Goal: Communication & Community: Answer question/provide support

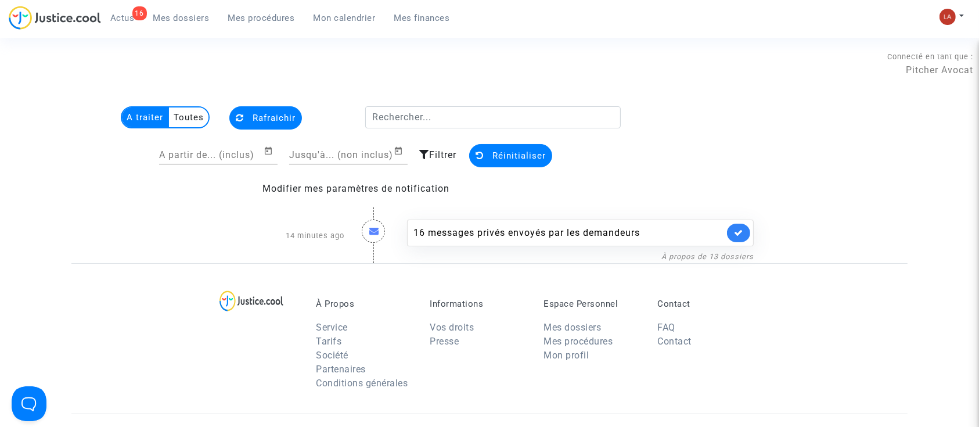
click at [189, 10] on link "Mes dossiers" at bounding box center [181, 17] width 75 height 17
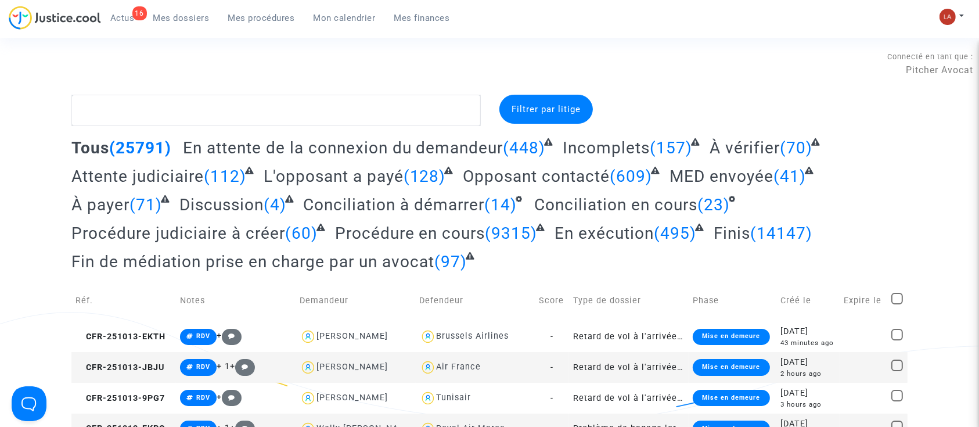
click at [254, 21] on span "Mes procédures" at bounding box center [261, 18] width 67 height 10
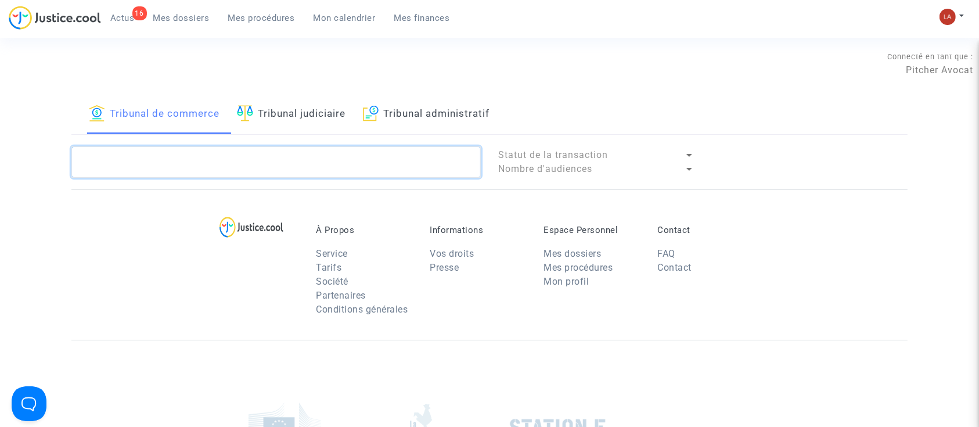
click at [179, 165] on textarea at bounding box center [275, 161] width 409 height 31
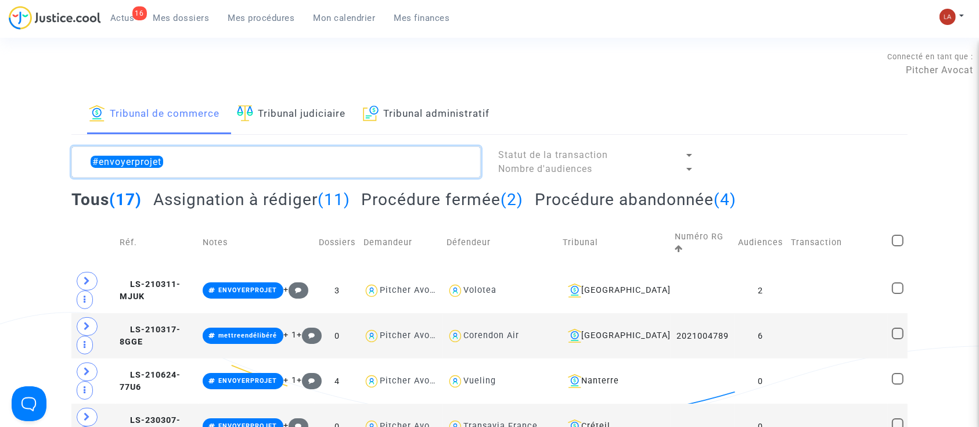
type textarea "#envoyerprojet"
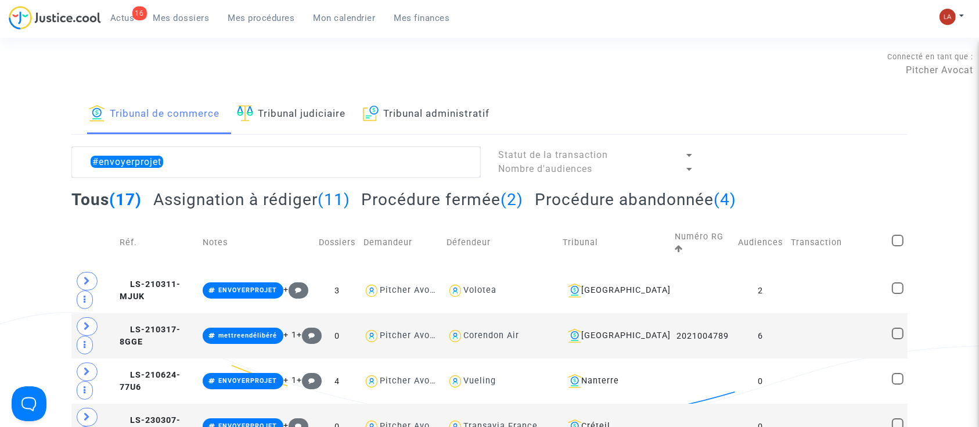
click at [273, 202] on h2 "Assignation à rédiger (11)" at bounding box center [251, 199] width 197 height 20
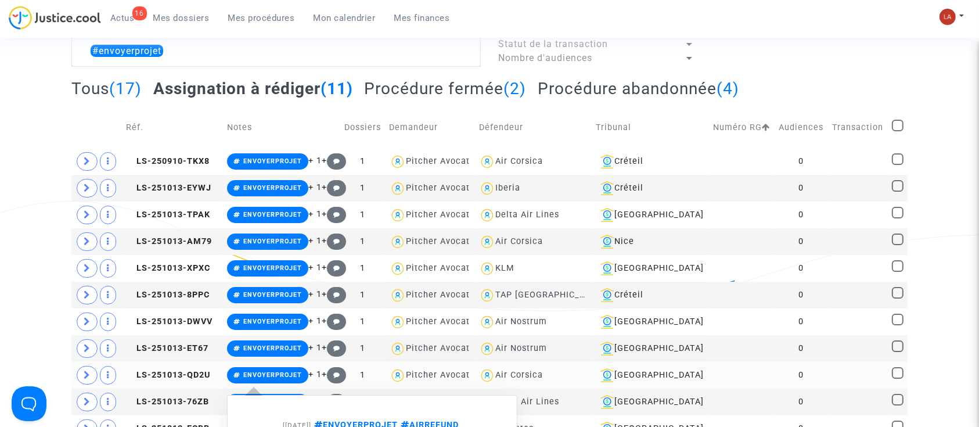
scroll to position [106, 0]
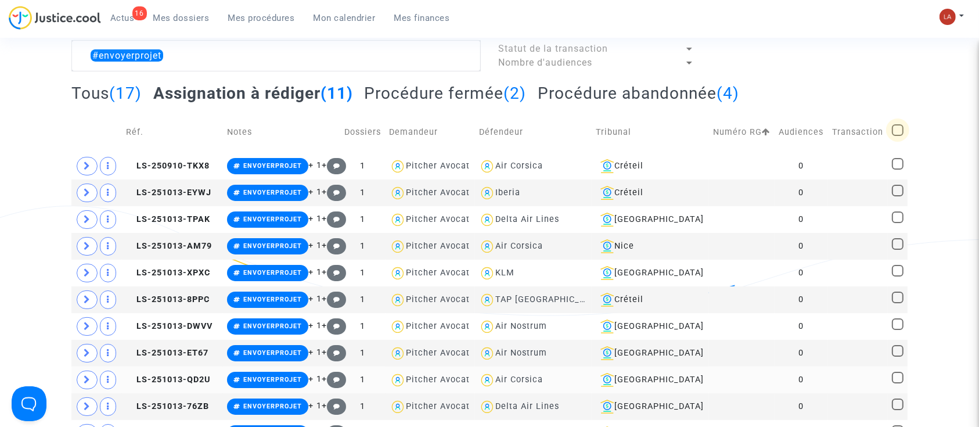
click at [893, 135] on span at bounding box center [898, 130] width 12 height 12
click at [897, 136] on input "checkbox" at bounding box center [897, 136] width 1 height 1
checkbox input "true"
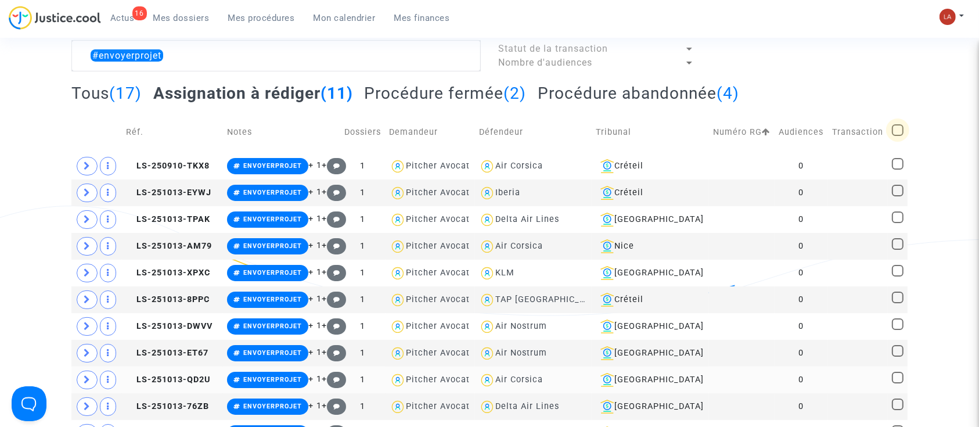
checkbox input "true"
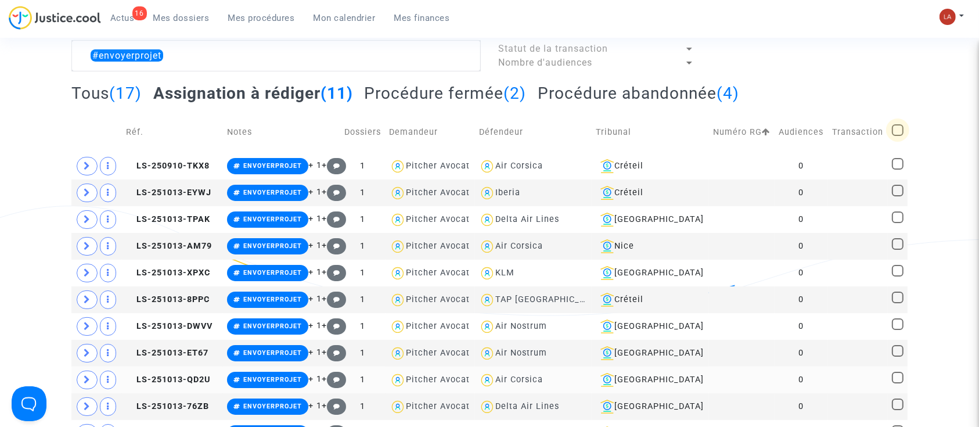
checkbox input "true"
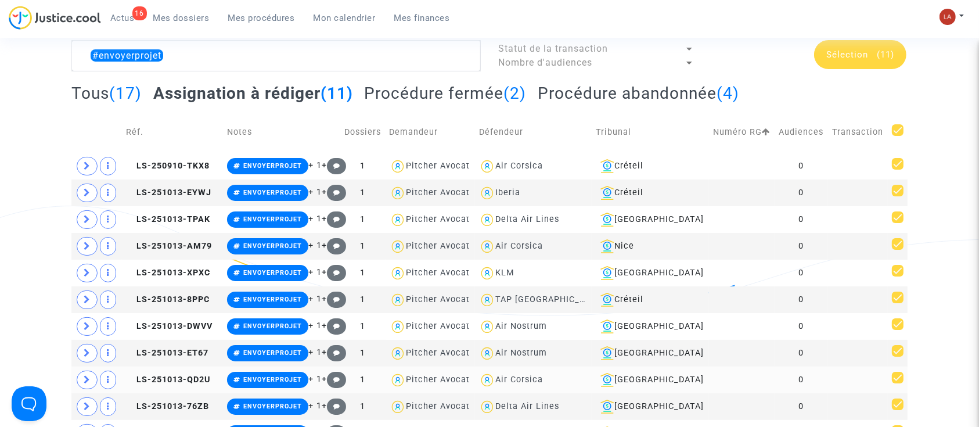
scroll to position [0, 0]
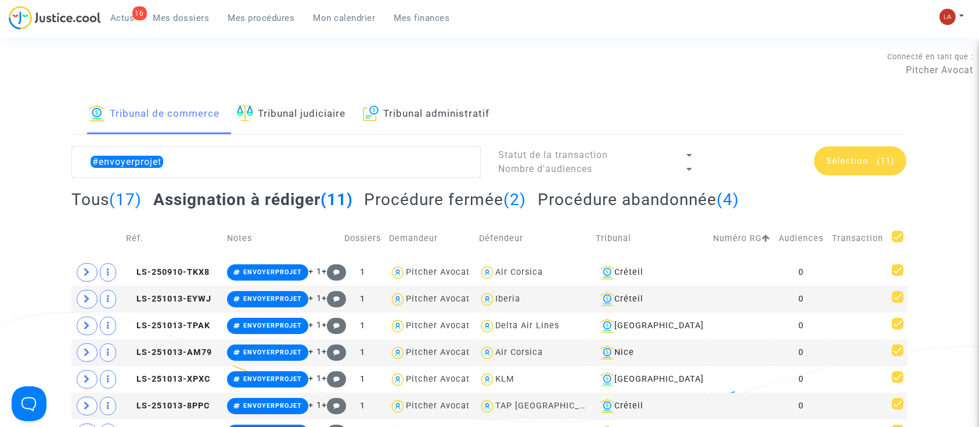
click at [865, 164] on span "Sélection" at bounding box center [847, 161] width 42 height 10
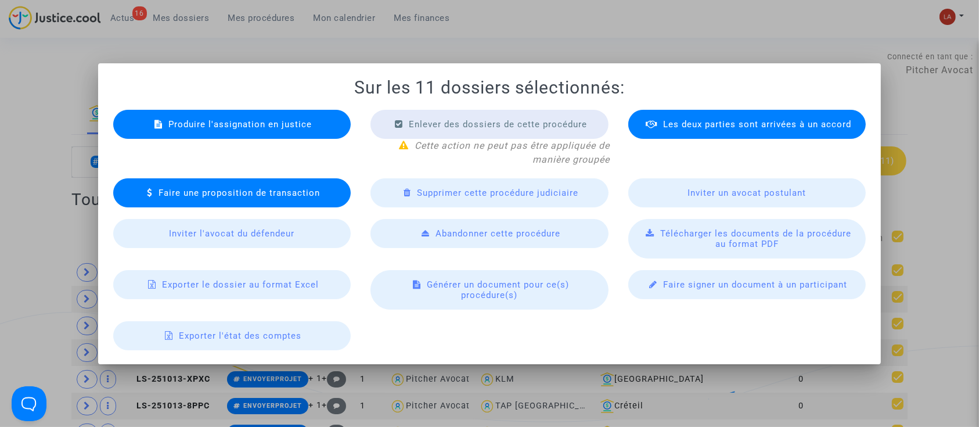
click at [683, 239] on div "Télécharger les documents de la procédure au format PDF" at bounding box center [747, 238] width 238 height 39
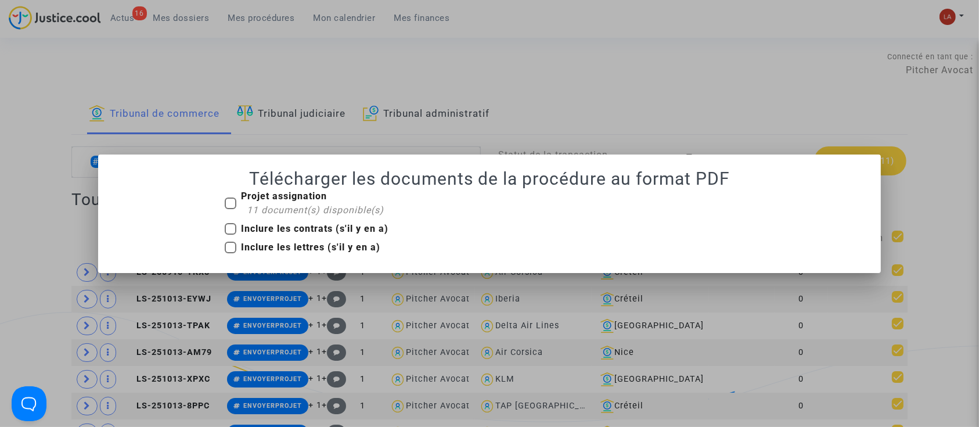
click at [269, 204] on span "11 document(s) disponible(s)" at bounding box center [315, 209] width 137 height 11
click at [230, 209] on input "Projet assignation 11 document(s) disponible(s)" at bounding box center [230, 209] width 1 height 1
checkbox input "true"
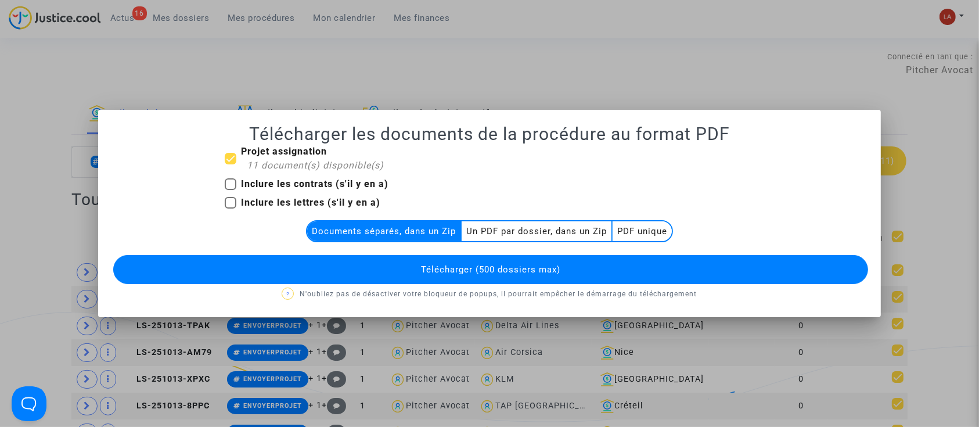
click at [544, 233] on multi-toggle-item "Un PDF par dossier, dans un Zip" at bounding box center [536, 231] width 151 height 20
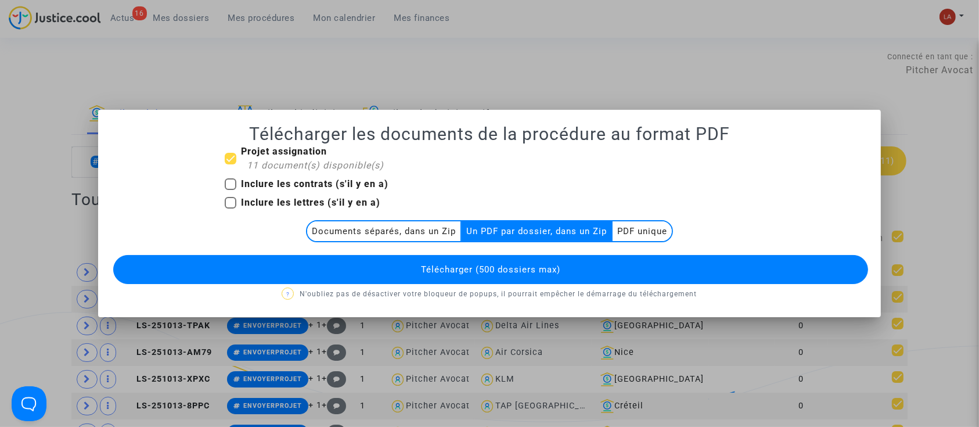
click at [489, 281] on button "Télécharger (500 dossiers max)" at bounding box center [490, 269] width 755 height 29
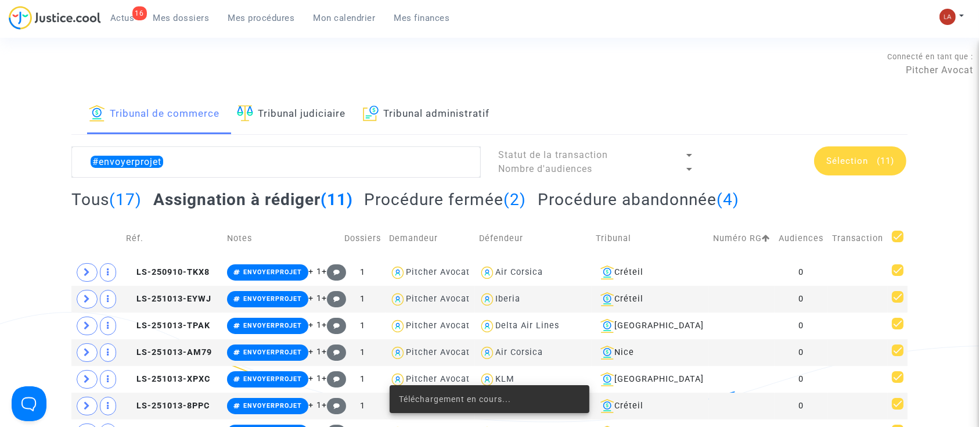
click at [511, 425] on div "Téléchargement en cours..." at bounding box center [490, 399] width 228 height 56
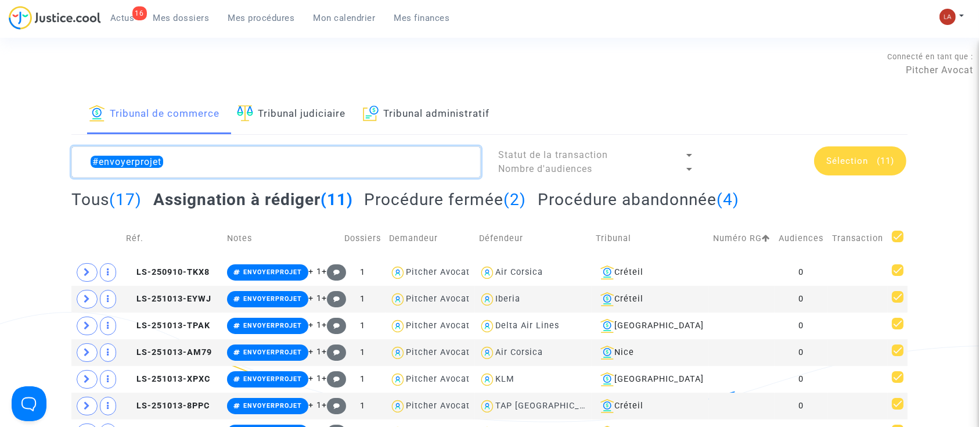
click at [222, 150] on textarea at bounding box center [275, 161] width 409 height 31
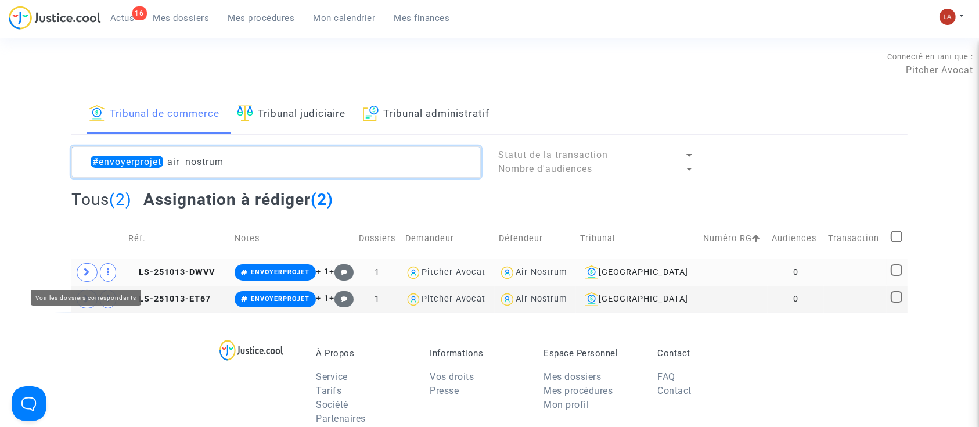
type textarea "#envoyerprojet air nostrum"
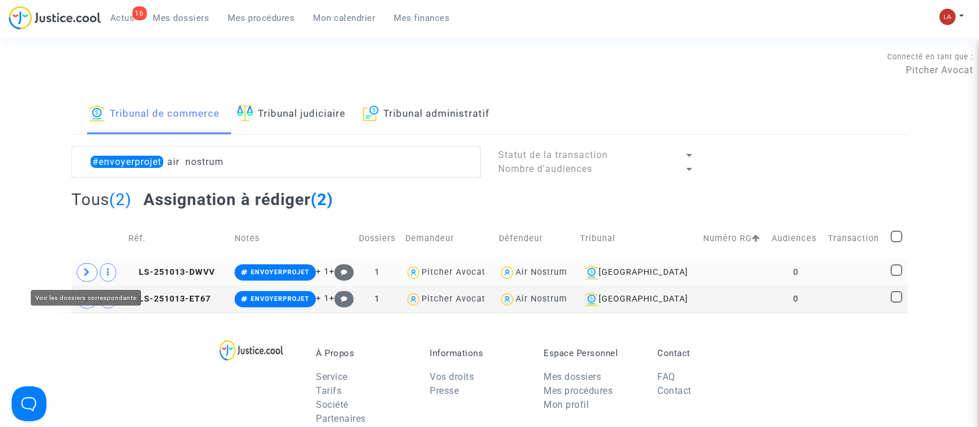
click at [81, 276] on span at bounding box center [87, 272] width 21 height 19
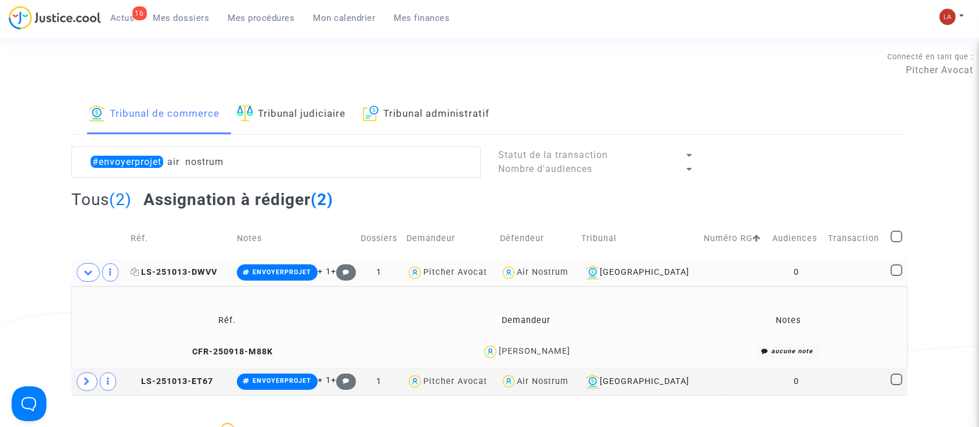
click at [136, 272] on icon at bounding box center [135, 272] width 9 height 8
click at [137, 381] on icon at bounding box center [135, 381] width 9 height 8
click at [83, 380] on span at bounding box center [87, 381] width 21 height 19
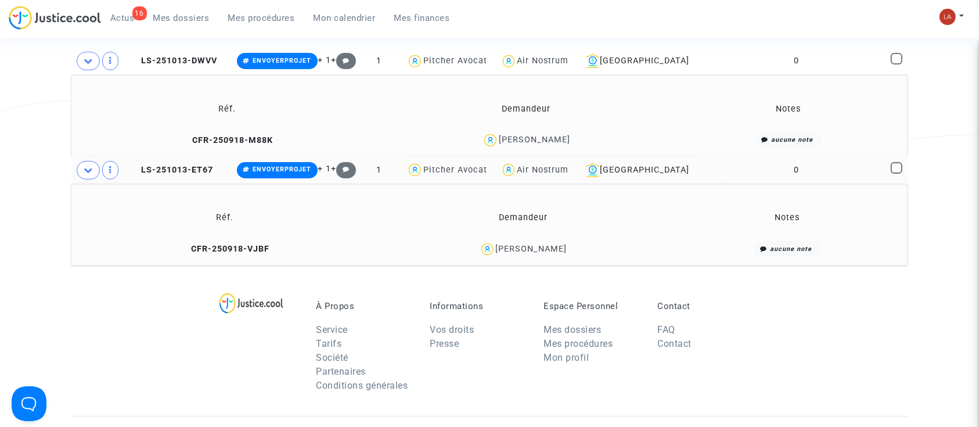
scroll to position [209, 0]
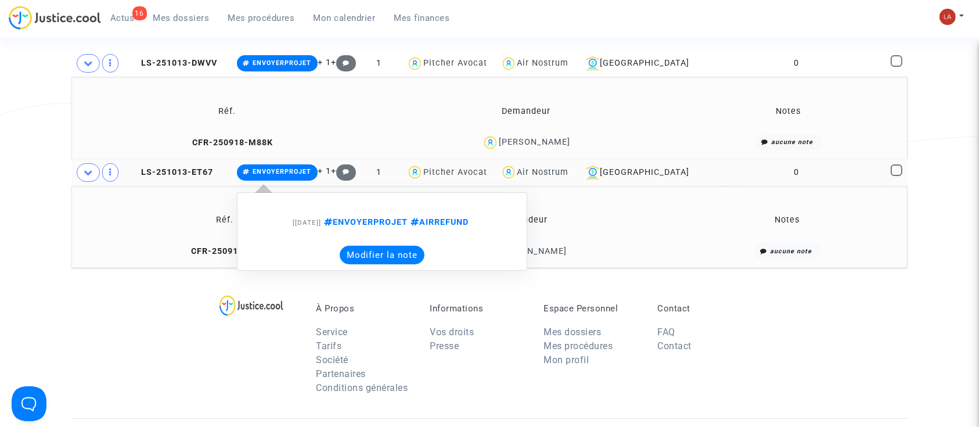
click at [376, 258] on button "Modifier la note" at bounding box center [382, 255] width 85 height 19
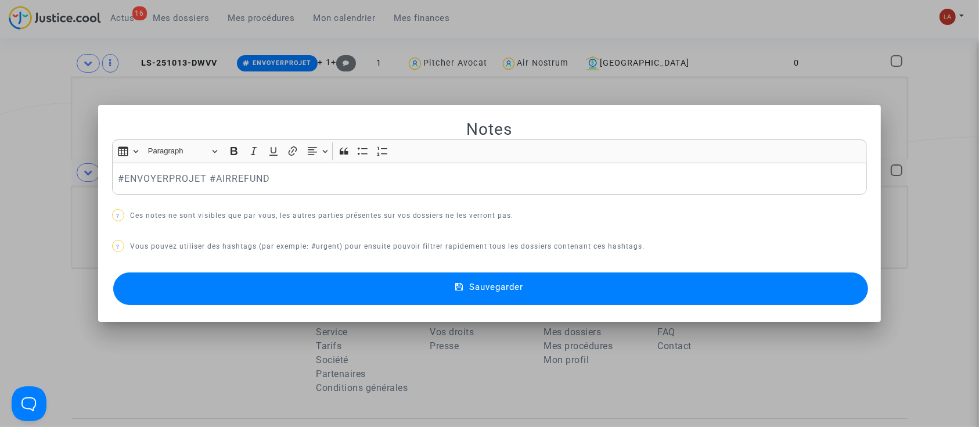
scroll to position [0, 0]
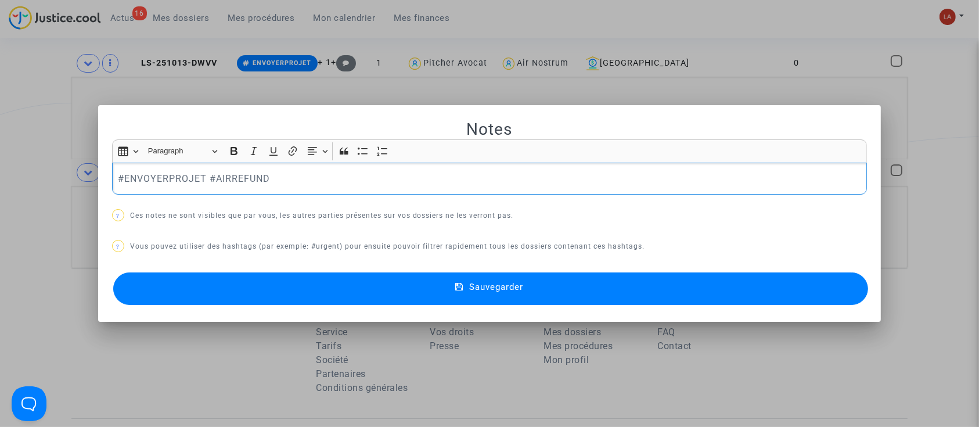
click at [163, 174] on p "#ENVOYERPROJET #AIRREFUND" at bounding box center [489, 178] width 743 height 15
click at [137, 288] on button "Sauvegarder" at bounding box center [490, 288] width 755 height 33
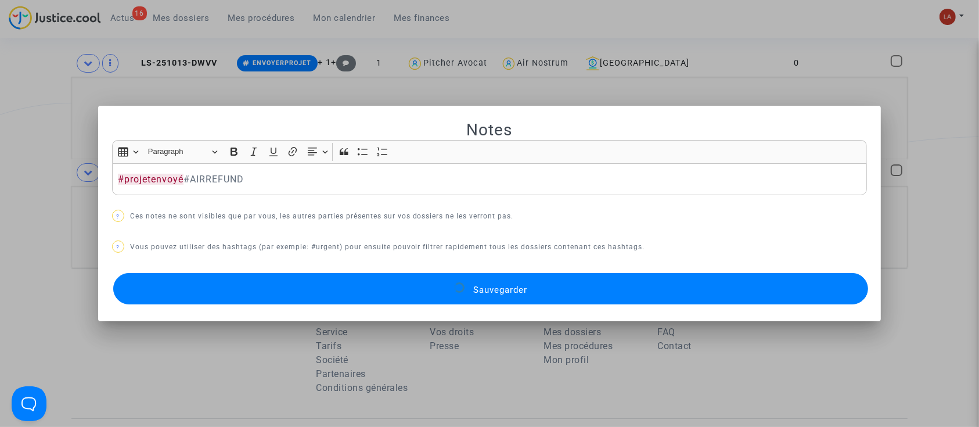
scroll to position [209, 0]
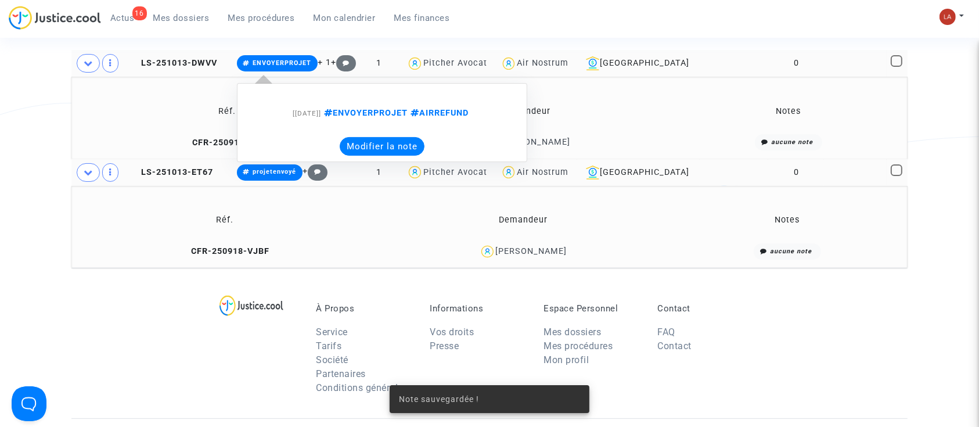
click at [367, 152] on button "Modifier la note" at bounding box center [382, 146] width 85 height 19
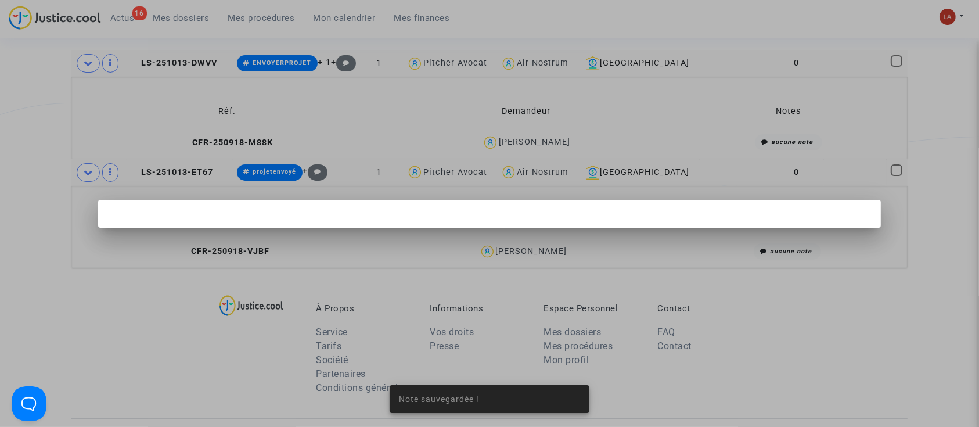
scroll to position [0, 0]
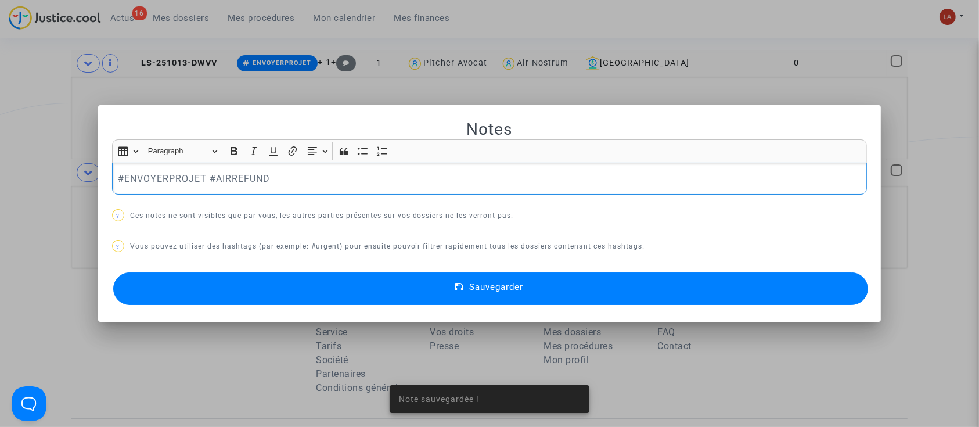
click at [139, 178] on p "#ENVOYERPROJET #AIRREFUND" at bounding box center [489, 178] width 743 height 15
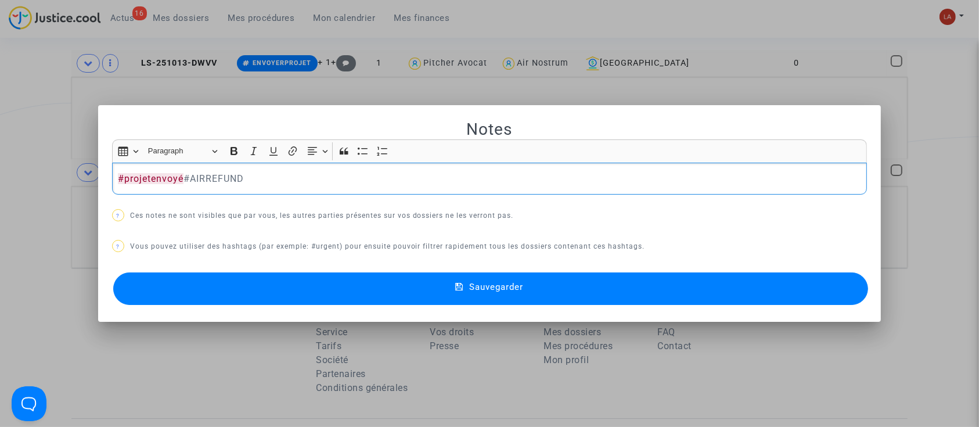
click at [169, 287] on button "Sauvegarder" at bounding box center [490, 288] width 755 height 33
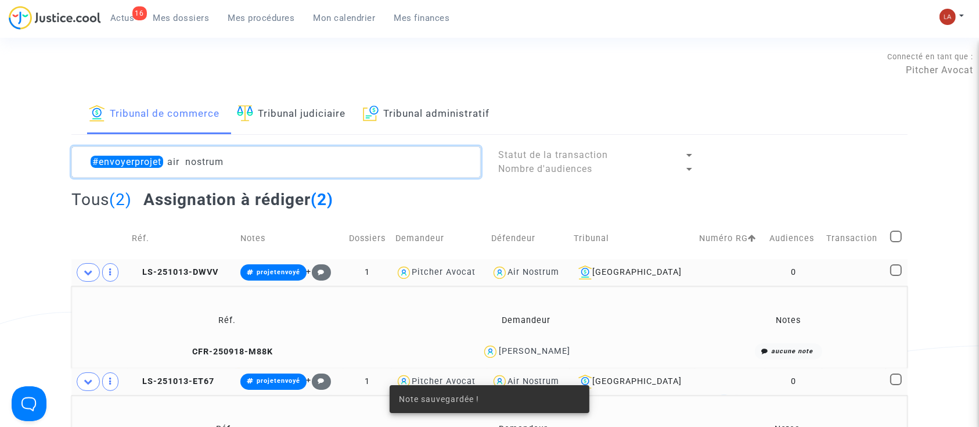
click at [251, 158] on textarea at bounding box center [275, 161] width 409 height 31
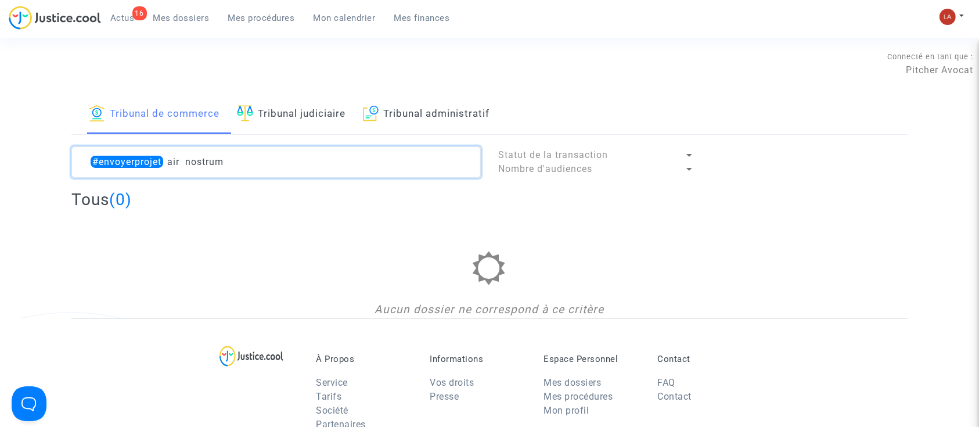
drag, startPoint x: 169, startPoint y: 156, endPoint x: 293, endPoint y: 168, distance: 124.2
click at [293, 168] on textarea at bounding box center [275, 161] width 409 height 31
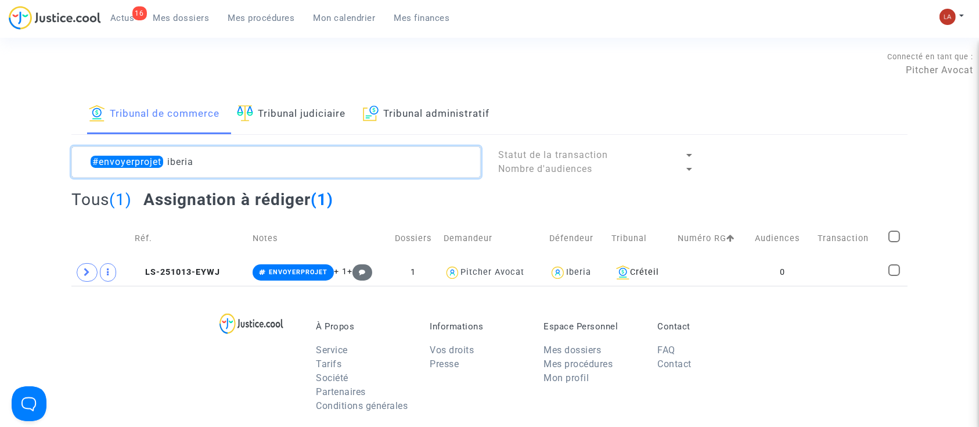
type textarea "#envoyerprojet iberia"
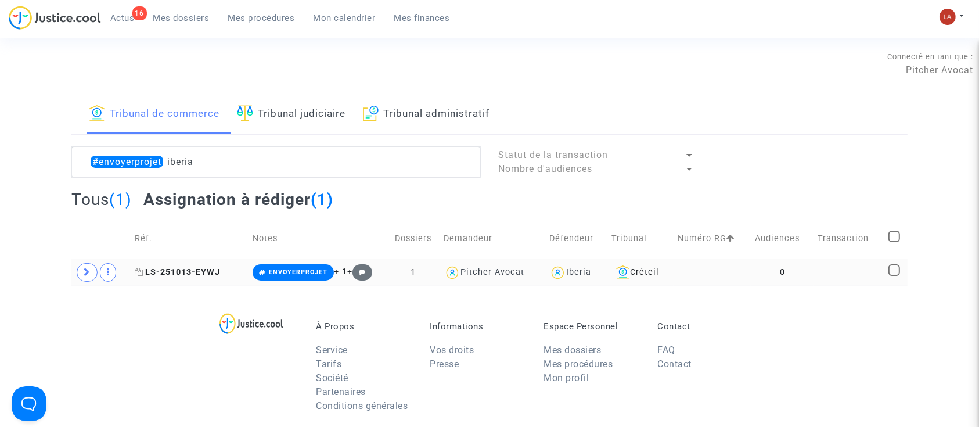
click at [140, 272] on icon at bounding box center [139, 272] width 9 height 8
click at [78, 265] on td at bounding box center [100, 272] width 59 height 27
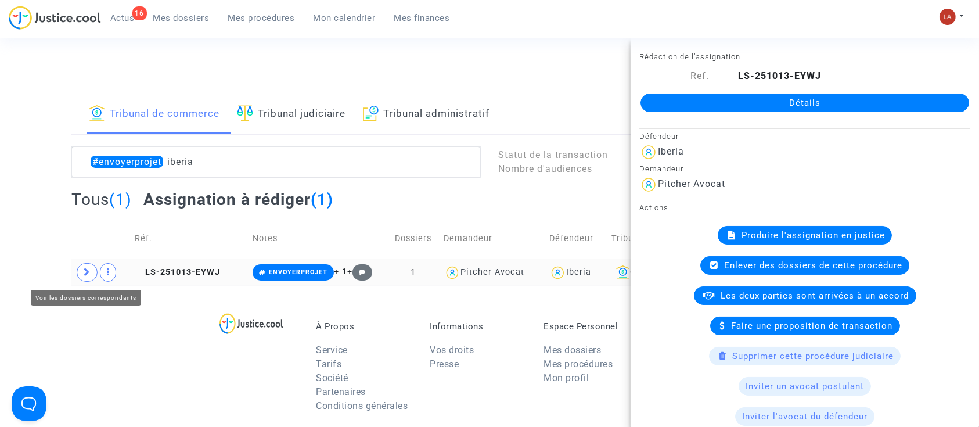
click at [84, 272] on icon at bounding box center [87, 272] width 7 height 9
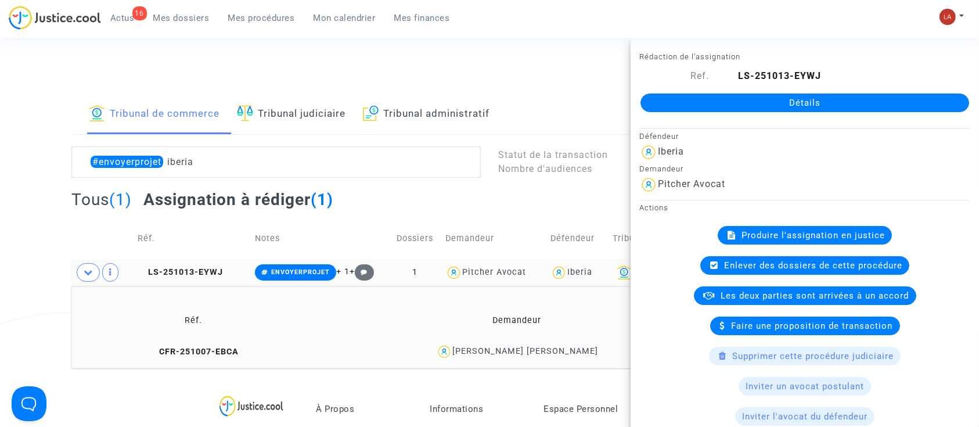
click at [38, 236] on div "Tribunal de commerce Tribunal judiciaire Tribunal administratif #envoyerprojet …" at bounding box center [489, 231] width 979 height 273
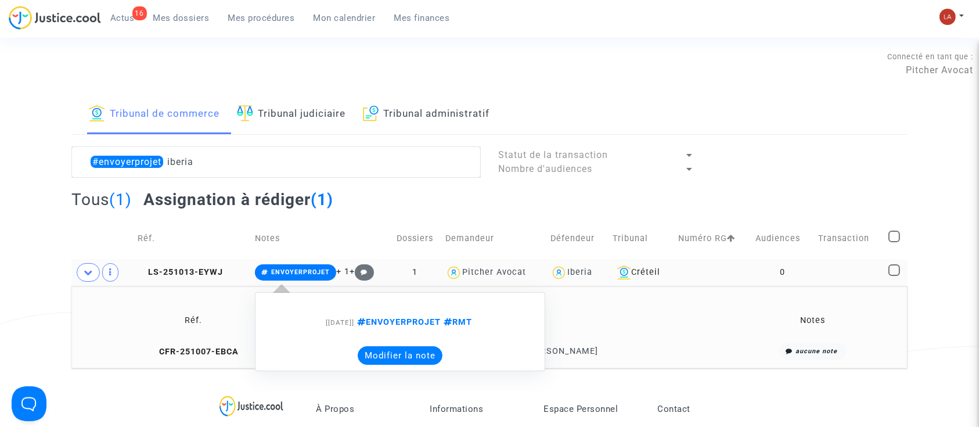
click at [369, 352] on button "Modifier la note" at bounding box center [400, 355] width 85 height 19
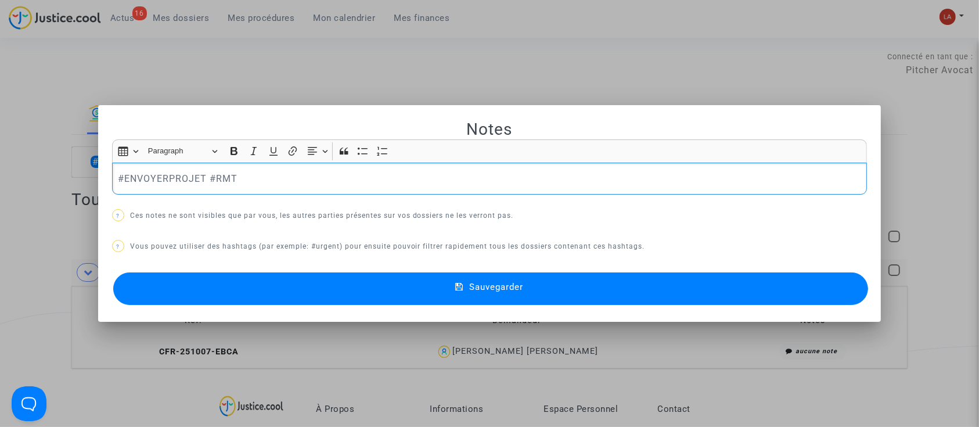
click at [175, 181] on p "#ENVOYERPROJET #RMT" at bounding box center [489, 178] width 743 height 15
click at [189, 295] on button "Sauvegarder" at bounding box center [490, 288] width 755 height 33
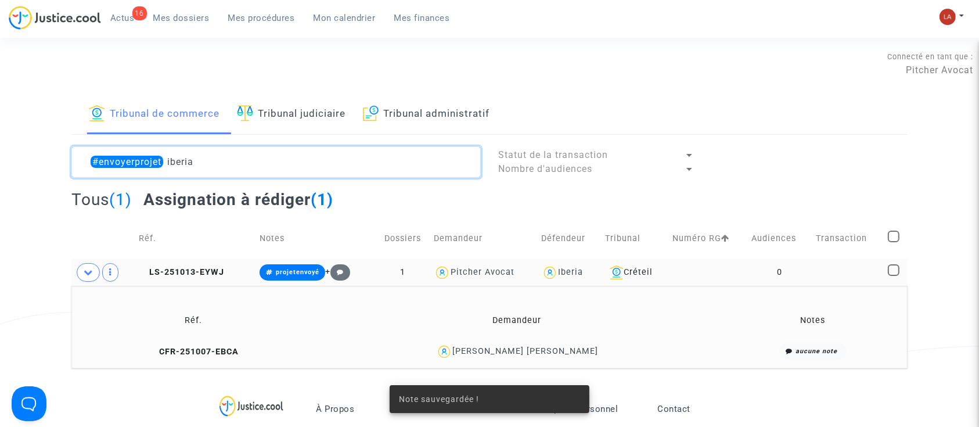
click at [176, 164] on textarea at bounding box center [275, 161] width 409 height 31
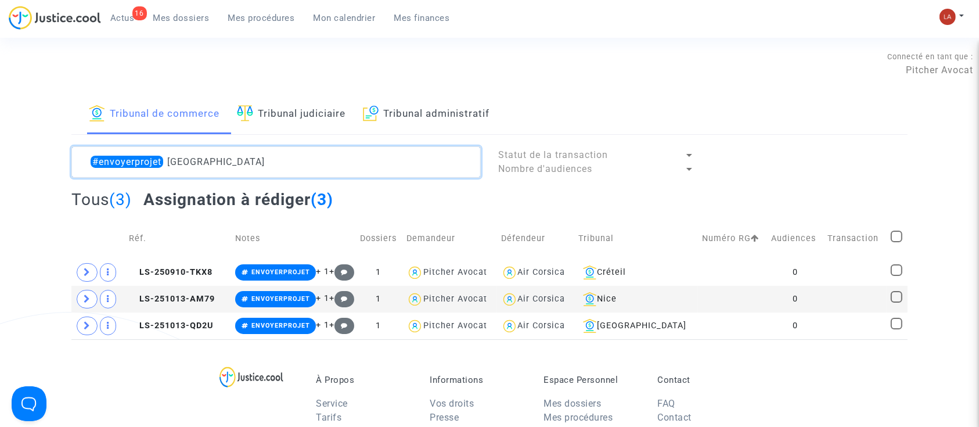
type textarea "#envoyerprojet corsica"
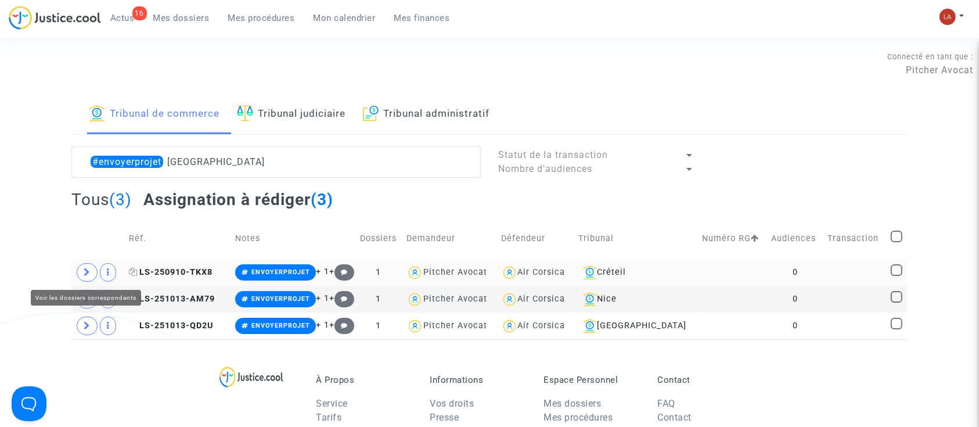
drag, startPoint x: 78, startPoint y: 266, endPoint x: 138, endPoint y: 267, distance: 59.8
click at [78, 266] on span at bounding box center [87, 272] width 21 height 19
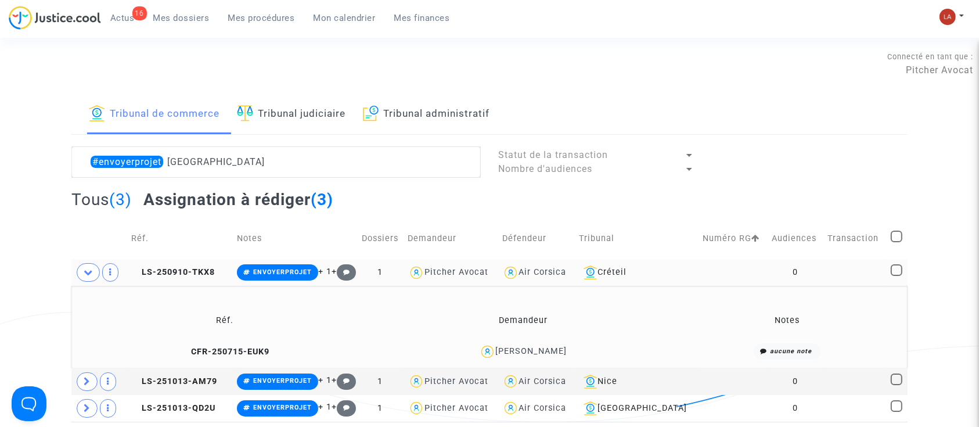
click at [135, 270] on icon at bounding box center [135, 272] width 9 height 8
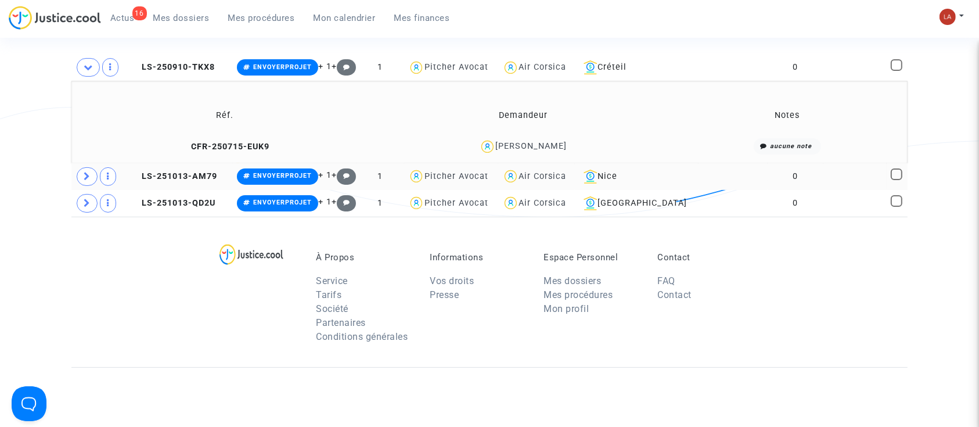
scroll to position [207, 0]
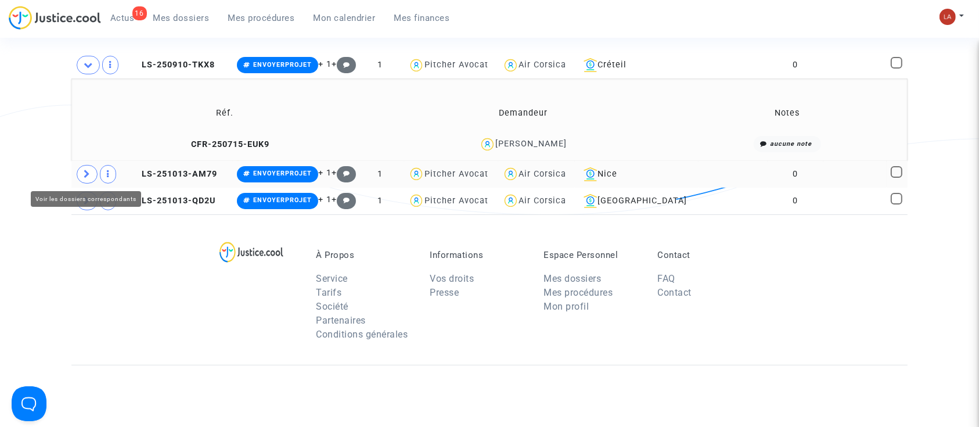
click at [84, 171] on icon at bounding box center [87, 173] width 7 height 9
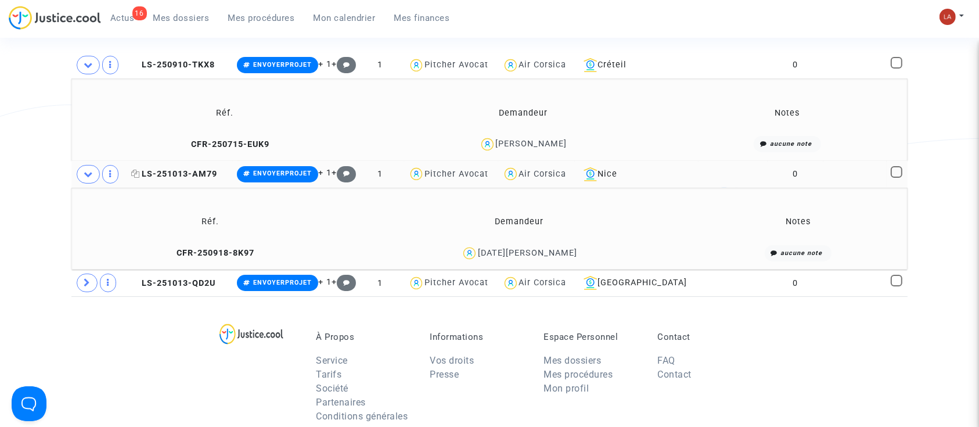
click at [140, 172] on icon at bounding box center [135, 173] width 9 height 8
click at [209, 245] on td "CFR-250918-8K97" at bounding box center [210, 253] width 270 height 25
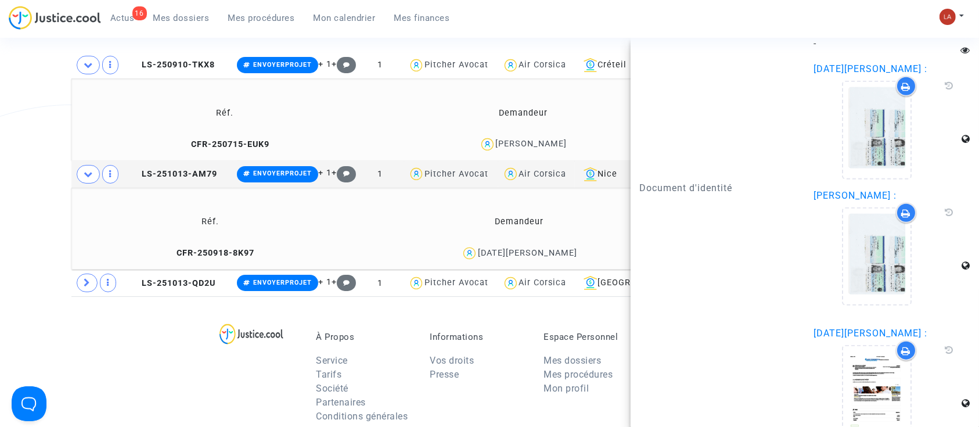
scroll to position [1259, 0]
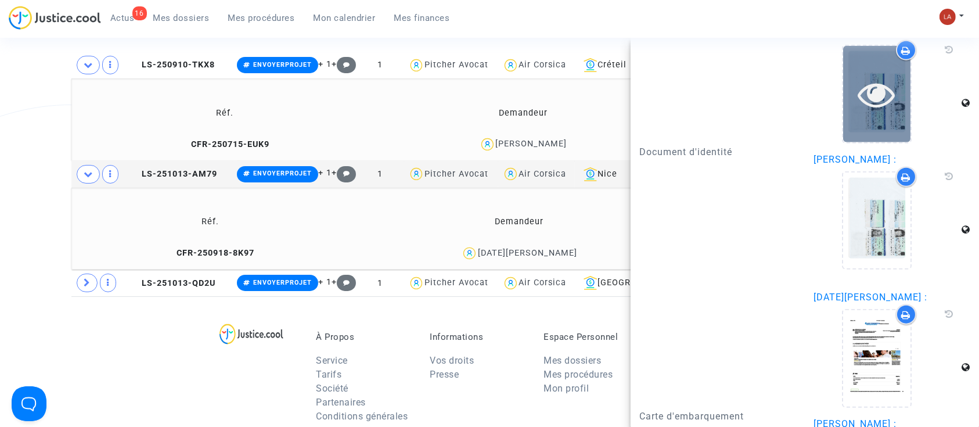
click at [853, 123] on div at bounding box center [876, 94] width 67 height 96
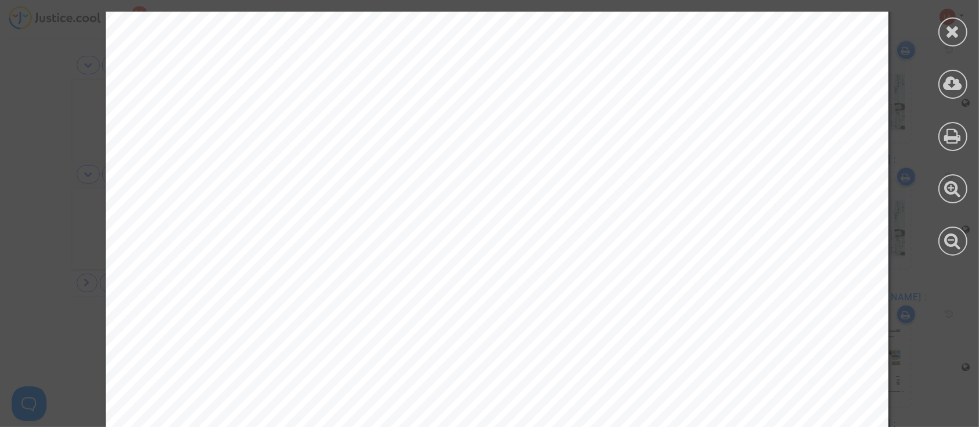
scroll to position [710, 0]
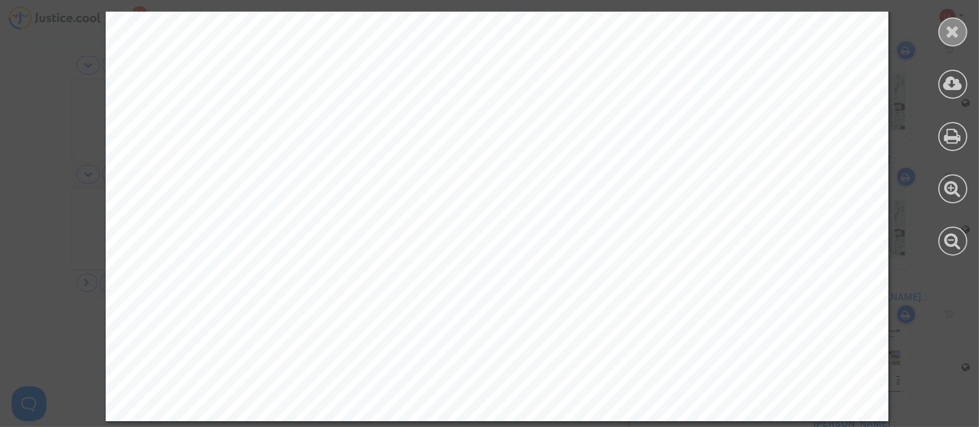
click at [959, 31] on icon at bounding box center [952, 31] width 15 height 17
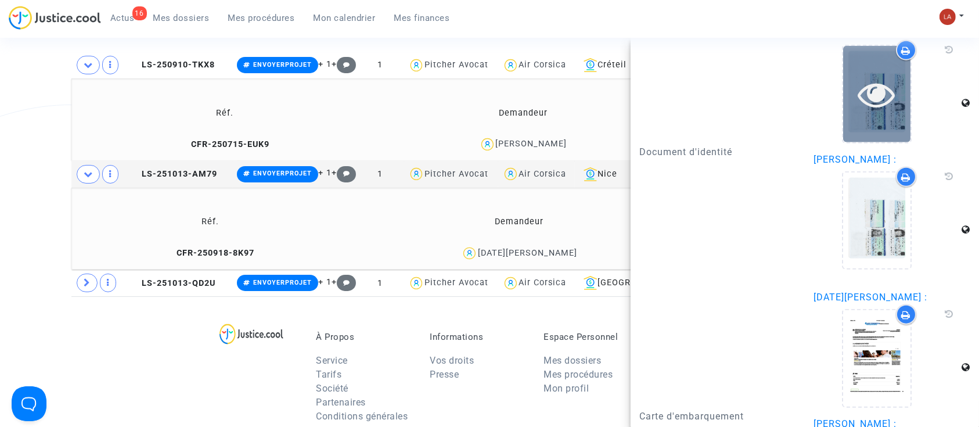
click at [864, 114] on div at bounding box center [876, 94] width 67 height 96
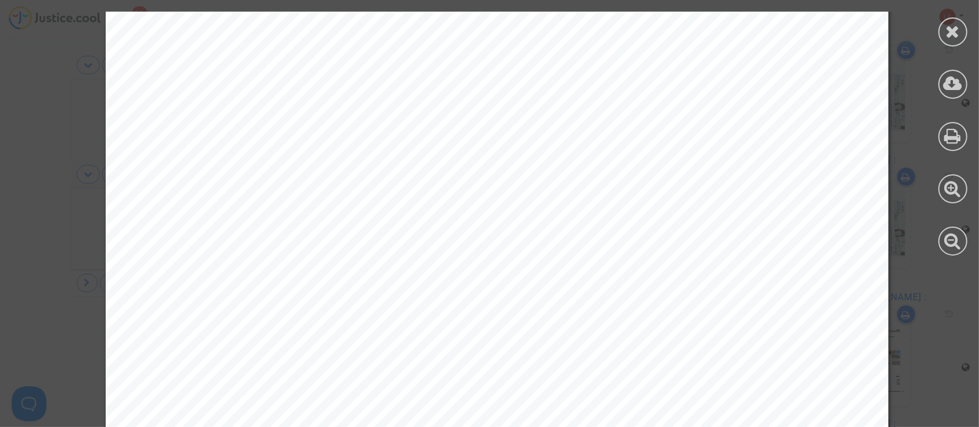
scroll to position [582, 0]
click at [952, 28] on icon at bounding box center [952, 31] width 15 height 17
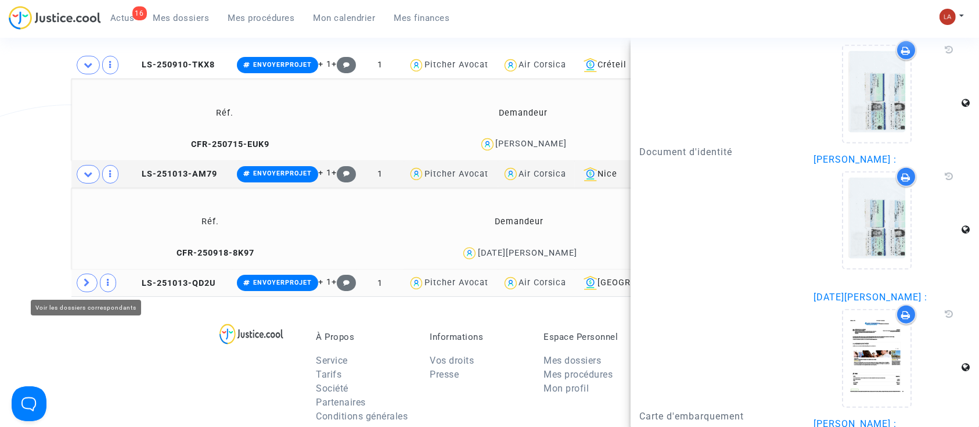
click at [88, 281] on icon at bounding box center [87, 282] width 7 height 9
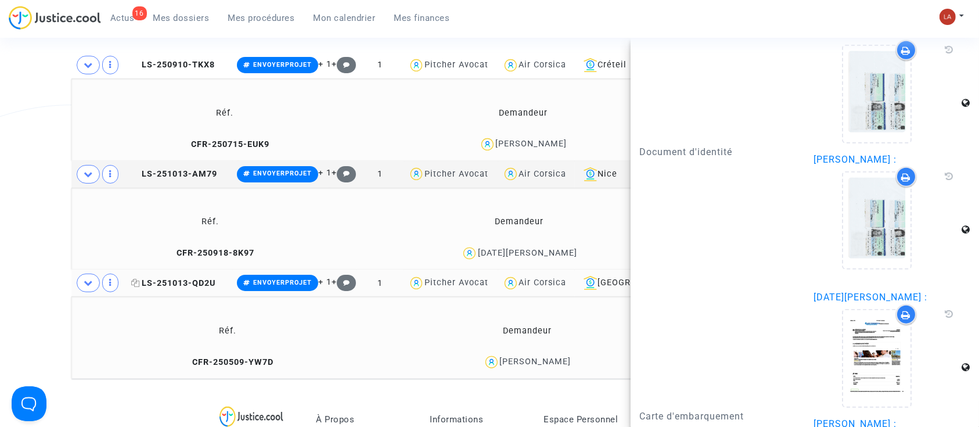
click at [137, 282] on icon at bounding box center [135, 283] width 9 height 8
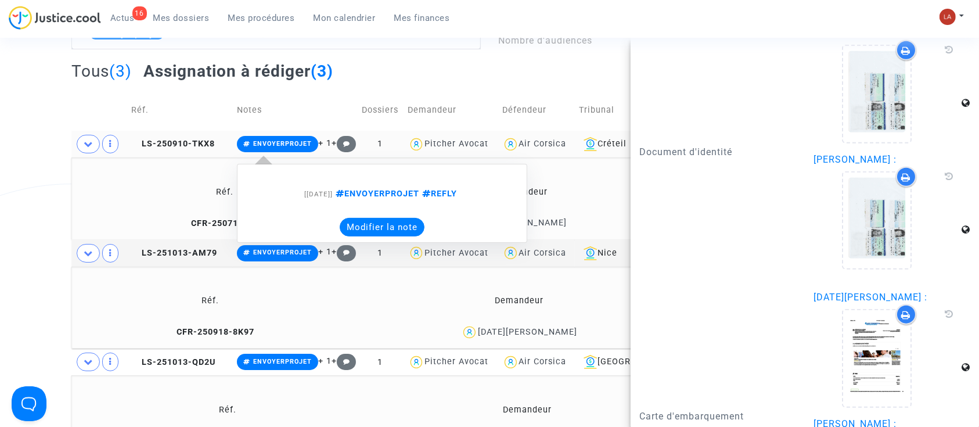
click at [403, 226] on button "Modifier la note" at bounding box center [382, 227] width 85 height 19
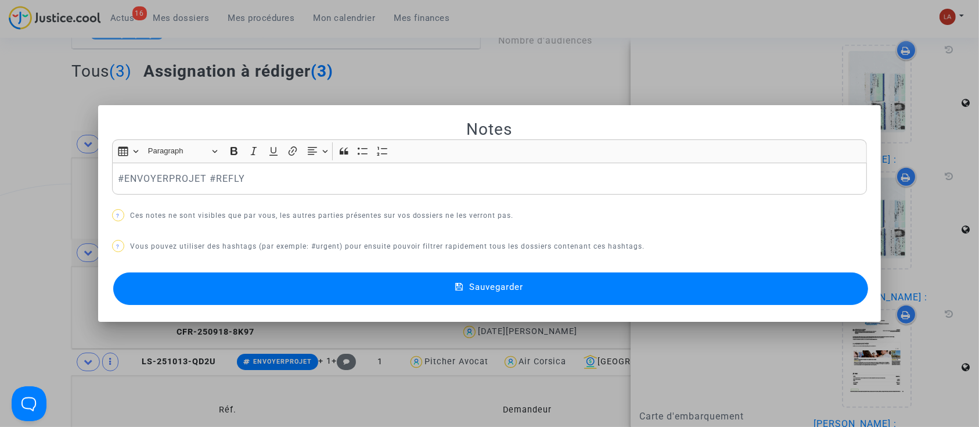
scroll to position [0, 0]
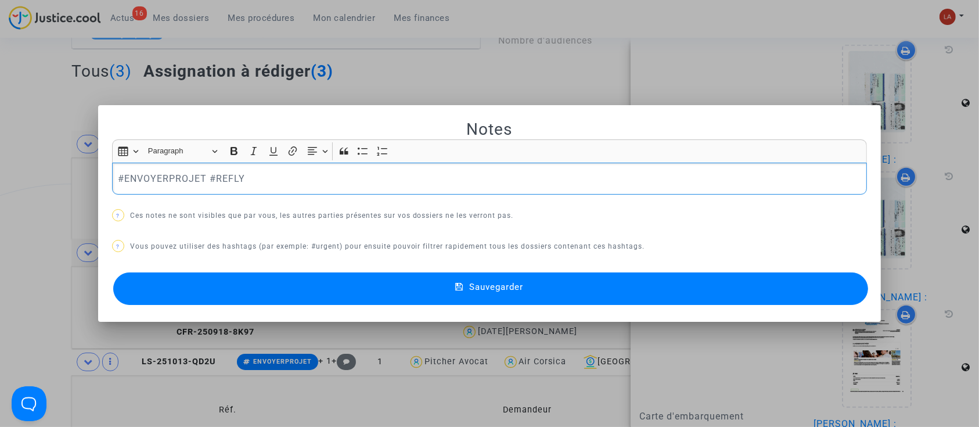
click at [172, 183] on p "#ENVOYERPROJET #REFLY" at bounding box center [489, 178] width 743 height 15
click at [192, 287] on button "Sauvegarder" at bounding box center [490, 288] width 755 height 33
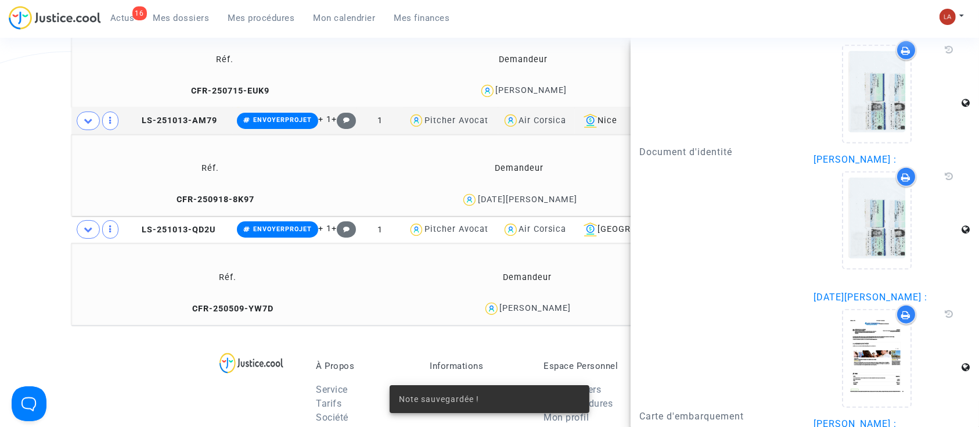
scroll to position [264, 0]
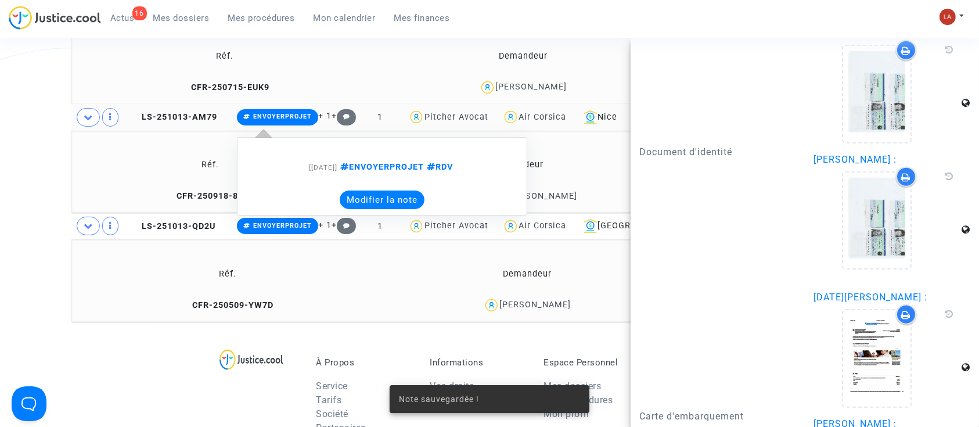
click at [403, 197] on button "Modifier la note" at bounding box center [382, 199] width 85 height 19
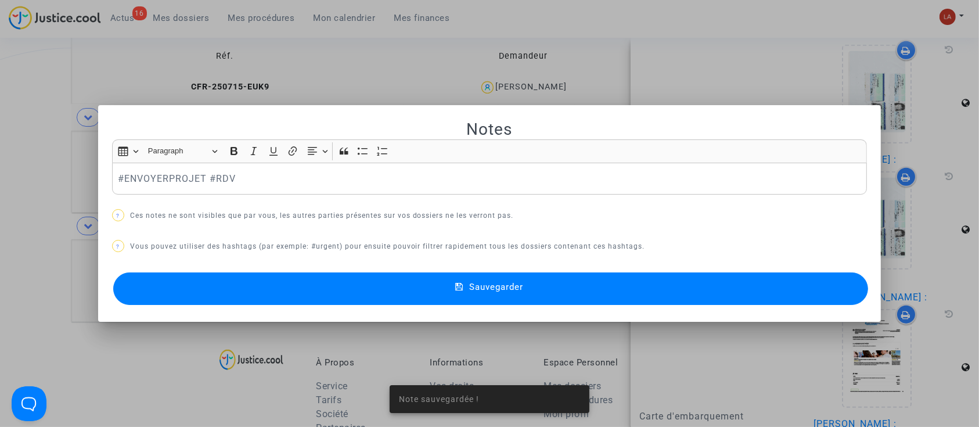
scroll to position [0, 0]
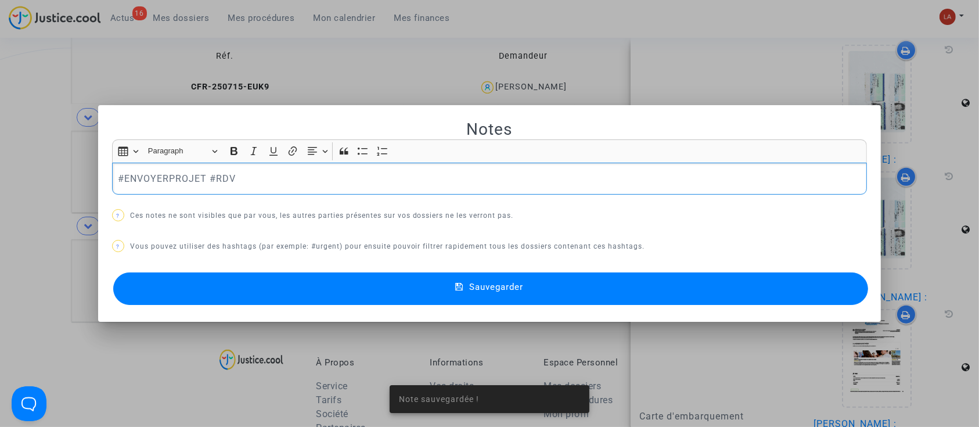
click at [163, 183] on p "#ENVOYERPROJET #RDV" at bounding box center [489, 178] width 743 height 15
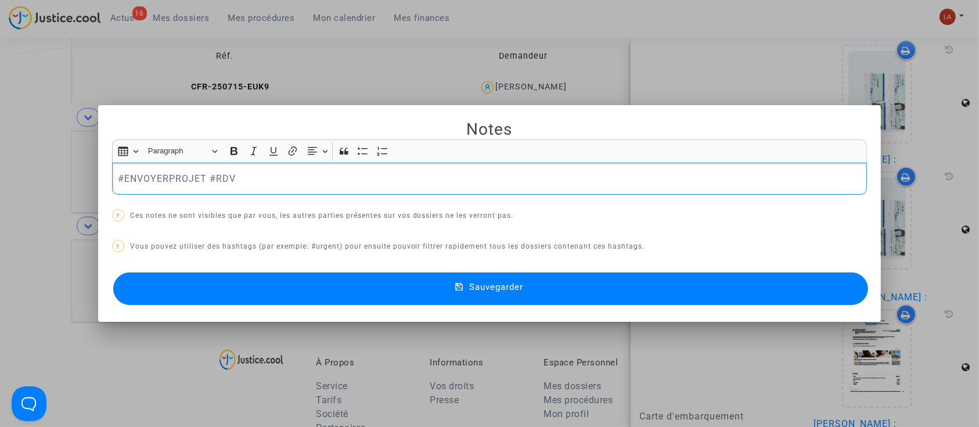
click at [163, 183] on p "#ENVOYERPROJET #RDV" at bounding box center [489, 178] width 743 height 15
click at [172, 272] on button "Sauvegarder" at bounding box center [490, 288] width 755 height 33
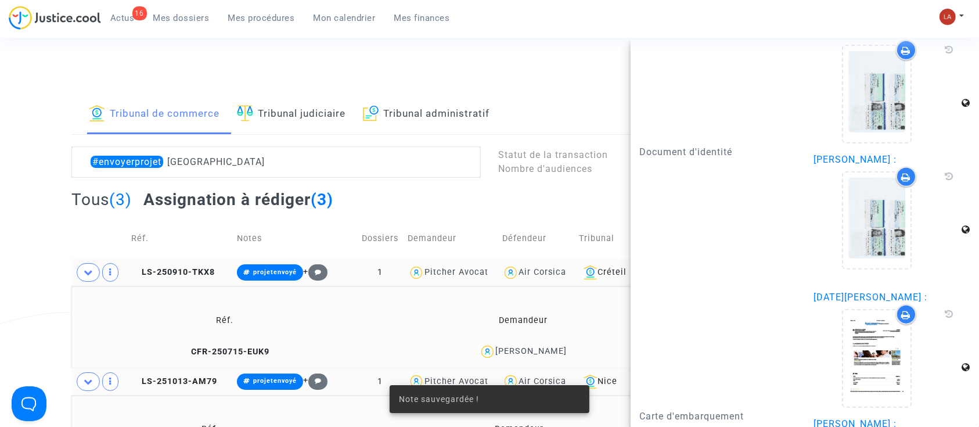
scroll to position [264, 0]
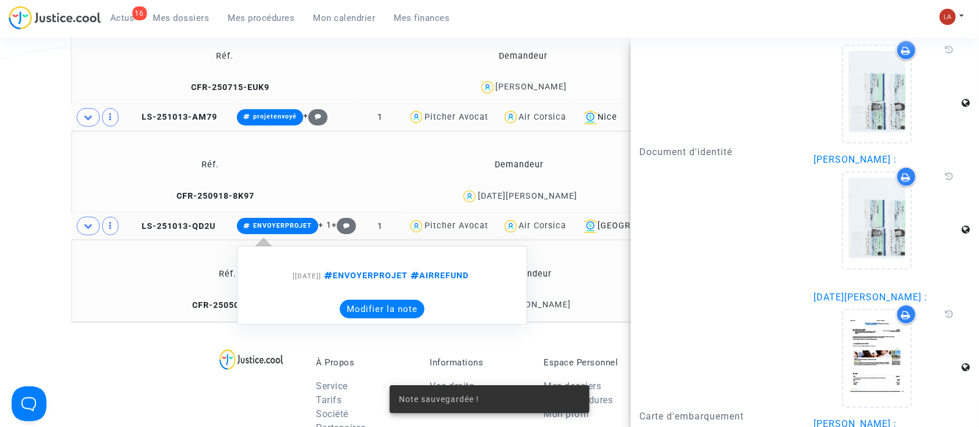
click at [378, 310] on button "Modifier la note" at bounding box center [382, 308] width 85 height 19
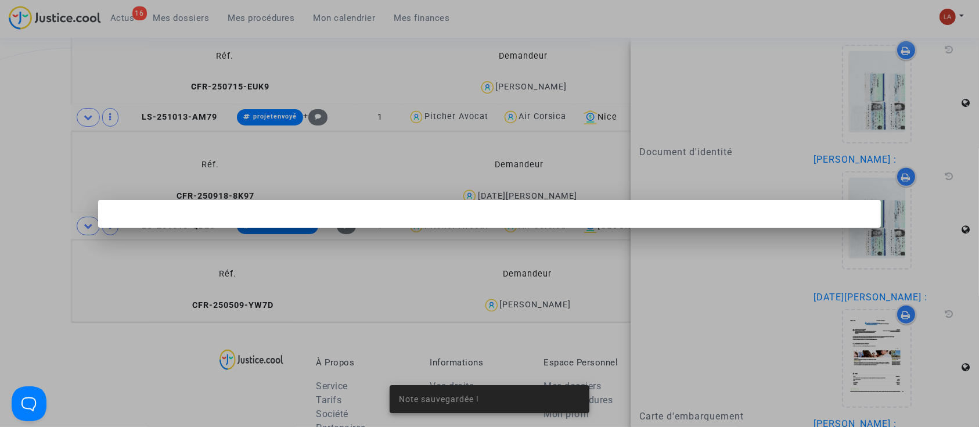
scroll to position [0, 0]
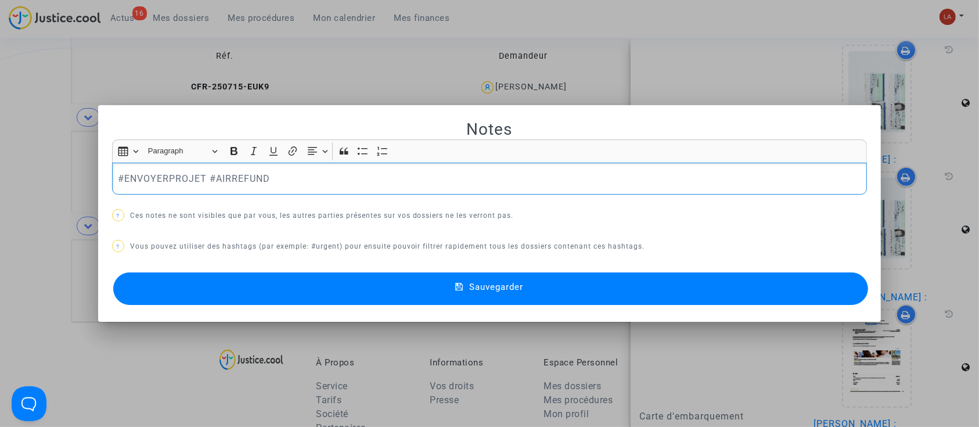
click at [157, 187] on div "#ENVOYERPROJET #AIRREFUND" at bounding box center [489, 179] width 755 height 33
click at [176, 295] on button "Sauvegarder" at bounding box center [490, 288] width 755 height 33
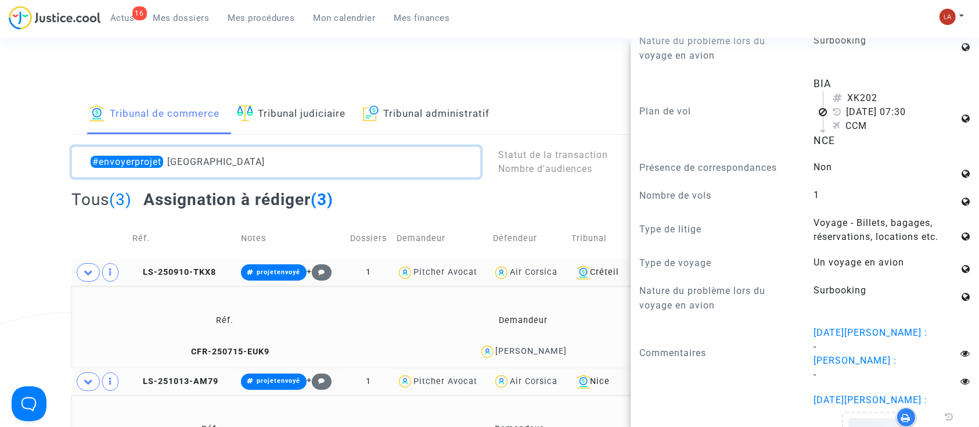
click at [187, 160] on textarea at bounding box center [275, 161] width 409 height 31
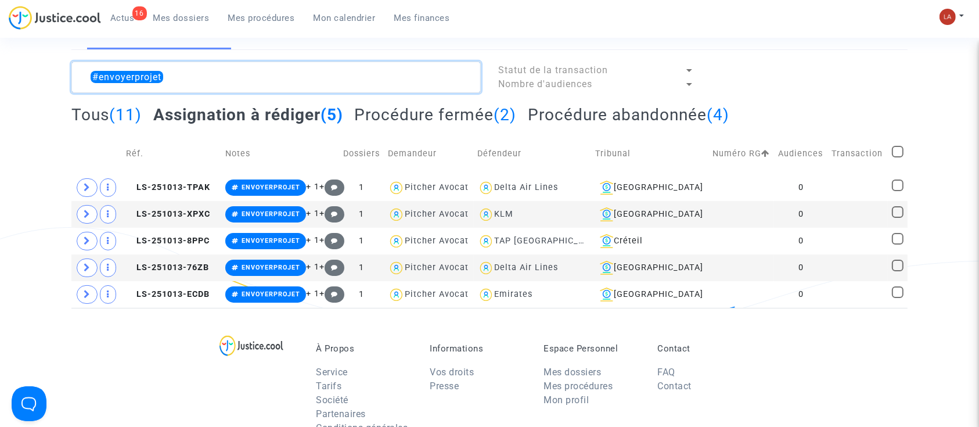
scroll to position [86, 0]
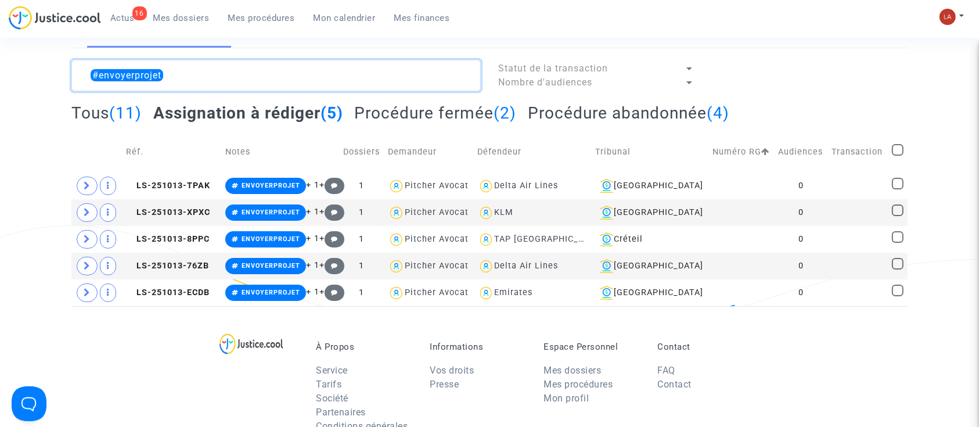
click at [238, 81] on textarea at bounding box center [275, 75] width 409 height 31
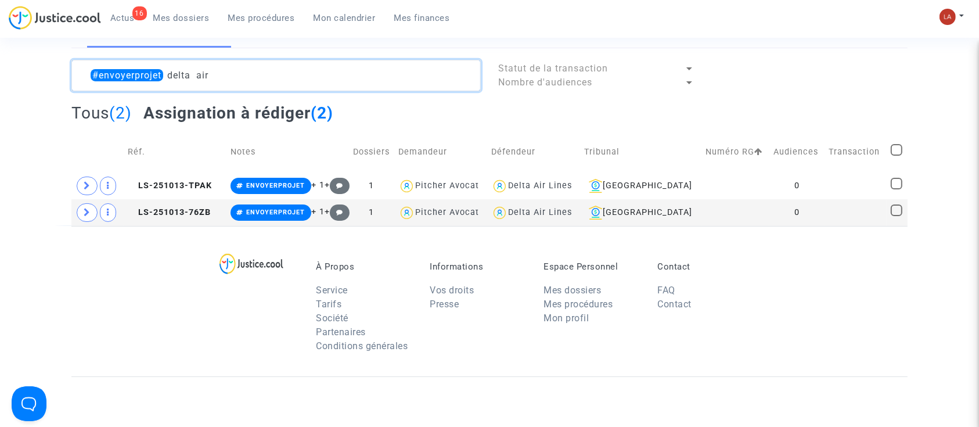
type textarea "#envoyerprojet delta air"
click at [132, 189] on span "LS-251013-TPAK" at bounding box center [170, 186] width 84 height 10
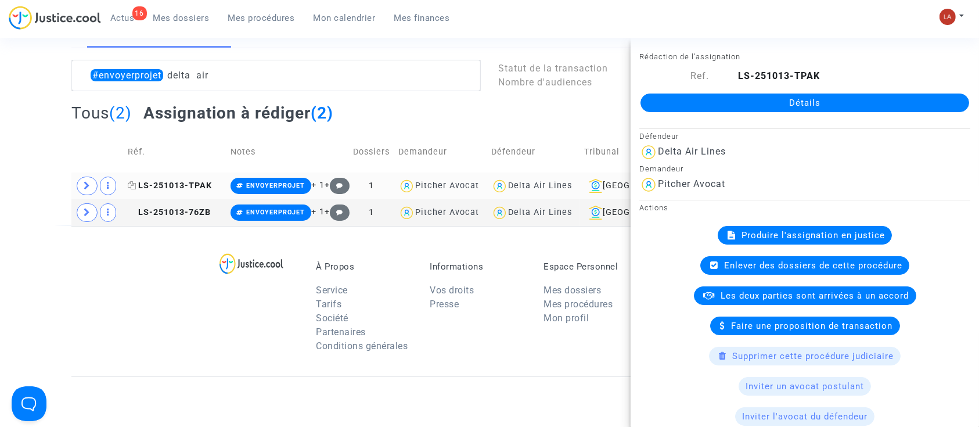
click at [134, 181] on icon at bounding box center [132, 185] width 9 height 8
click at [92, 186] on span at bounding box center [87, 185] width 21 height 19
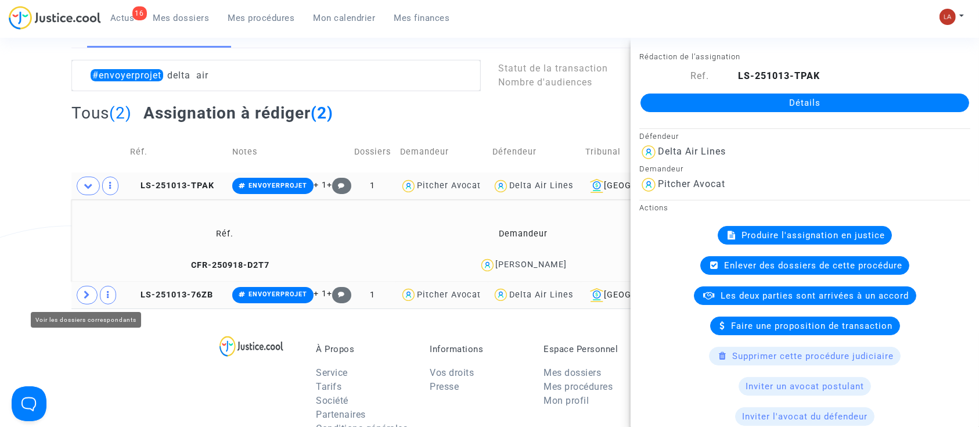
click at [88, 299] on span at bounding box center [87, 295] width 21 height 19
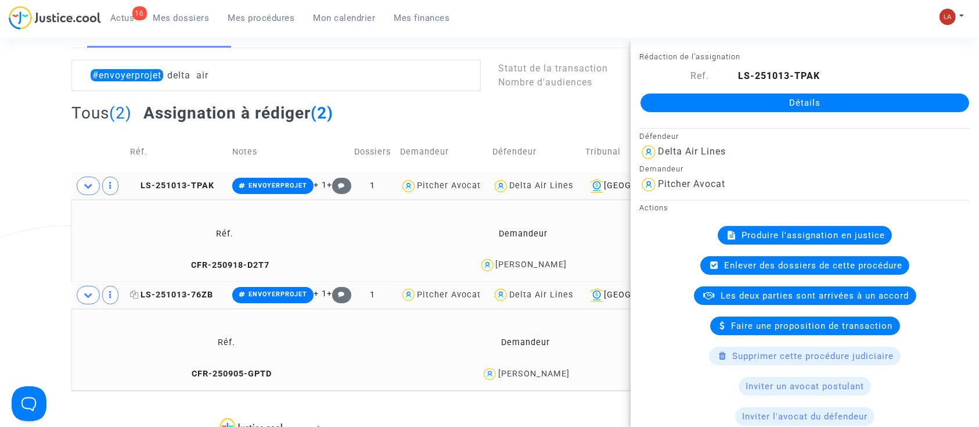
click at [136, 293] on icon at bounding box center [134, 294] width 9 height 8
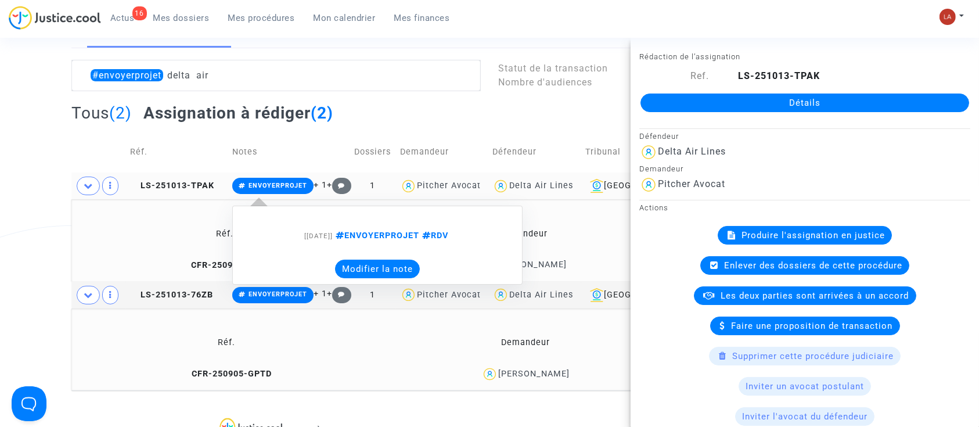
click at [387, 271] on button "Modifier la note" at bounding box center [377, 268] width 85 height 19
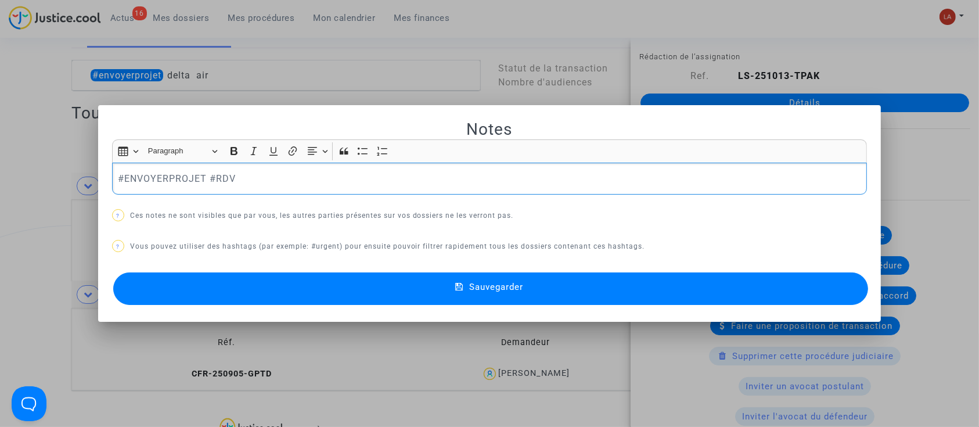
click at [140, 166] on div "#ENVOYERPROJET #RDV" at bounding box center [489, 179] width 755 height 33
click at [189, 280] on button "Sauvegarder" at bounding box center [490, 288] width 755 height 33
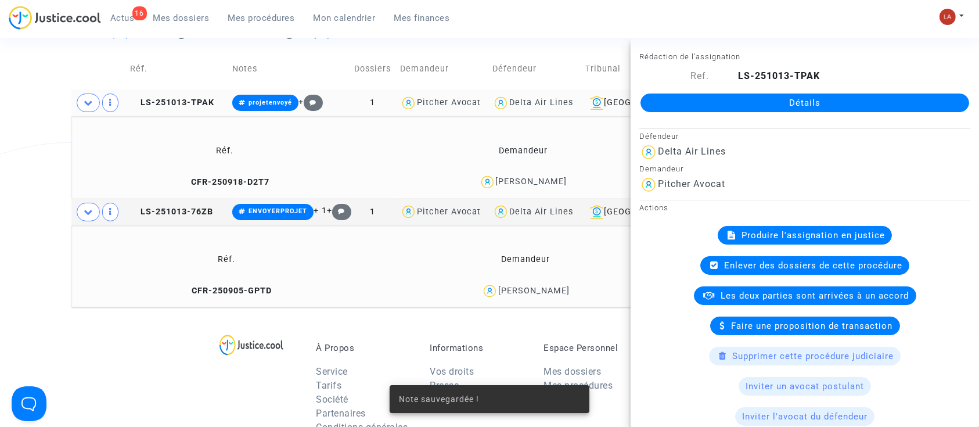
scroll to position [170, 0]
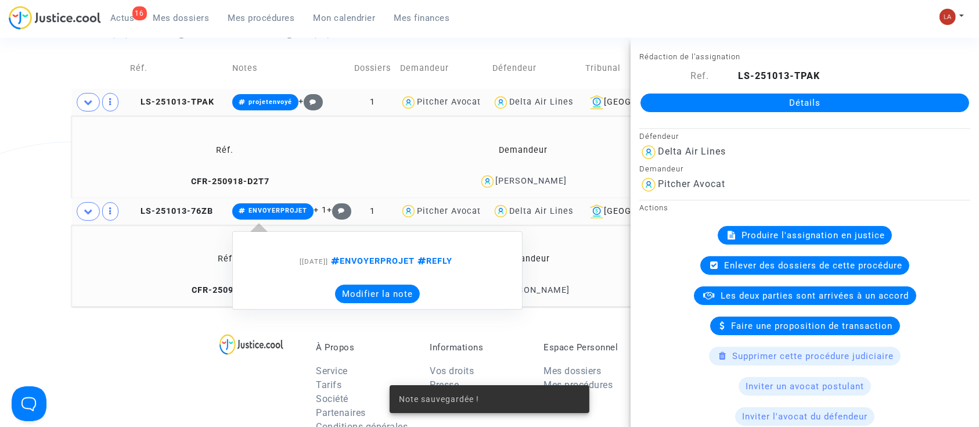
click at [353, 290] on button "Modifier la note" at bounding box center [377, 293] width 85 height 19
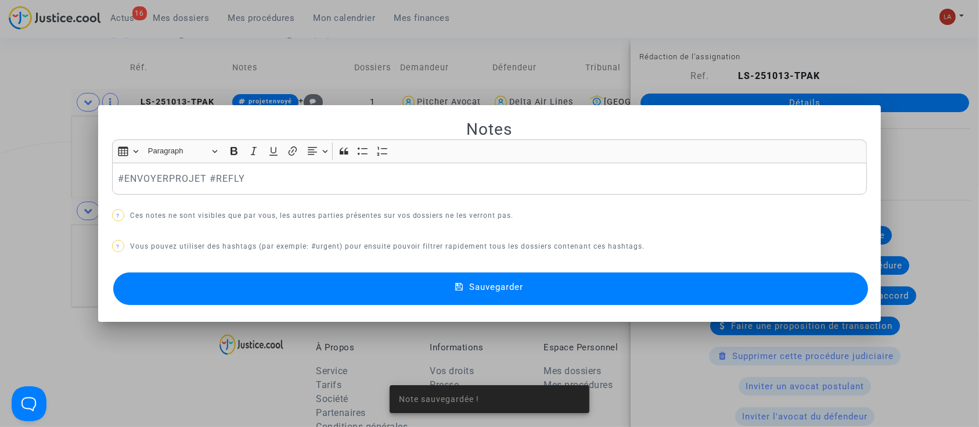
scroll to position [0, 0]
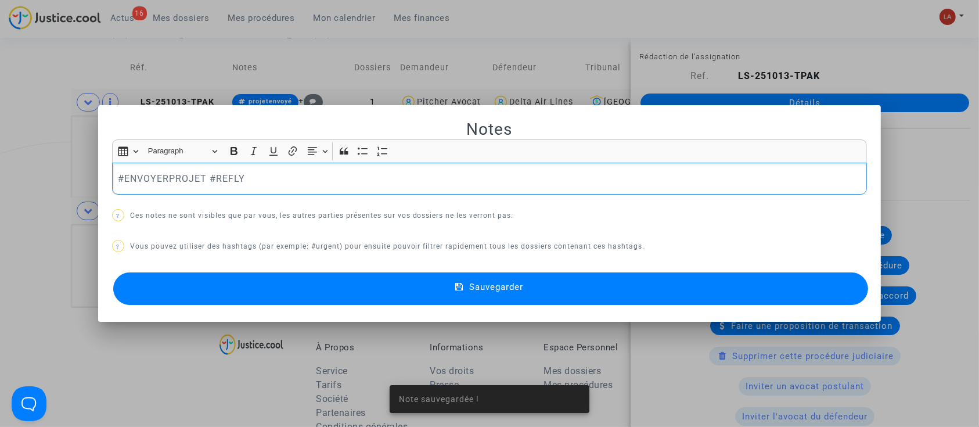
click at [122, 180] on p "#ENVOYERPROJET #REFLY" at bounding box center [489, 178] width 743 height 15
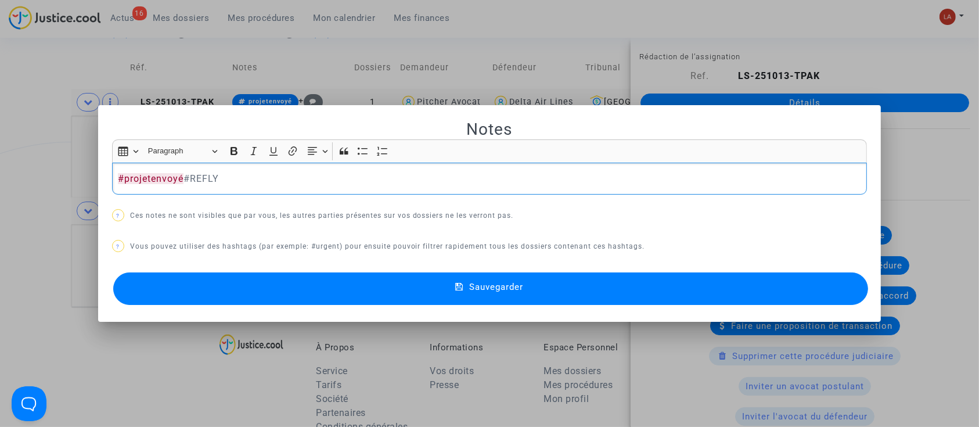
click at [186, 276] on button "Sauvegarder" at bounding box center [490, 288] width 755 height 33
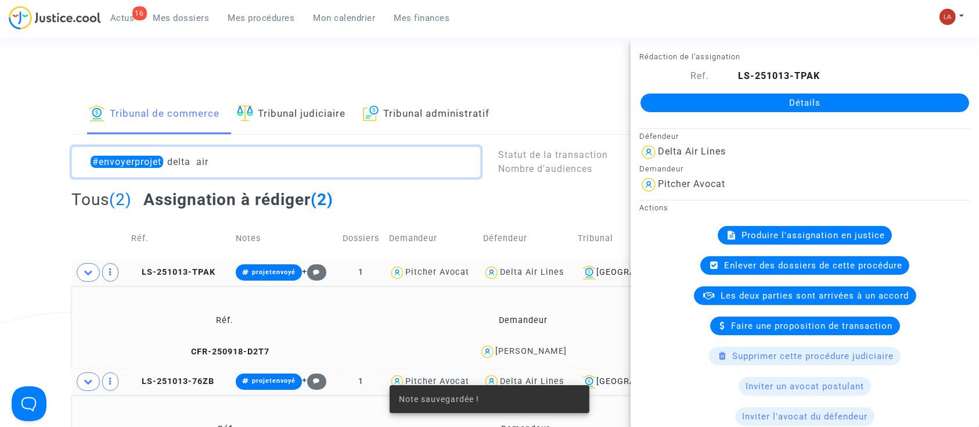
click at [262, 153] on textarea at bounding box center [275, 161] width 409 height 31
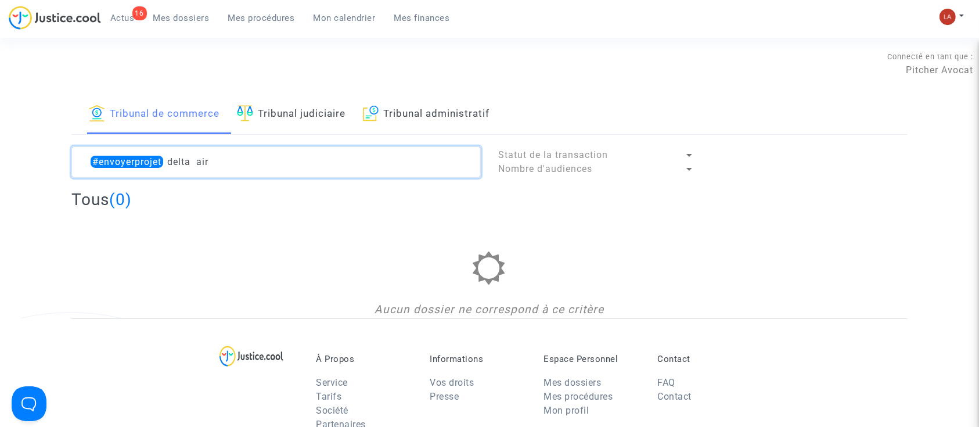
drag, startPoint x: 172, startPoint y: 157, endPoint x: 280, endPoint y: 165, distance: 108.8
click at [280, 165] on textarea at bounding box center [275, 161] width 409 height 31
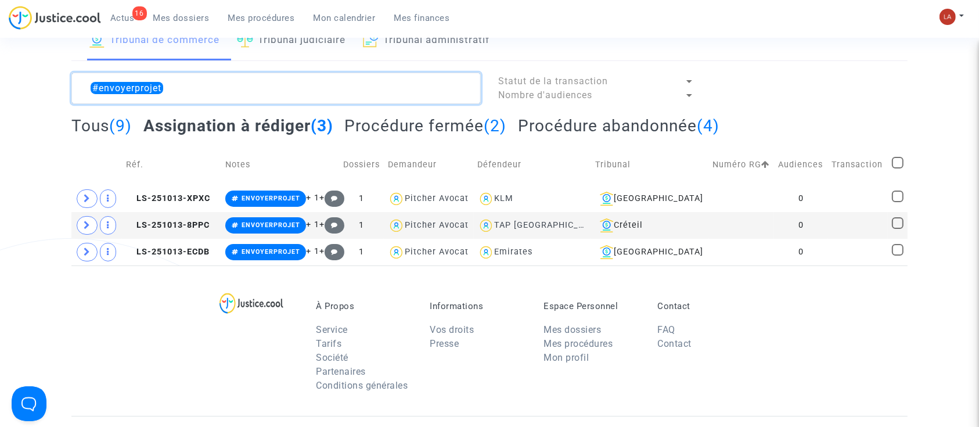
scroll to position [74, 0]
click at [223, 94] on textarea at bounding box center [275, 87] width 409 height 31
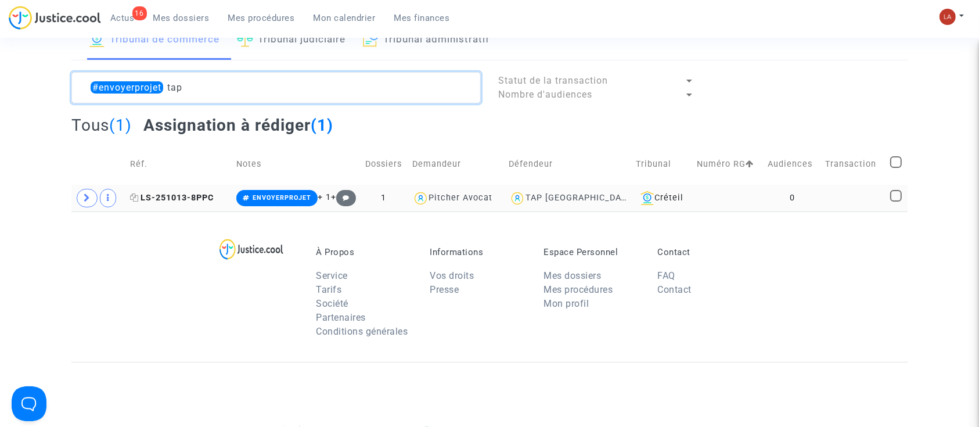
type textarea "#envoyerprojet tap"
click at [144, 199] on span "LS-251013-8PPC" at bounding box center [172, 198] width 84 height 10
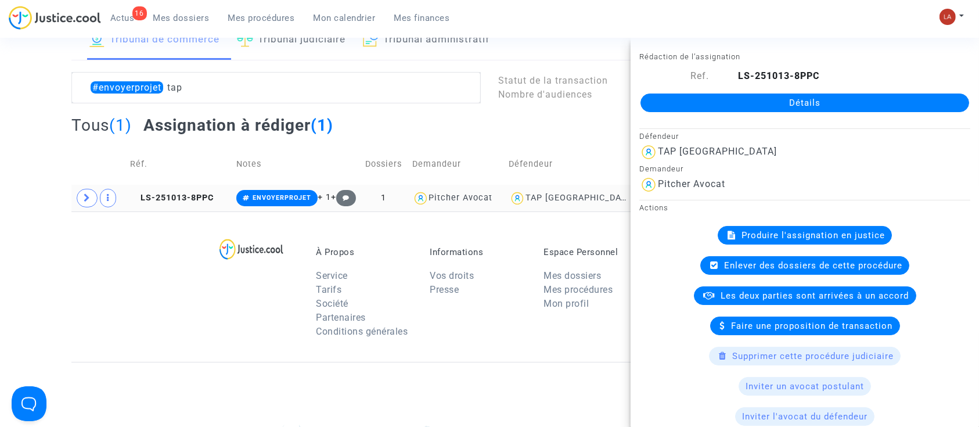
click at [130, 197] on td "LS-251013-8PPC" at bounding box center [179, 198] width 106 height 27
click at [135, 197] on icon at bounding box center [134, 197] width 9 height 8
click at [87, 196] on icon at bounding box center [87, 197] width 7 height 9
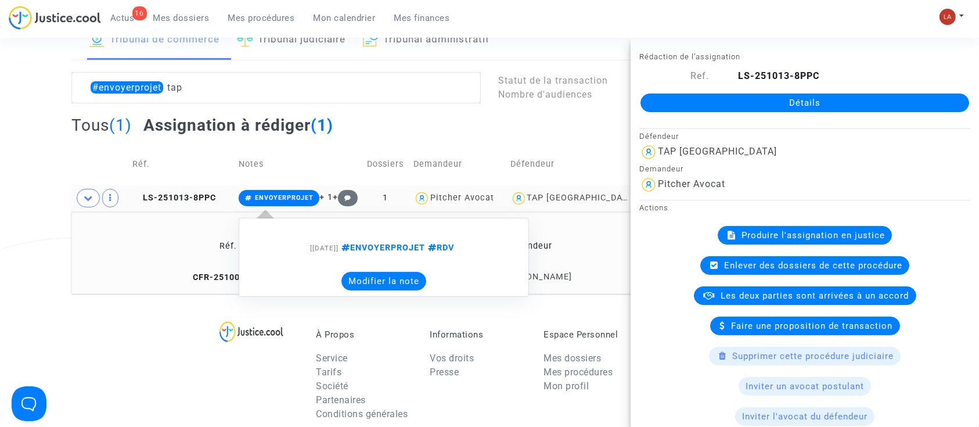
click at [383, 279] on button "Modifier la note" at bounding box center [383, 281] width 85 height 19
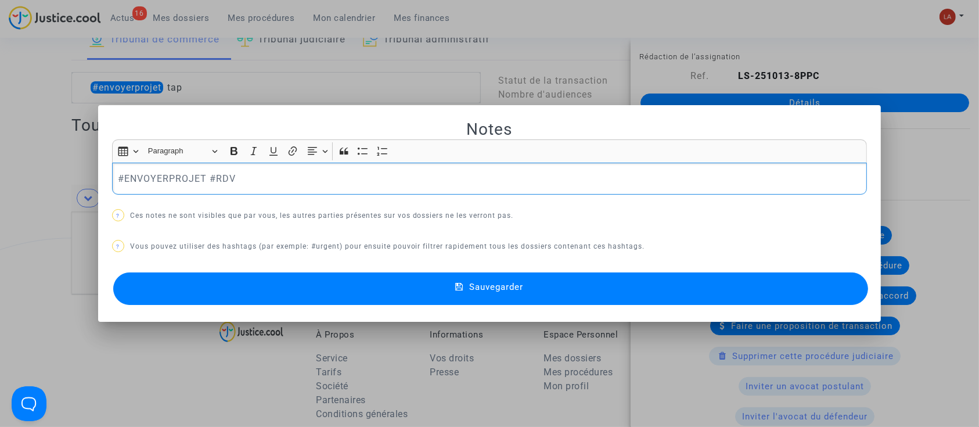
click at [147, 182] on p "#ENVOYERPROJET #RDV" at bounding box center [489, 178] width 743 height 15
click at [205, 286] on button "Sauvegarder" at bounding box center [490, 288] width 755 height 33
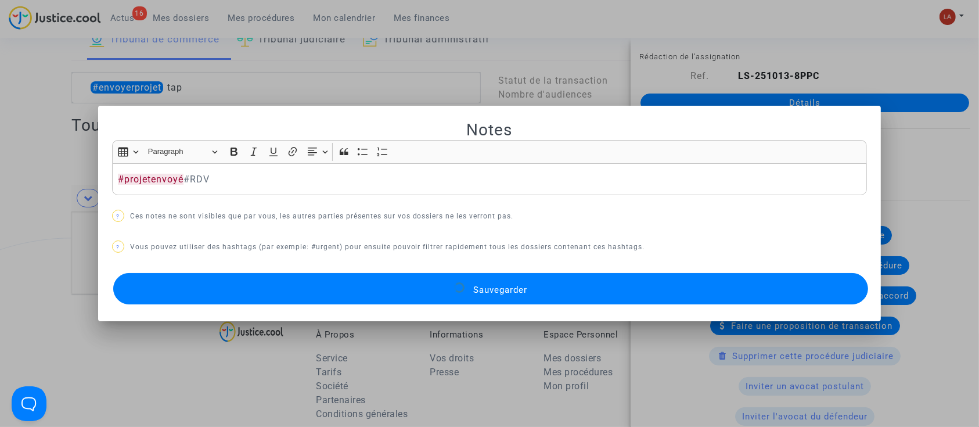
scroll to position [74, 0]
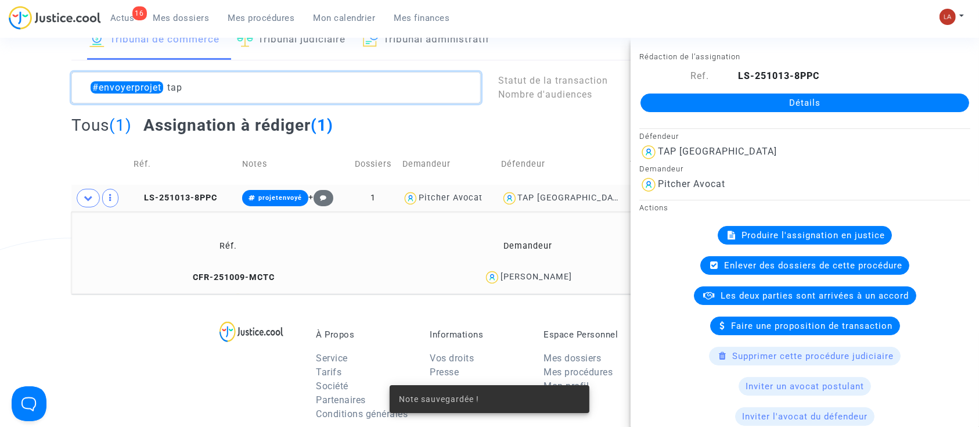
click at [175, 91] on textarea at bounding box center [275, 87] width 409 height 31
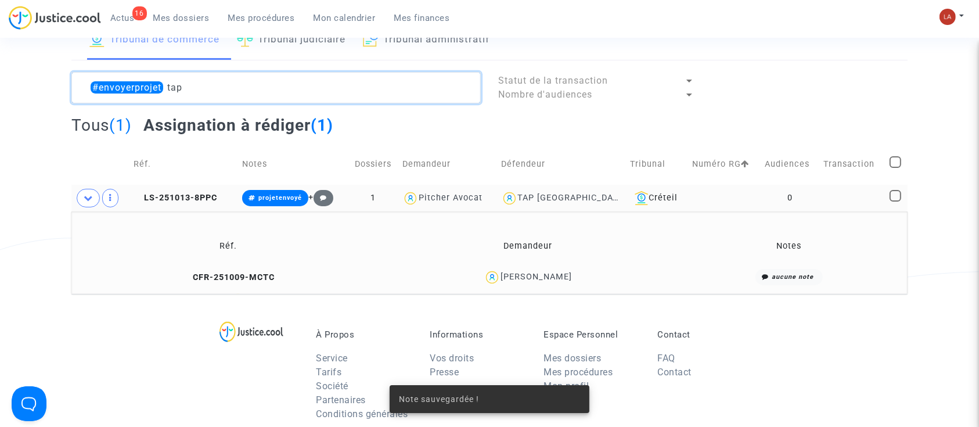
click at [175, 91] on textarea at bounding box center [275, 87] width 409 height 31
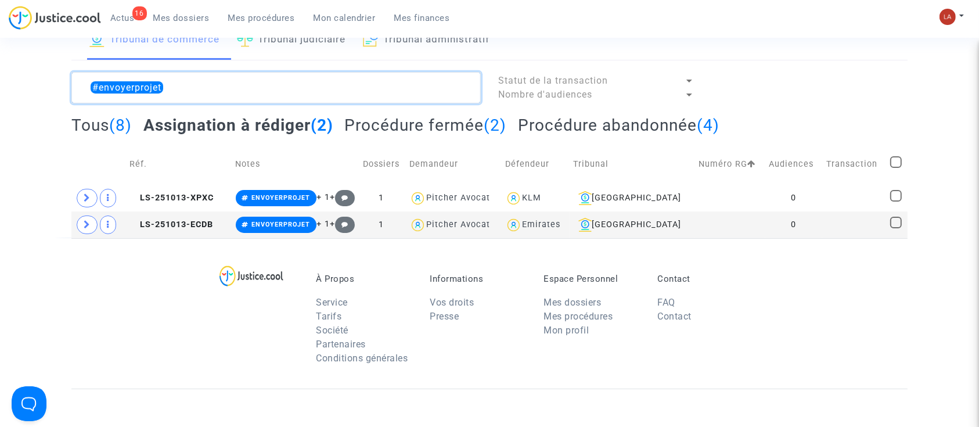
type textarea "#envoyerprojet"
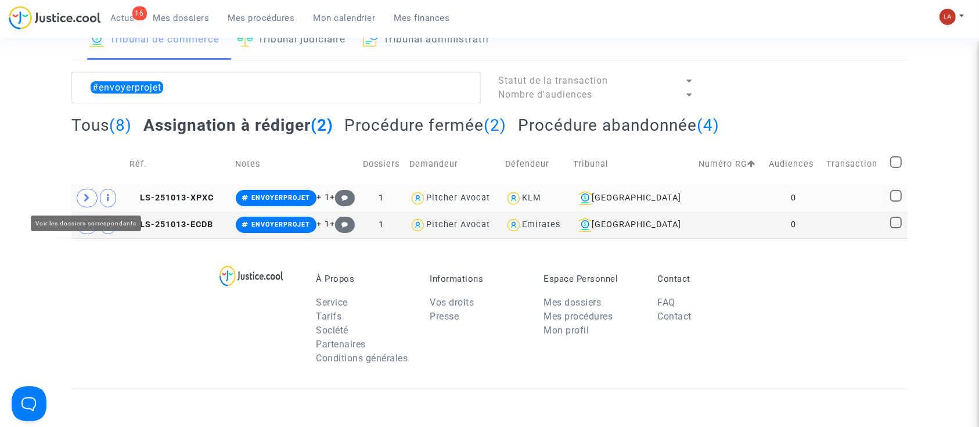
click at [89, 204] on span at bounding box center [87, 198] width 21 height 19
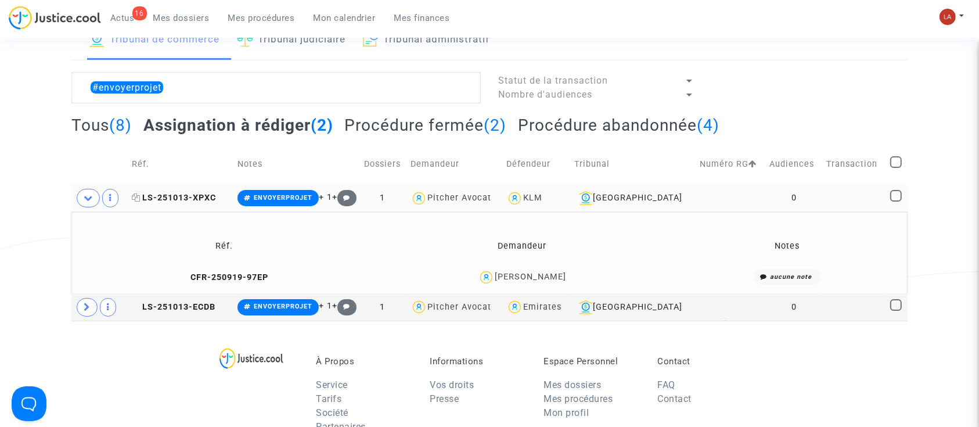
click at [140, 198] on icon at bounding box center [136, 197] width 9 height 8
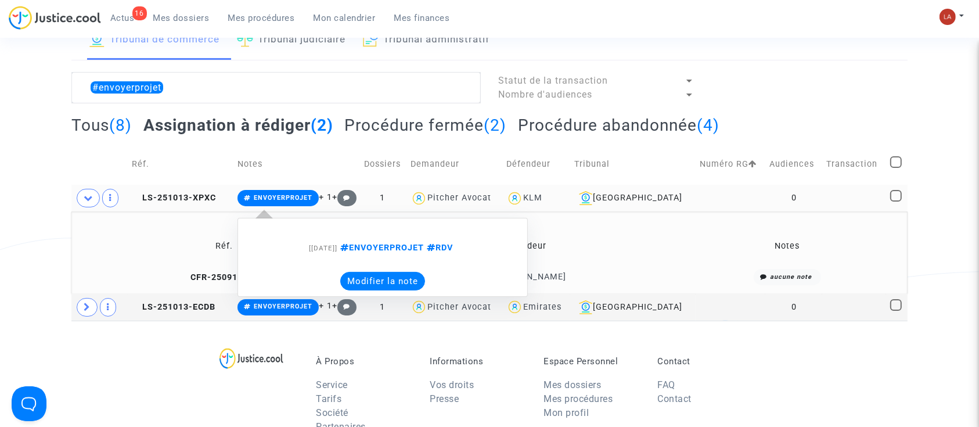
click at [420, 289] on button "Modifier la note" at bounding box center [382, 281] width 85 height 19
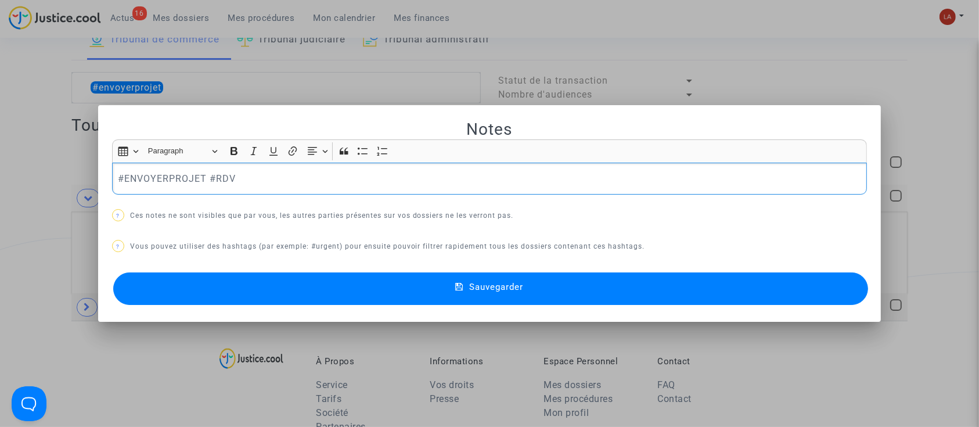
click at [165, 192] on div "#ENVOYERPROJET #RDV" at bounding box center [489, 179] width 755 height 33
click at [160, 303] on button "Sauvegarder" at bounding box center [490, 288] width 755 height 33
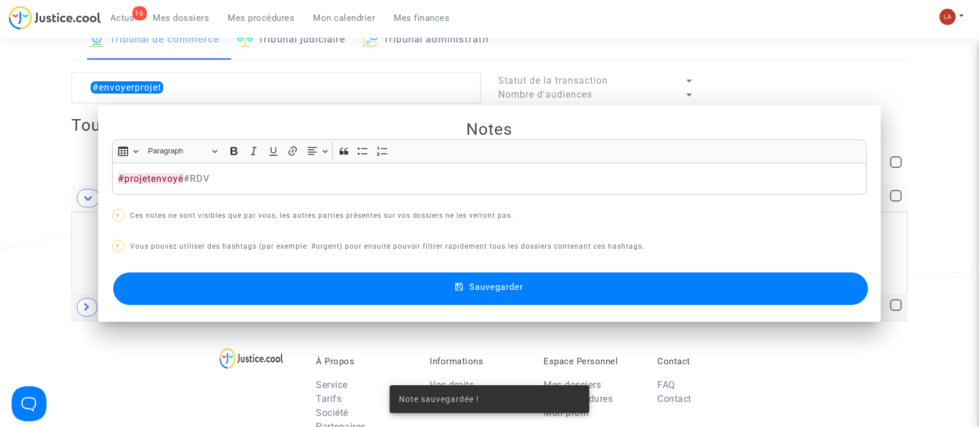
scroll to position [74, 0]
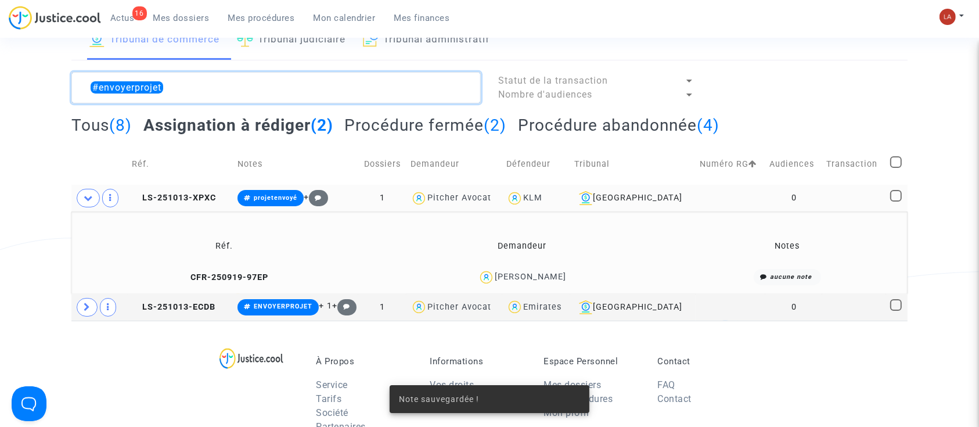
click at [210, 89] on textarea at bounding box center [275, 87] width 409 height 31
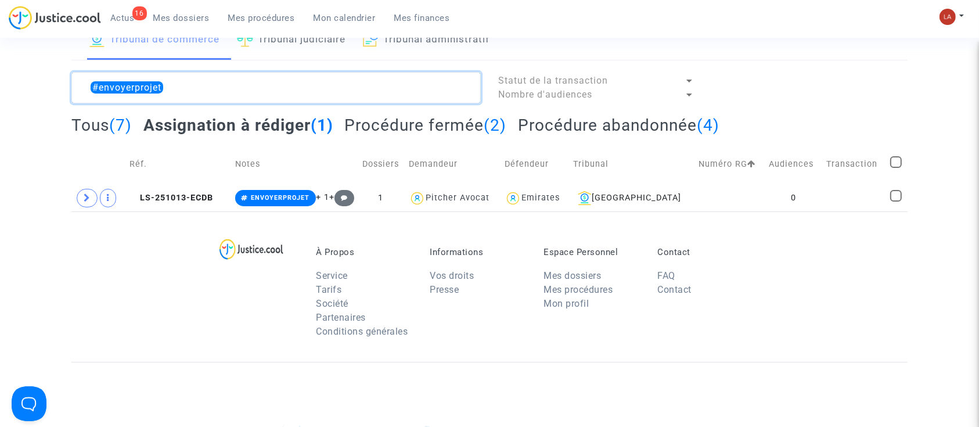
type textarea "#envoyerprojet"
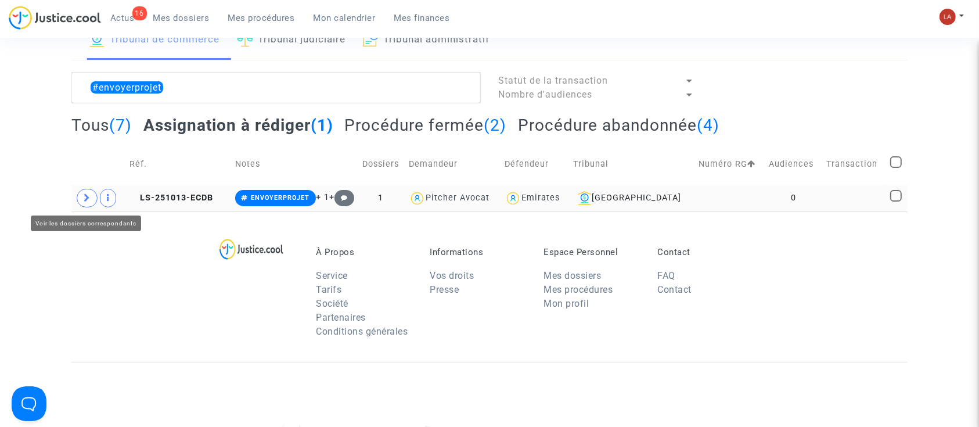
click at [84, 198] on icon at bounding box center [87, 197] width 7 height 9
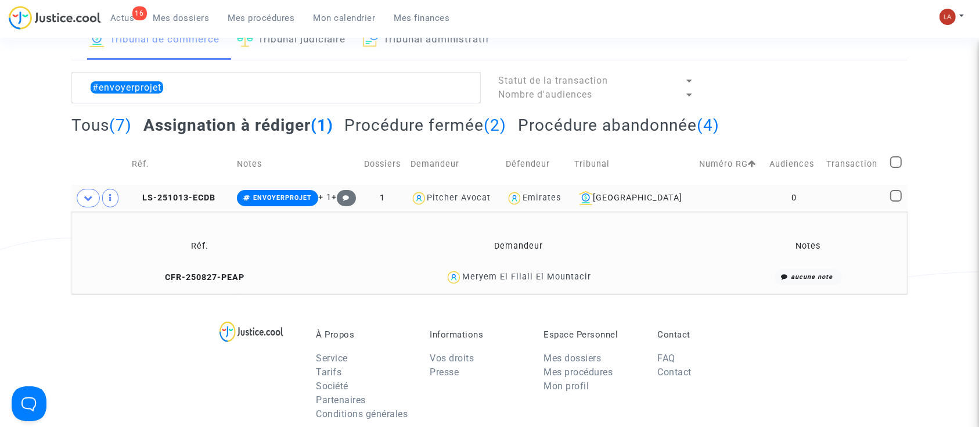
drag, startPoint x: 583, startPoint y: 281, endPoint x: 557, endPoint y: 281, distance: 25.5
click at [557, 281] on div "Meryem El Filali El Mountacir" at bounding box center [518, 277] width 381 height 17
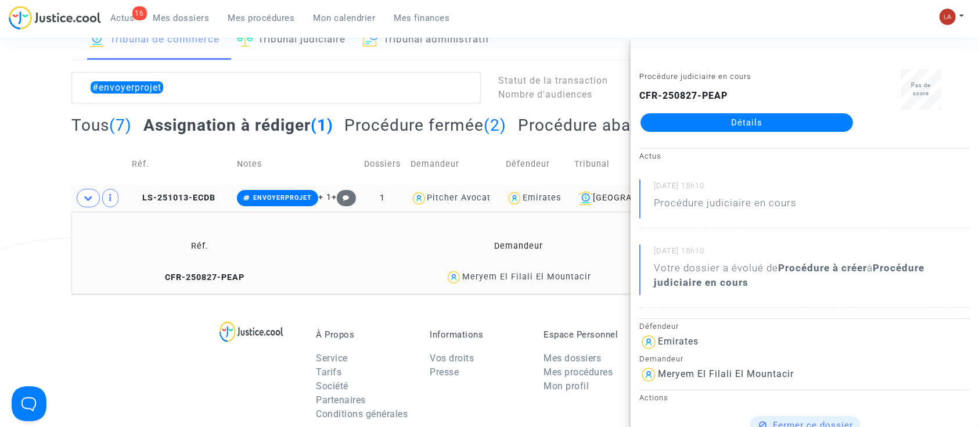
drag, startPoint x: 806, startPoint y: 381, endPoint x: 657, endPoint y: 377, distance: 149.2
click at [657, 377] on div "Meryem El Filali El Mountacir" at bounding box center [804, 374] width 331 height 19
copy div "Meryem El Filali El Mountacir"
click at [140, 196] on icon at bounding box center [136, 197] width 9 height 8
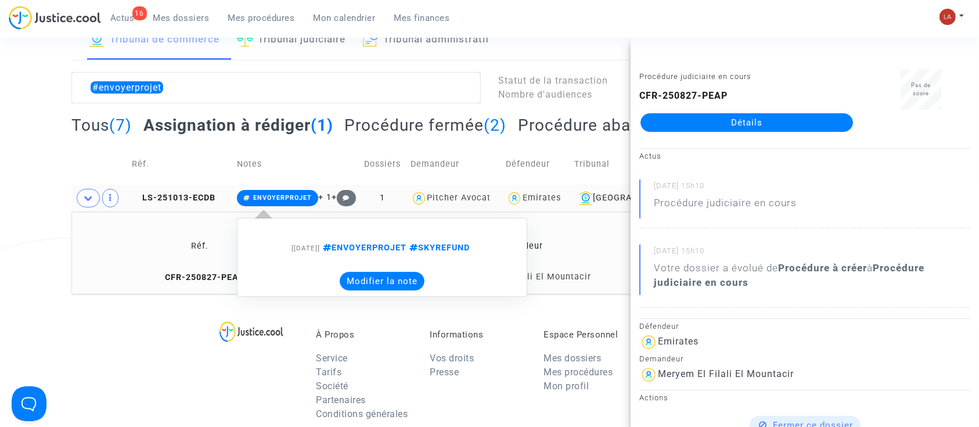
click at [365, 276] on button "Modifier la note" at bounding box center [382, 281] width 85 height 19
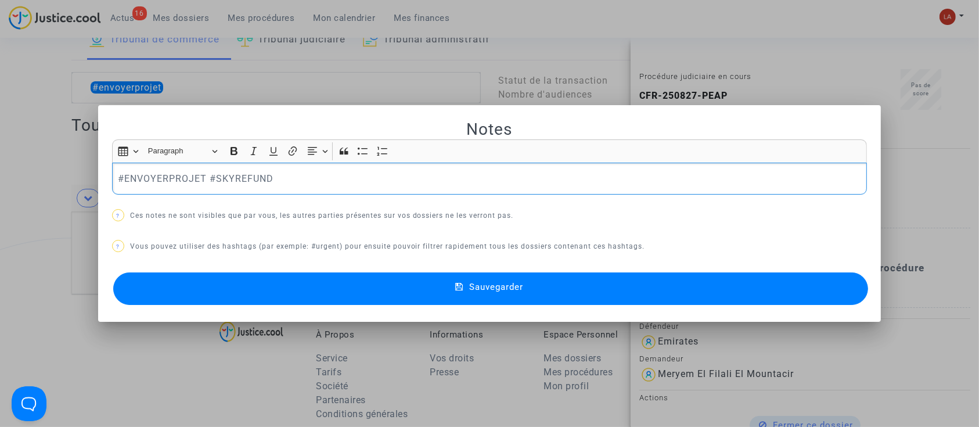
click at [125, 189] on div "#ENVOYERPROJET #SKYREFUND" at bounding box center [489, 179] width 755 height 33
click at [165, 276] on button "Sauvegarder" at bounding box center [490, 288] width 755 height 33
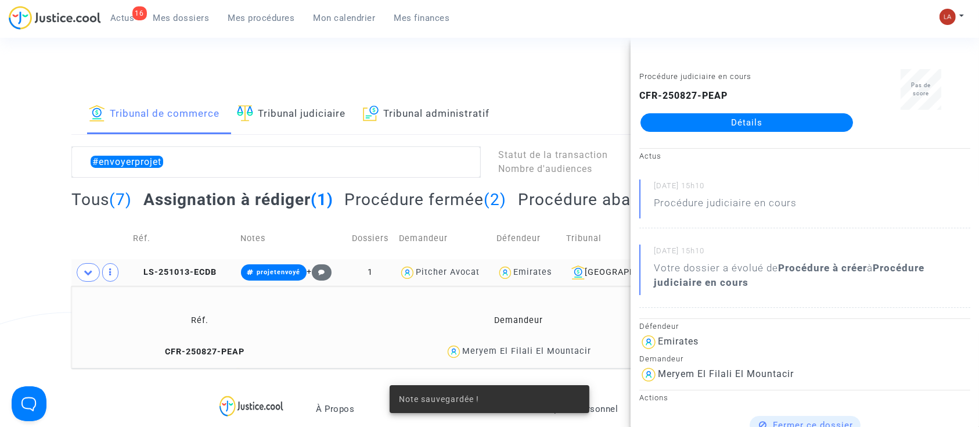
scroll to position [74, 0]
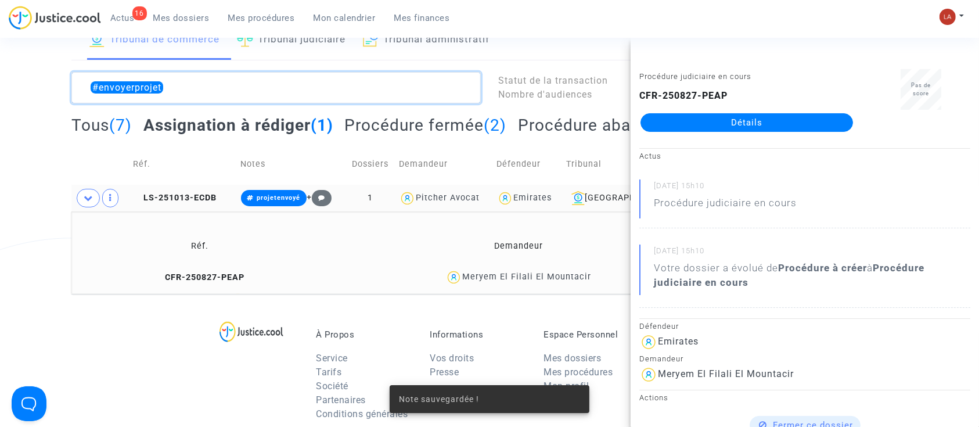
click at [216, 74] on textarea at bounding box center [275, 87] width 409 height 31
type textarea "#envoyerprojet"
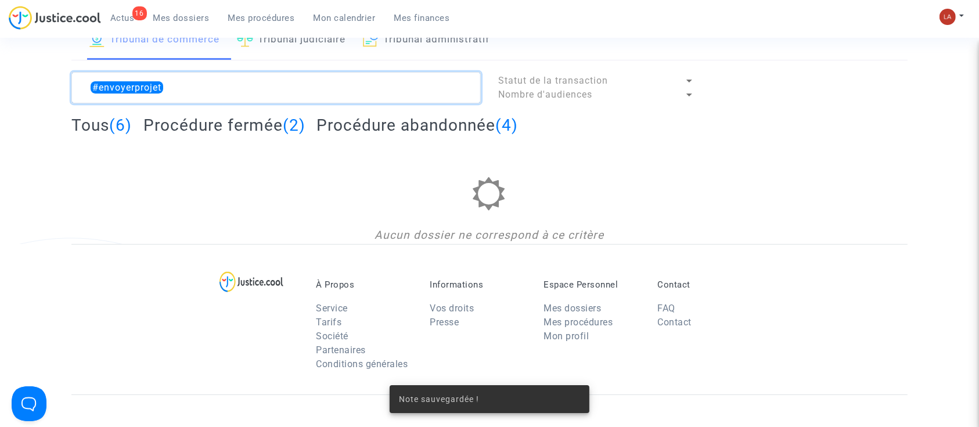
drag, startPoint x: 193, startPoint y: 91, endPoint x: 41, endPoint y: 89, distance: 152.1
click at [41, 89] on div "Tribunal de commerce Tribunal judiciaire Tribunal administratif #envoyerprojet …" at bounding box center [489, 131] width 979 height 223
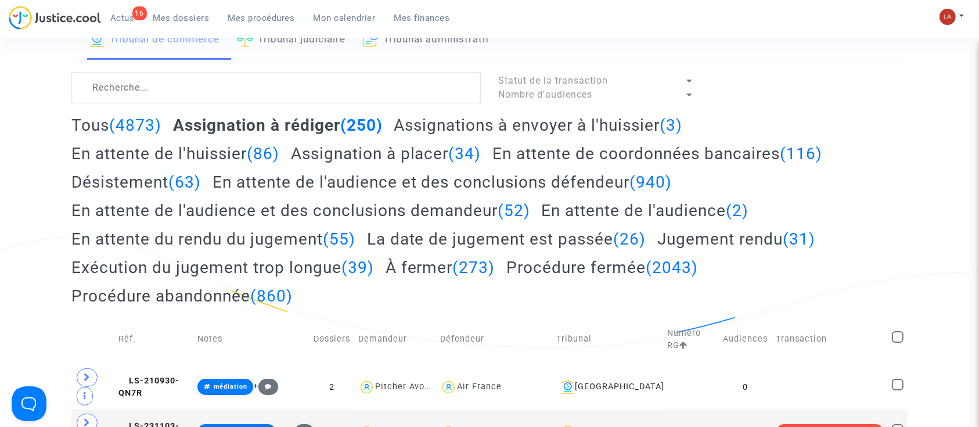
click at [119, 13] on span "Actus" at bounding box center [122, 18] width 24 height 10
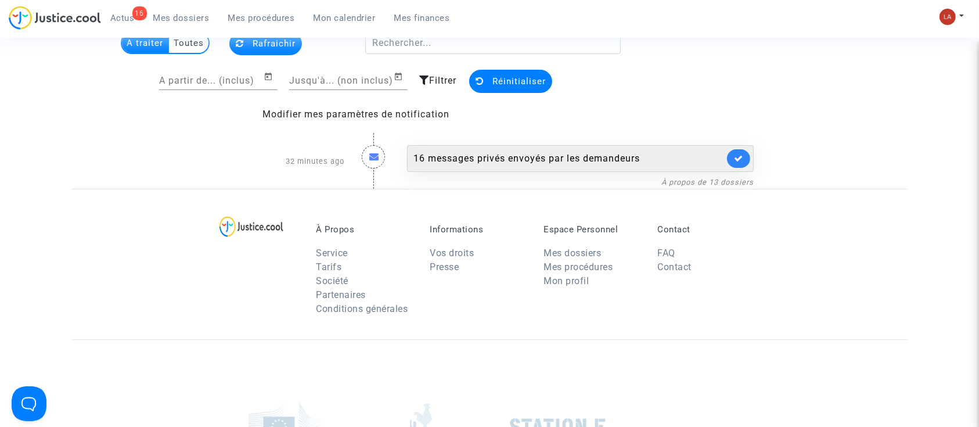
click at [463, 146] on div "16 messages privés envoyés par les demandeurs" at bounding box center [580, 158] width 347 height 27
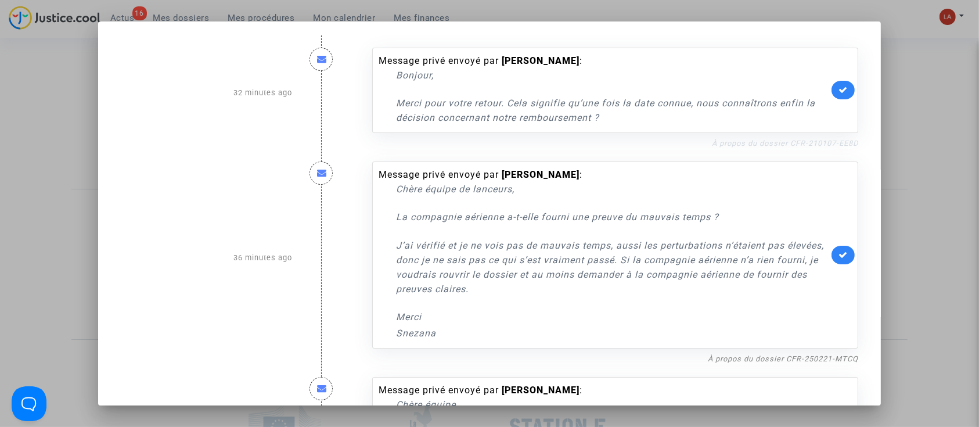
click at [763, 142] on link "À propos du dossier CFR-210107-EE8D" at bounding box center [785, 143] width 146 height 9
click at [838, 88] on icon at bounding box center [842, 89] width 9 height 9
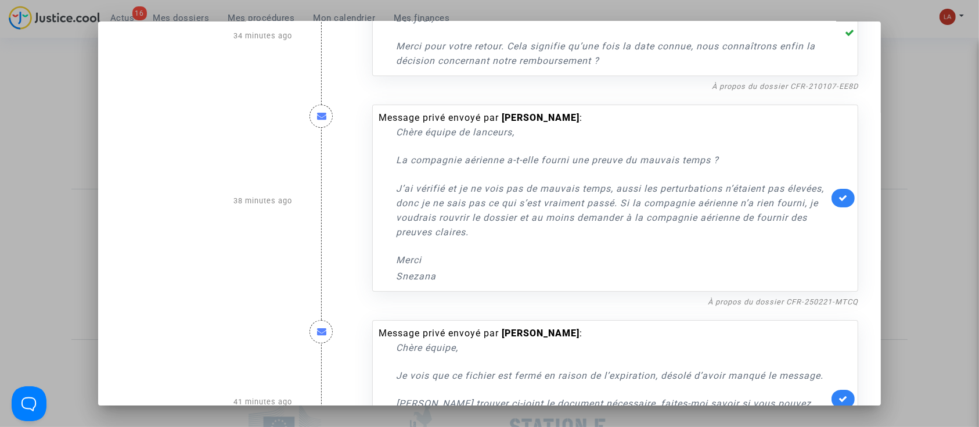
scroll to position [58, 0]
click at [741, 301] on link "À propos du dossier CFR-250221-MTCQ" at bounding box center [783, 300] width 150 height 9
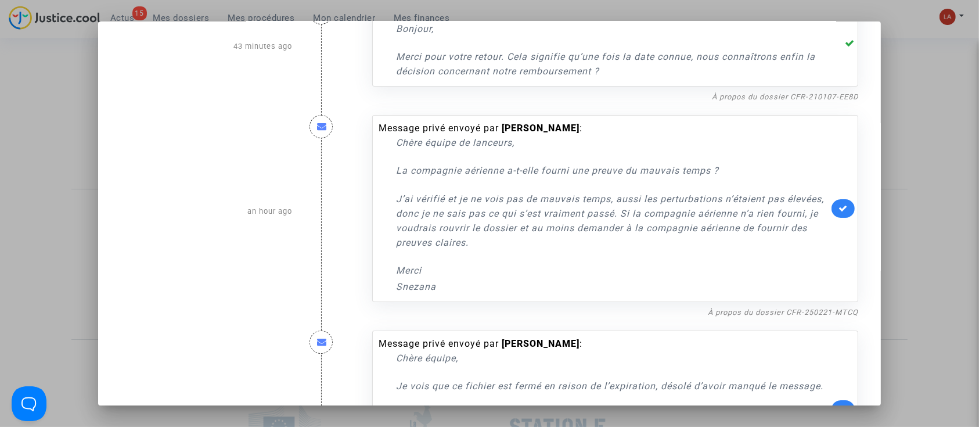
scroll to position [77, 0]
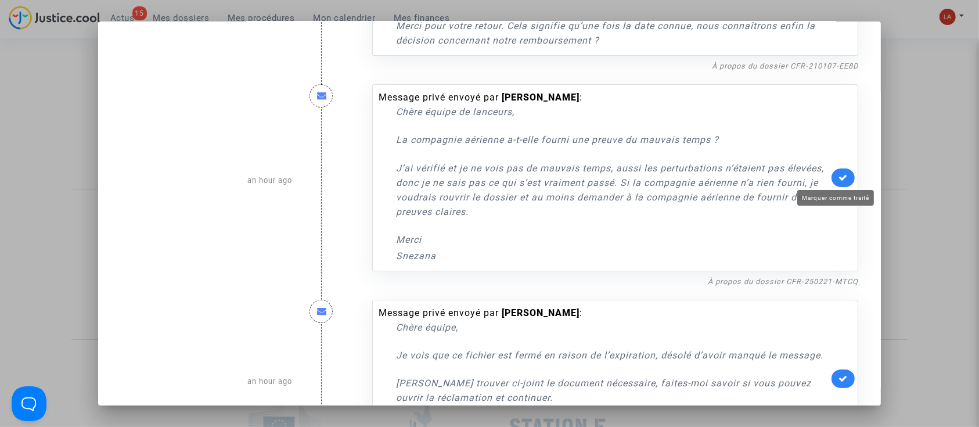
click at [838, 177] on icon at bounding box center [842, 177] width 9 height 9
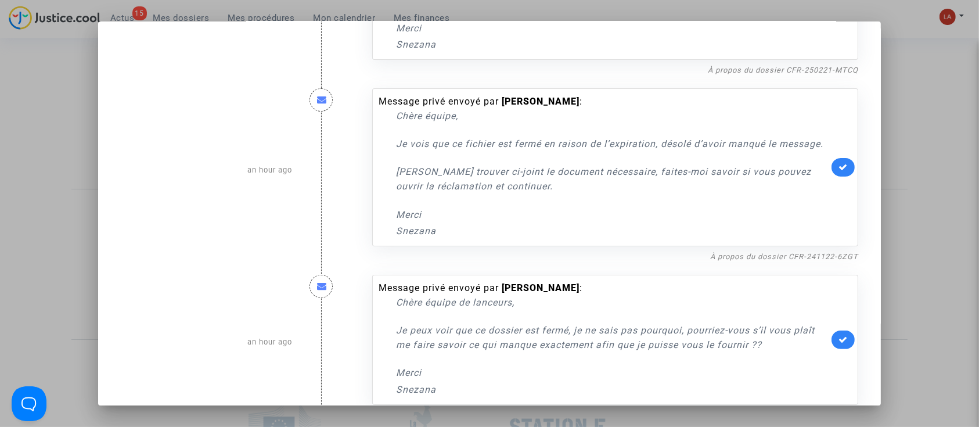
scroll to position [309, 0]
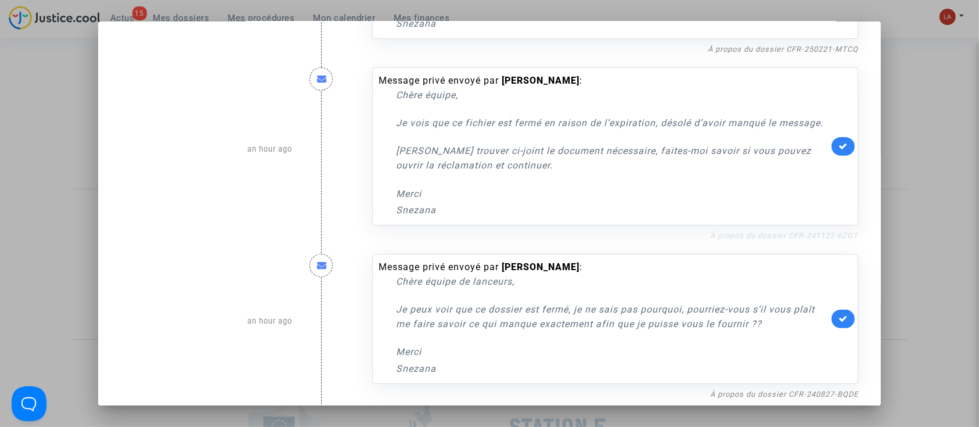
click at [774, 237] on link "À propos du dossier CFR-241122-6ZGT" at bounding box center [784, 235] width 148 height 9
click at [838, 146] on icon at bounding box center [842, 146] width 9 height 9
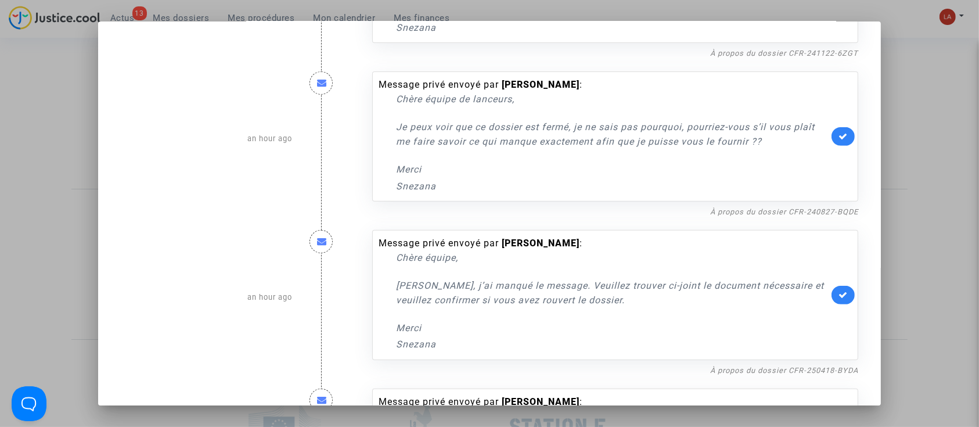
scroll to position [490, 0]
click at [710, 211] on link "À propos du dossier CFR-240827-BQDE" at bounding box center [784, 212] width 148 height 9
click at [838, 133] on icon at bounding box center [842, 137] width 9 height 9
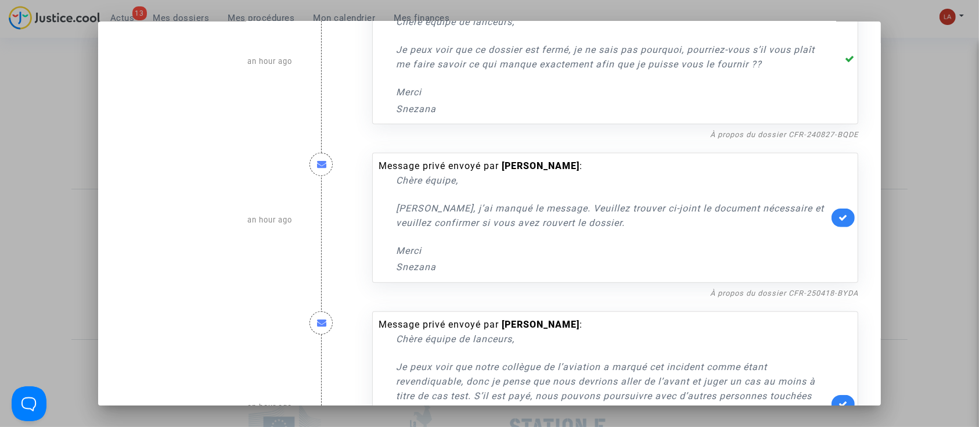
scroll to position [571, 0]
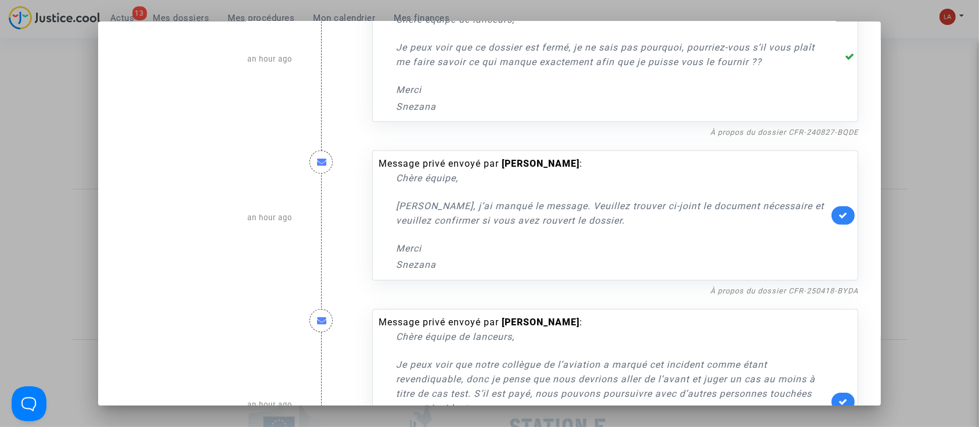
click at [745, 297] on div "Message privé envoyé par Romain Rivoallan : Chère équipe de lanceurs, Je peux v…" at bounding box center [614, 404] width 503 height 215
click at [733, 290] on link "À propos du dossier CFR-250418-BYDA" at bounding box center [784, 290] width 148 height 9
click at [842, 210] on link at bounding box center [842, 215] width 23 height 19
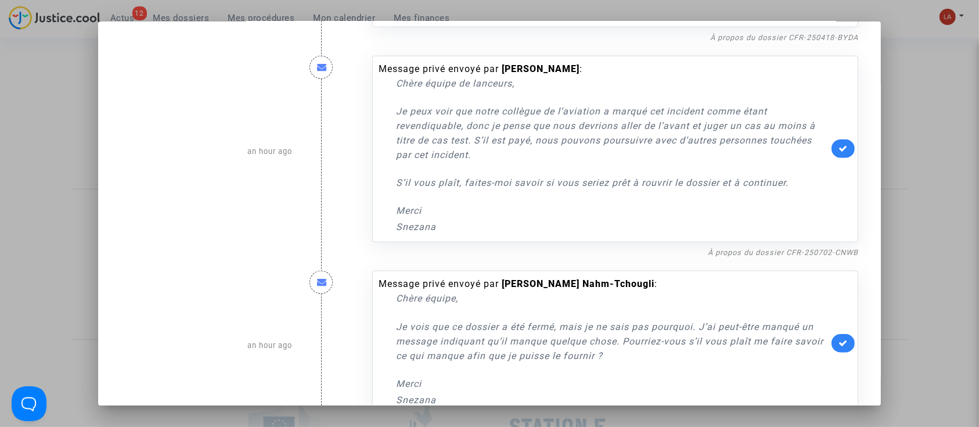
scroll to position [825, 0]
click at [756, 247] on link "À propos du dossier CFR-250702-CNWB" at bounding box center [783, 251] width 150 height 9
click at [838, 148] on icon at bounding box center [842, 147] width 9 height 9
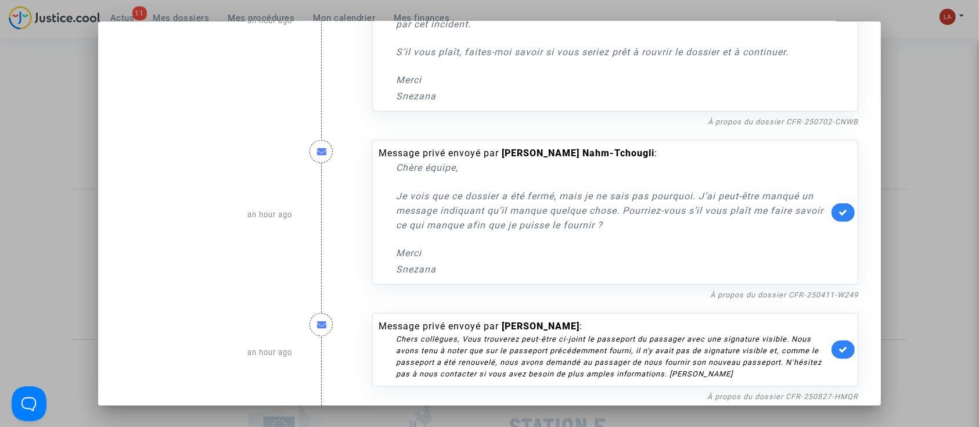
click at [799, 299] on div "À propos du dossier CFR-250411-W249" at bounding box center [615, 294] width 486 height 14
click at [785, 287] on div "À propos du dossier CFR-250411-W249" at bounding box center [615, 294] width 486 height 14
click at [768, 290] on link "À propos du dossier CFR-250411-W249" at bounding box center [784, 294] width 148 height 9
click at [838, 210] on icon at bounding box center [842, 212] width 9 height 9
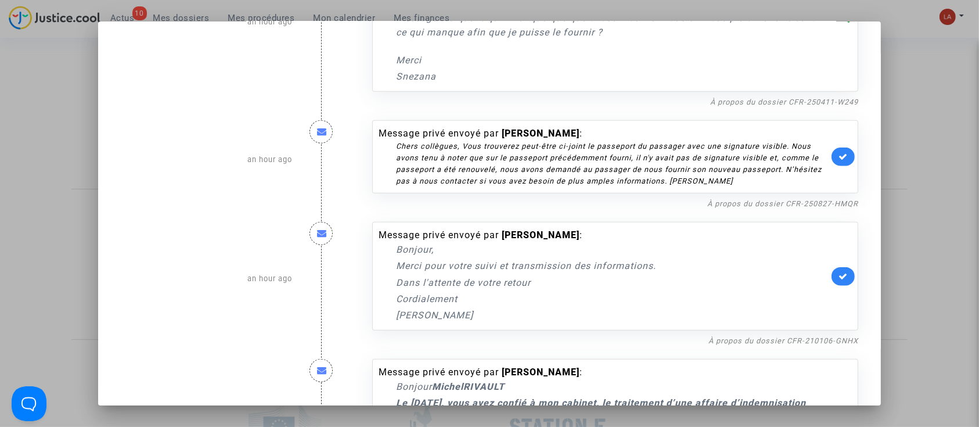
scroll to position [1148, 0]
click at [800, 204] on link "À propos du dossier CFR-250827-HMQR" at bounding box center [782, 202] width 151 height 9
click at [785, 201] on link "À propos du dossier CFR-250827-HMQR" at bounding box center [782, 202] width 151 height 9
click at [839, 153] on icon at bounding box center [842, 155] width 9 height 9
click at [845, 269] on link at bounding box center [842, 275] width 23 height 19
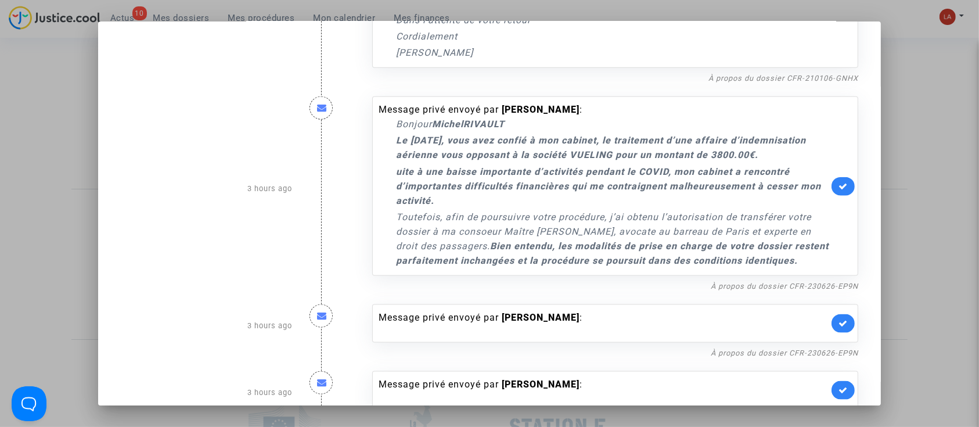
scroll to position [1412, 0]
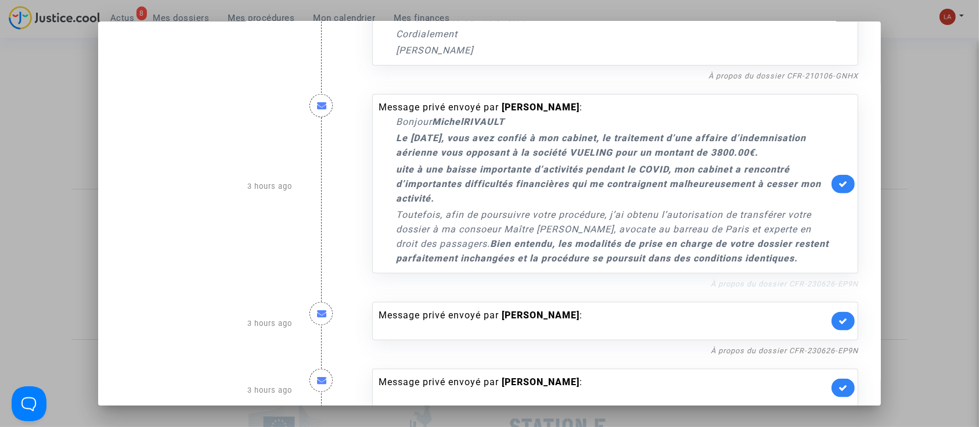
click at [817, 288] on link "À propos du dossier CFR-230626-EP9N" at bounding box center [783, 283] width 147 height 9
click at [831, 193] on link at bounding box center [842, 184] width 23 height 19
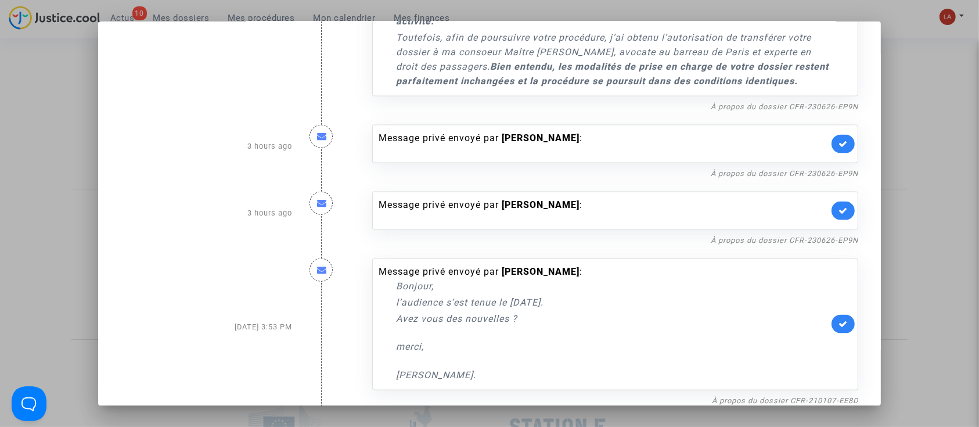
scroll to position [1594, 0]
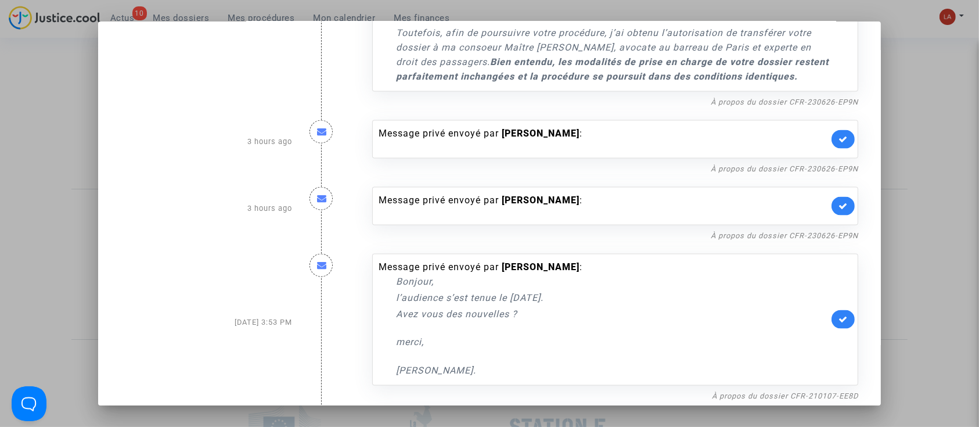
click at [831, 149] on link at bounding box center [842, 139] width 23 height 19
click at [838, 210] on icon at bounding box center [842, 205] width 9 height 9
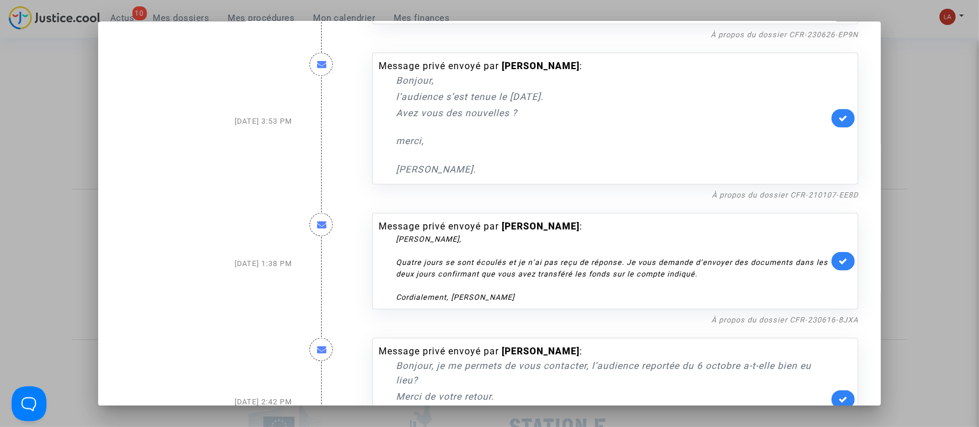
scroll to position [1796, 0]
click at [794, 197] on link "À propos du dossier CFR-210107-EE8D" at bounding box center [785, 193] width 146 height 9
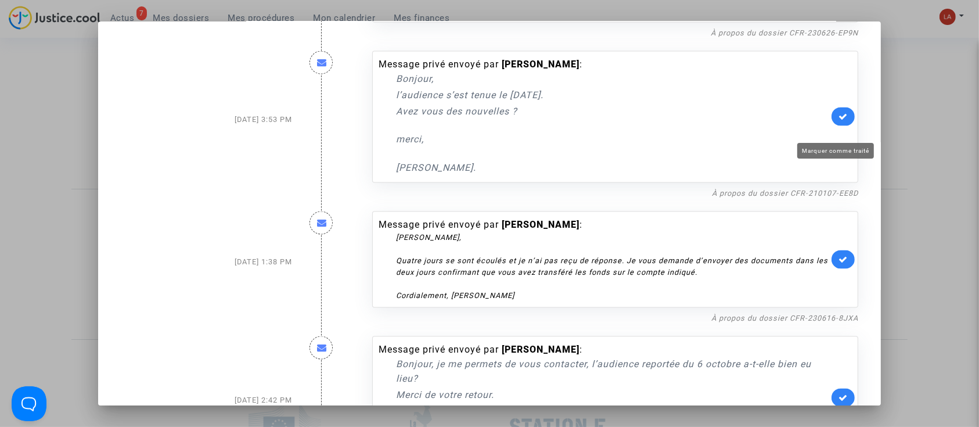
click at [838, 121] on icon at bounding box center [842, 116] width 9 height 9
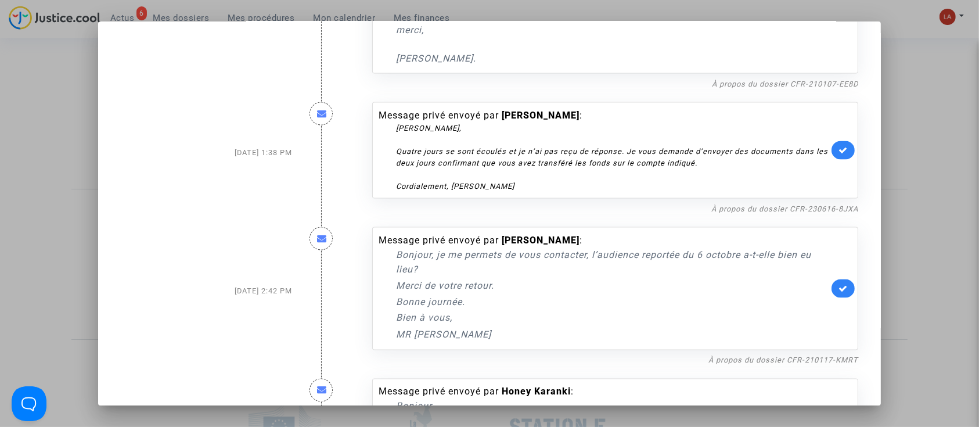
scroll to position [2028, 0]
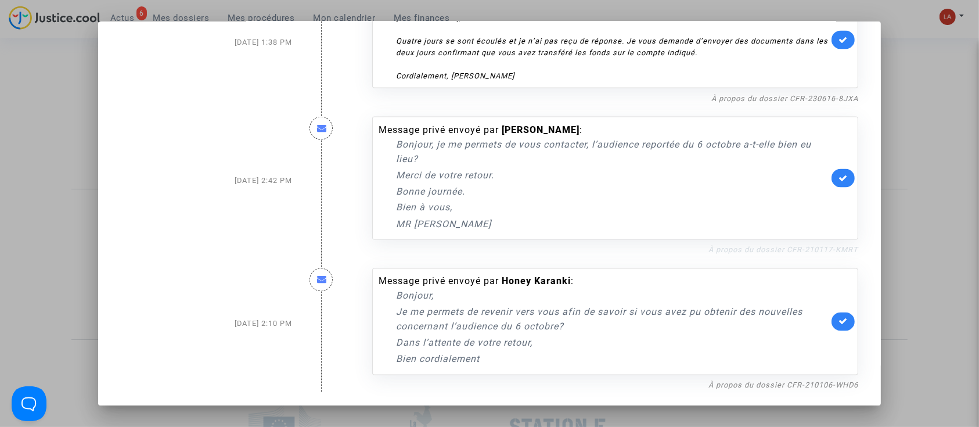
click at [800, 253] on link "À propos du dossier CFR-210117-KMRT" at bounding box center [783, 250] width 150 height 9
click at [838, 176] on icon at bounding box center [842, 178] width 9 height 9
click at [779, 374] on div "Message privé envoyé par Honey Karanki : Bonjour, Je me permets de revenir vers…" at bounding box center [615, 321] width 486 height 107
click at [777, 383] on link "À propos du dossier CFR-210106-WHD6" at bounding box center [783, 385] width 150 height 9
click at [832, 315] on link at bounding box center [842, 321] width 23 height 19
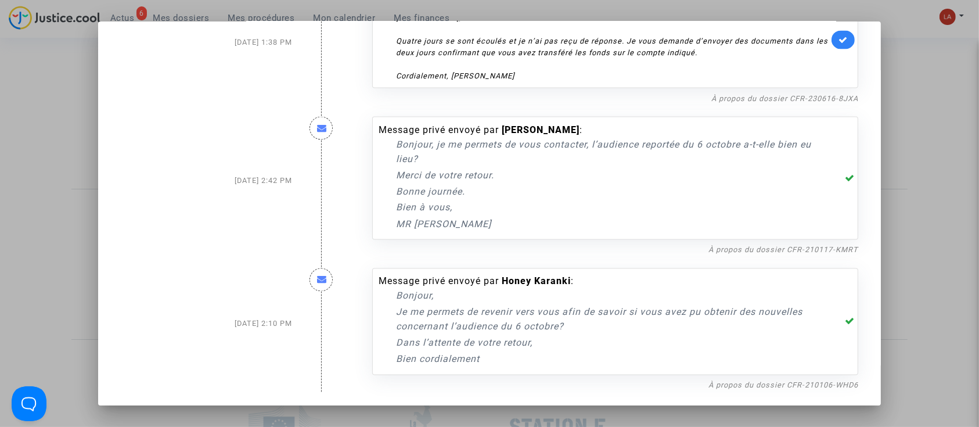
scroll to position [1681, 0]
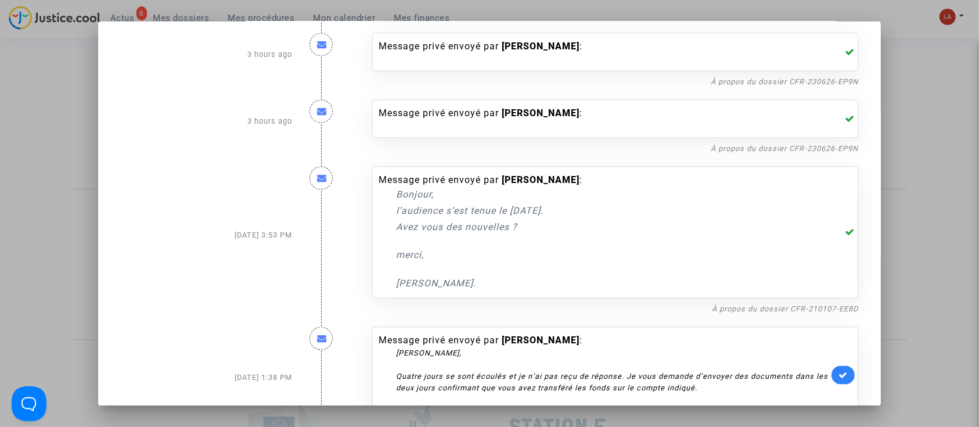
click at [912, 231] on div at bounding box center [489, 213] width 979 height 427
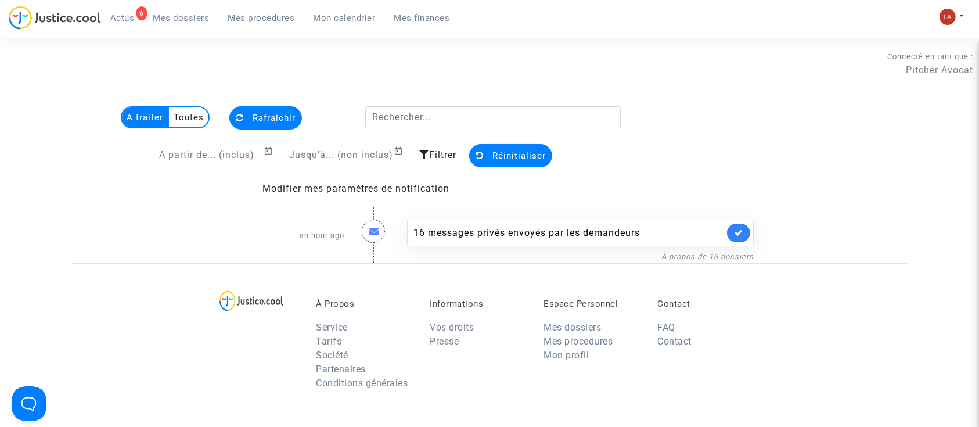
scroll to position [74, 0]
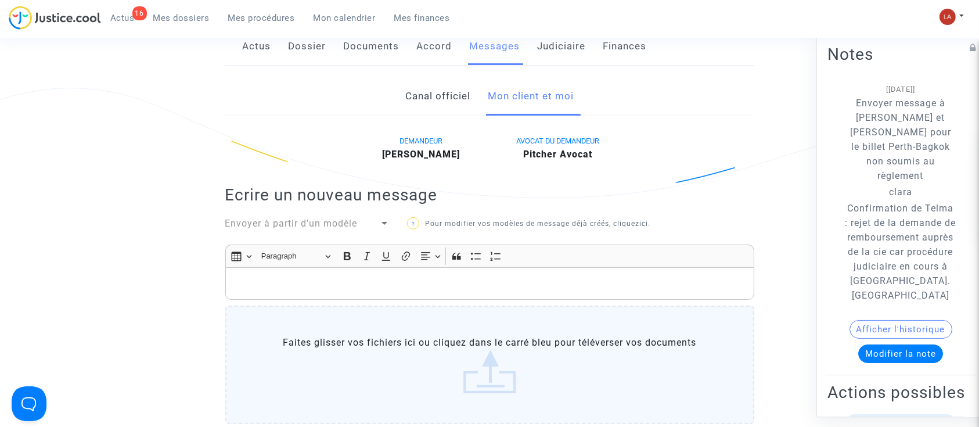
scroll to position [223, 0]
click at [422, 306] on label "Faites glisser vos fichiers ici ou cliquez dans le carré bleu pour téléverser v…" at bounding box center [489, 365] width 529 height 118
click at [0, 0] on input "Faites glisser vos fichiers ici ou cliquez dans le carré bleu pour téléverser v…" at bounding box center [0, 0] width 0 height 0
click at [607, 277] on p "Rich Text Editor, main" at bounding box center [489, 284] width 517 height 15
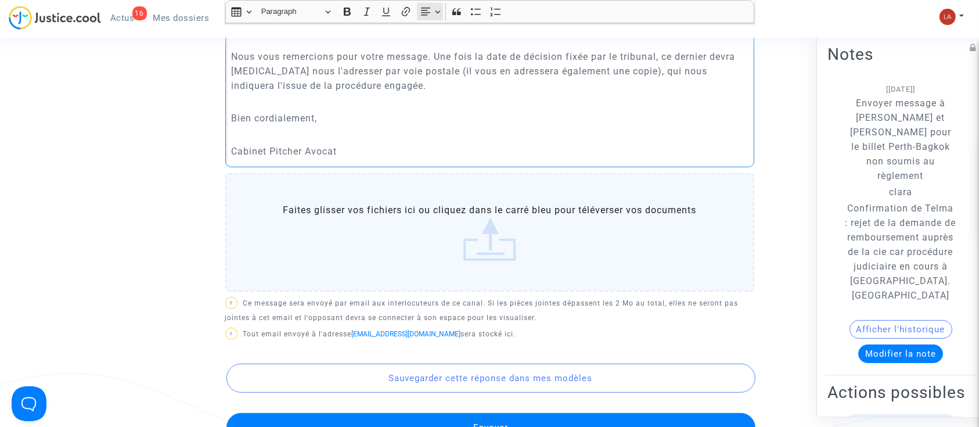
scroll to position [493, 0]
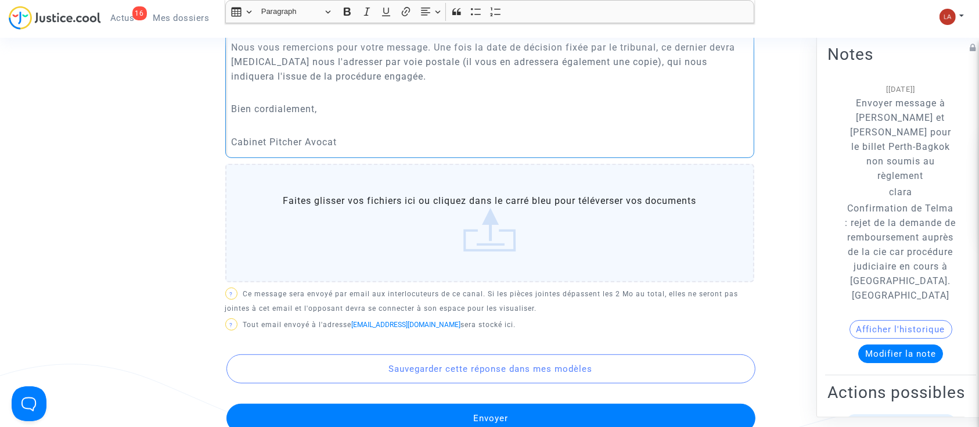
click at [368, 403] on button "Envoyer" at bounding box center [490, 417] width 529 height 29
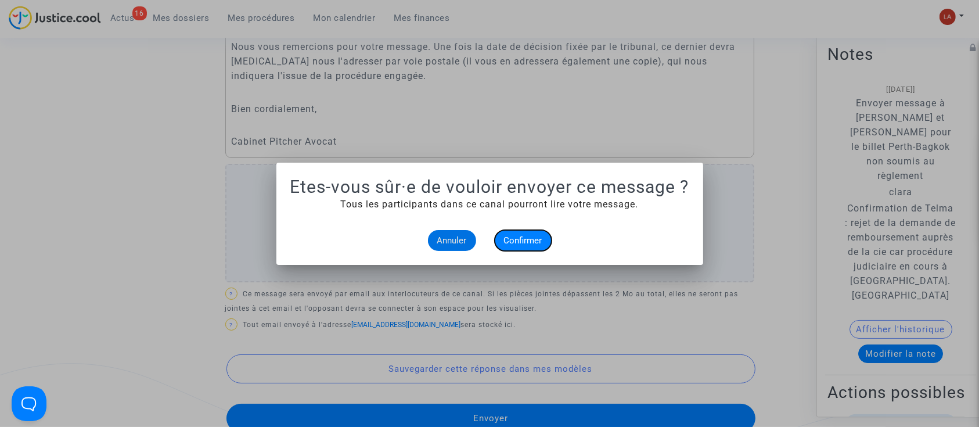
click at [530, 245] on button "Confirmer" at bounding box center [523, 240] width 57 height 21
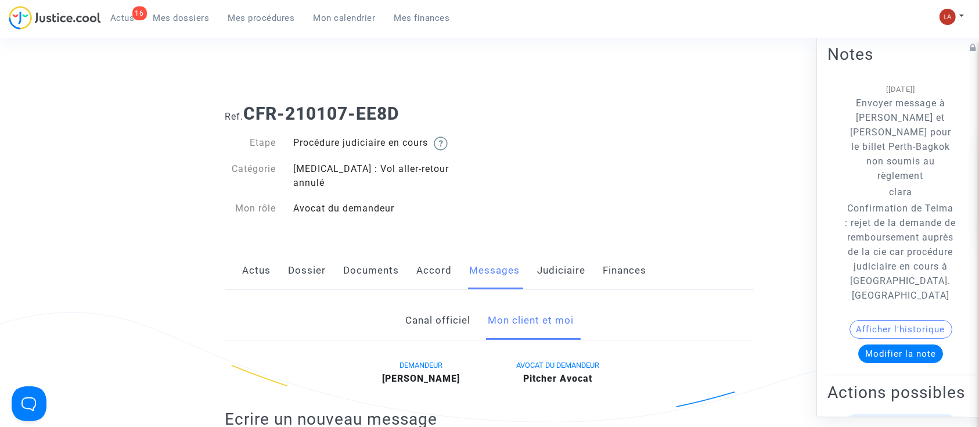
scroll to position [493, 0]
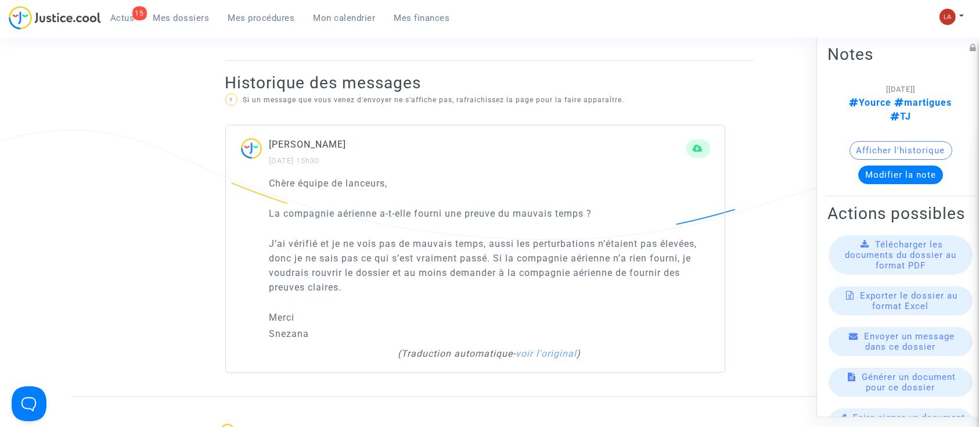
scroll to position [725, 0]
click at [528, 328] on p "Snezana" at bounding box center [489, 335] width 441 height 15
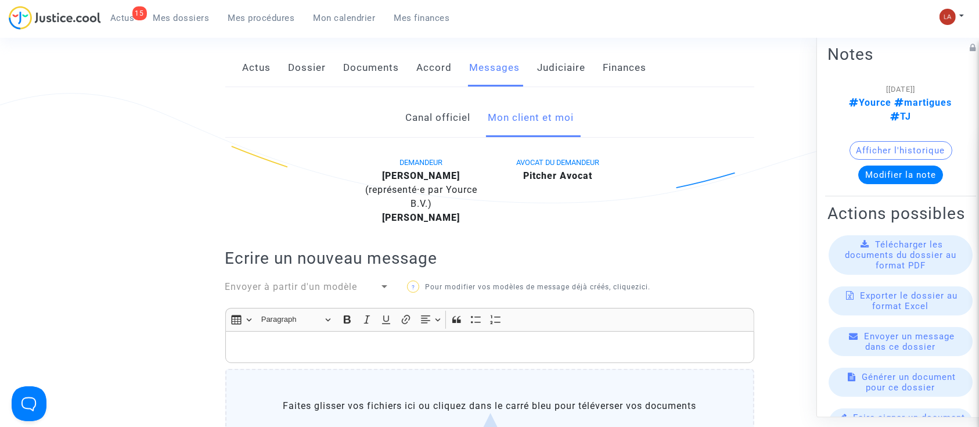
scroll to position [218, 0]
click at [439, 175] on b "[PERSON_NAME]" at bounding box center [421, 176] width 78 height 11
copy div "Ourtane"
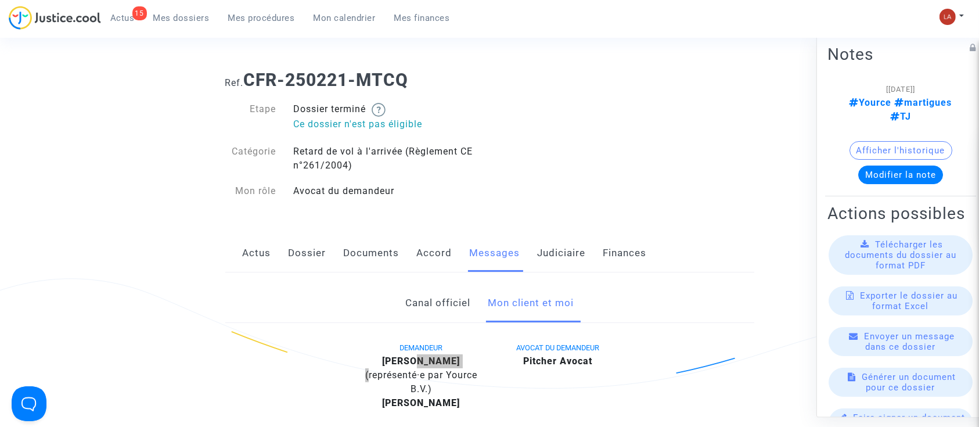
scroll to position [0, 0]
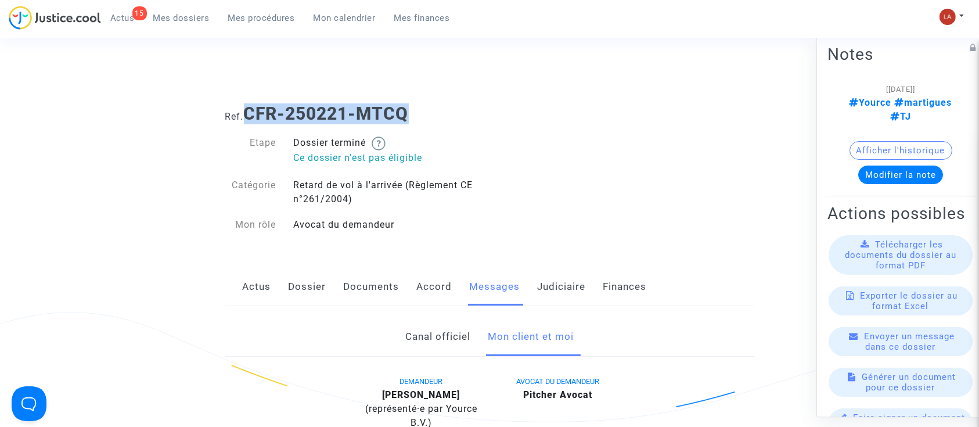
drag, startPoint x: 450, startPoint y: 113, endPoint x: 249, endPoint y: 114, distance: 201.4
click at [249, 114] on h1 "Ref. CFR-250221-MTCQ" at bounding box center [489, 113] width 529 height 21
copy b "CFR-250221-MTCQ"
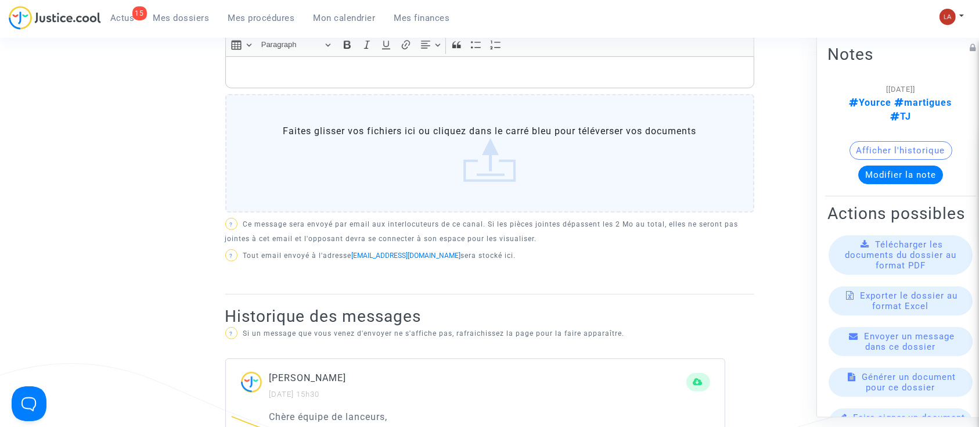
scroll to position [427, 0]
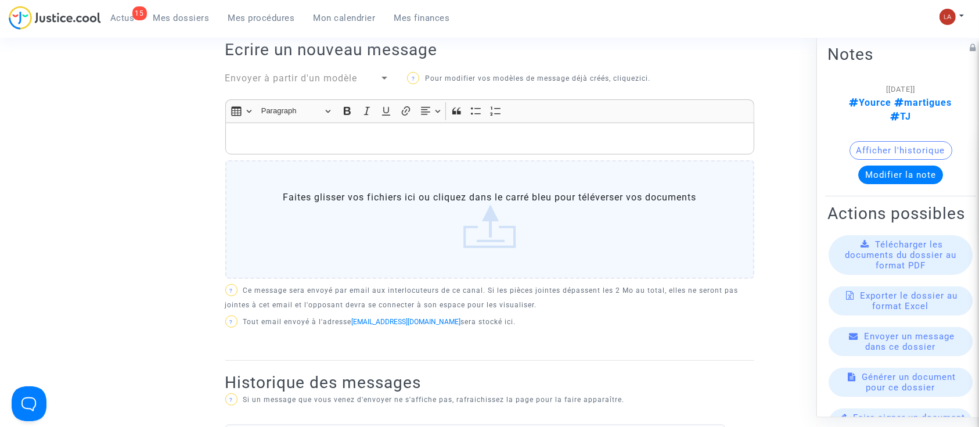
click at [330, 149] on div "Rich Text Editor, main" at bounding box center [489, 138] width 529 height 33
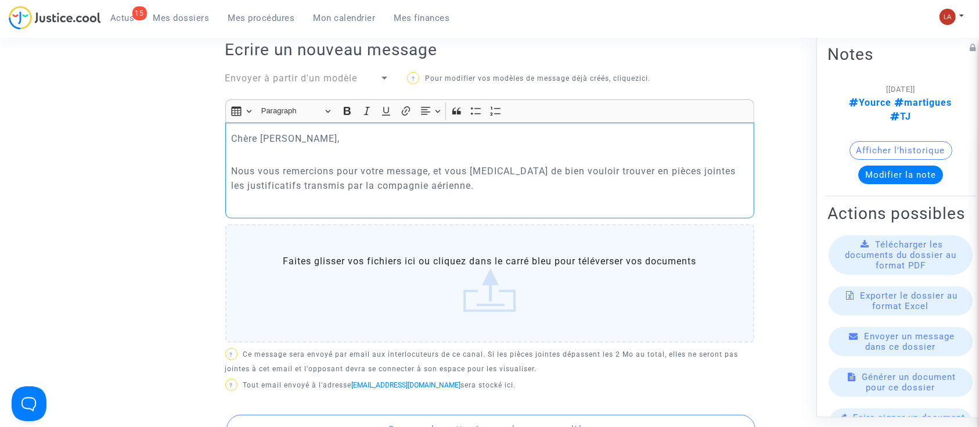
click at [320, 276] on label "Faites glisser vos fichiers ici ou cliquez dans le carré bleu pour téléverser v…" at bounding box center [489, 283] width 529 height 118
click at [0, 0] on input "Faites glisser vos fichiers ici ou cliquez dans le carré bleu pour téléverser v…" at bounding box center [0, 0] width 0 height 0
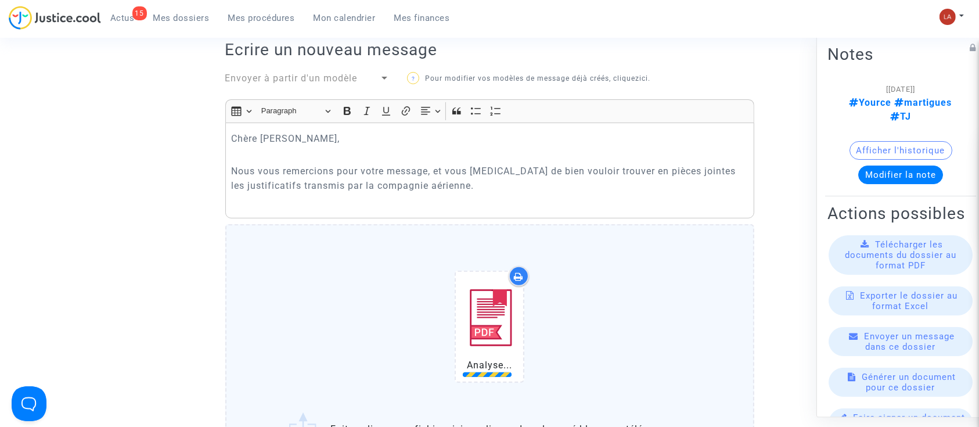
click at [600, 311] on div "Analyse..." at bounding box center [490, 328] width 480 height 149
click at [0, 0] on input "Analyse... Faites glisser vos fichiers ici ou cliquez dans le carré bleu pour t…" at bounding box center [0, 0] width 0 height 0
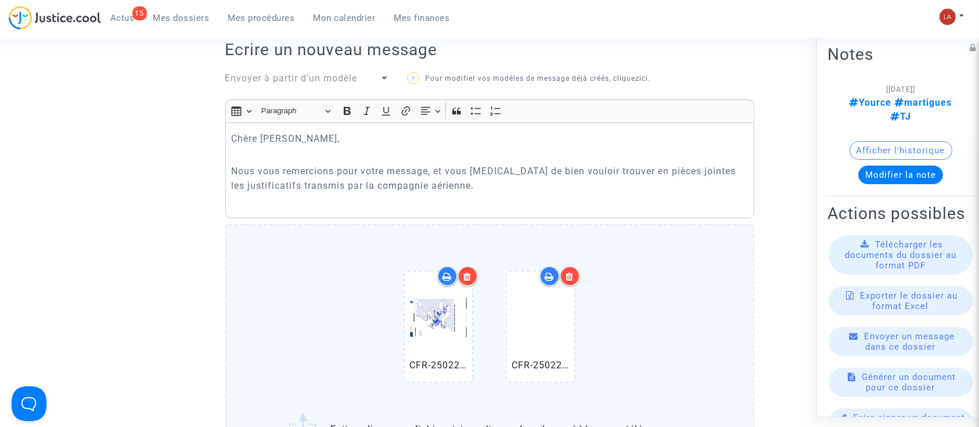
click at [568, 279] on icon at bounding box center [570, 276] width 8 height 9
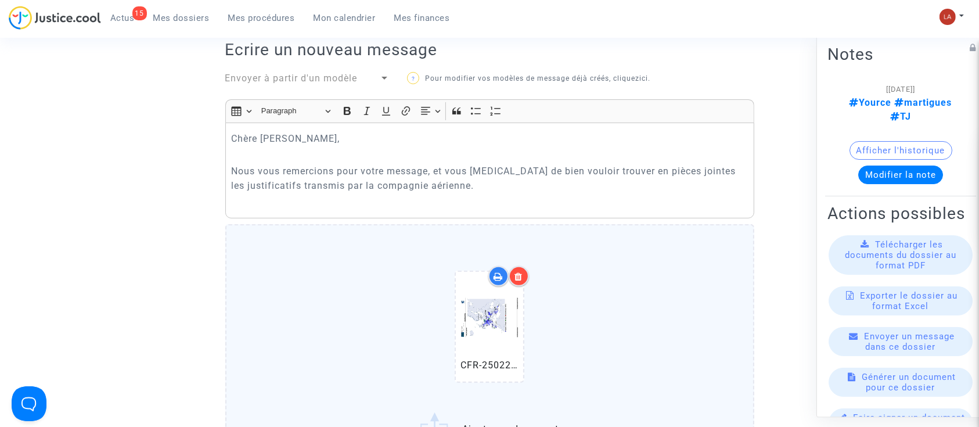
click at [592, 305] on div "CFR-250221-MTCQ.pdf" at bounding box center [490, 328] width 480 height 149
click at [0, 0] on input "CFR-250221-MTCQ.pdf Ajouter un document" at bounding box center [0, 0] width 0 height 0
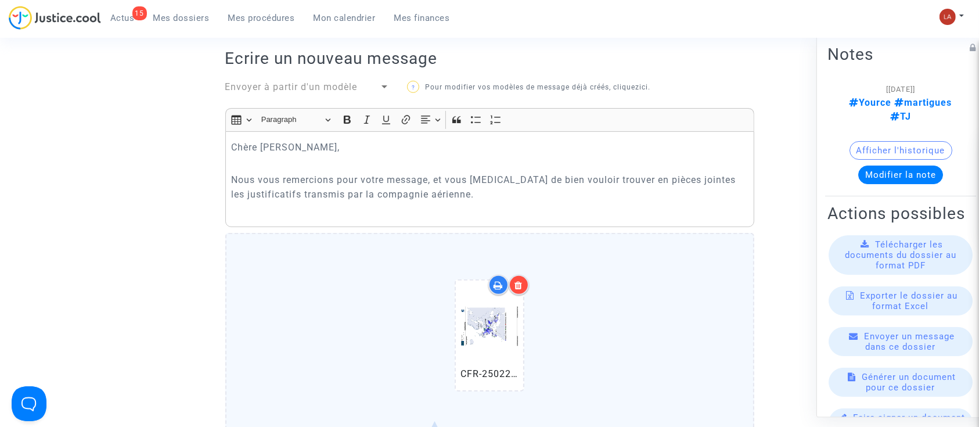
scroll to position [418, 0]
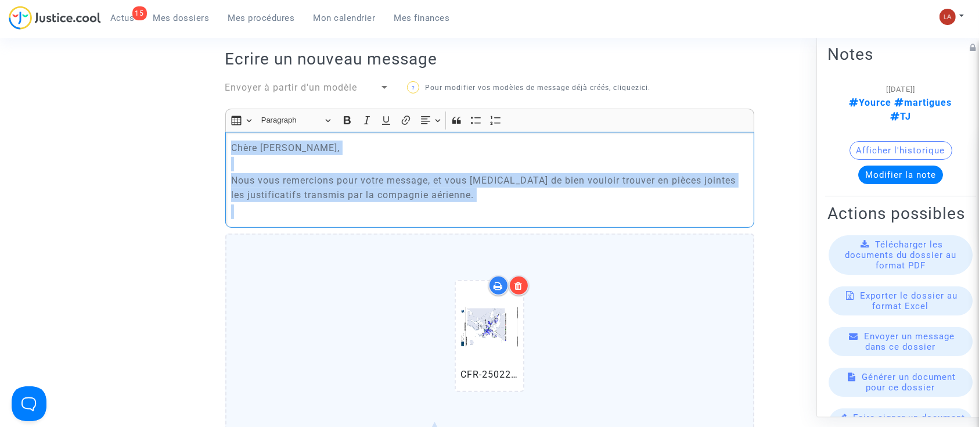
drag, startPoint x: 506, startPoint y: 204, endPoint x: 187, endPoint y: 130, distance: 327.6
click at [187, 130] on ng-component "Ref. CFR-250221-MTCQ Etape Dossier terminé Ce dossier n'est pas éligible Catégo…" at bounding box center [489, 365] width 836 height 1376
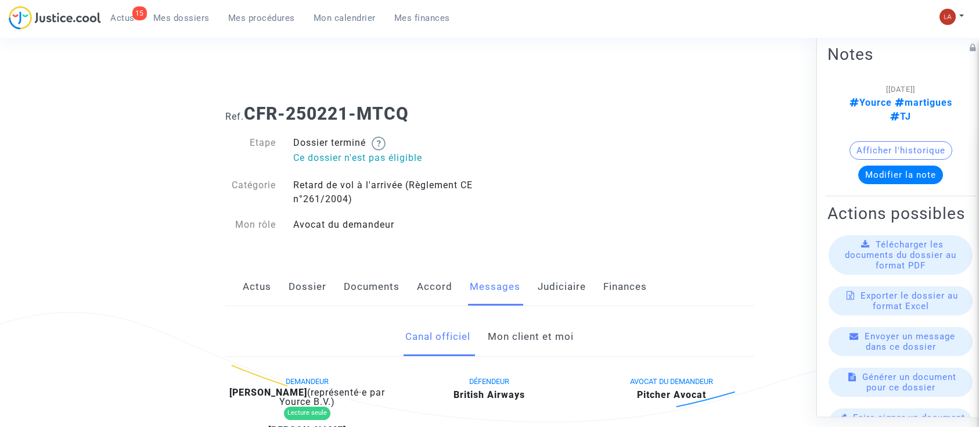
scroll to position [106, 0]
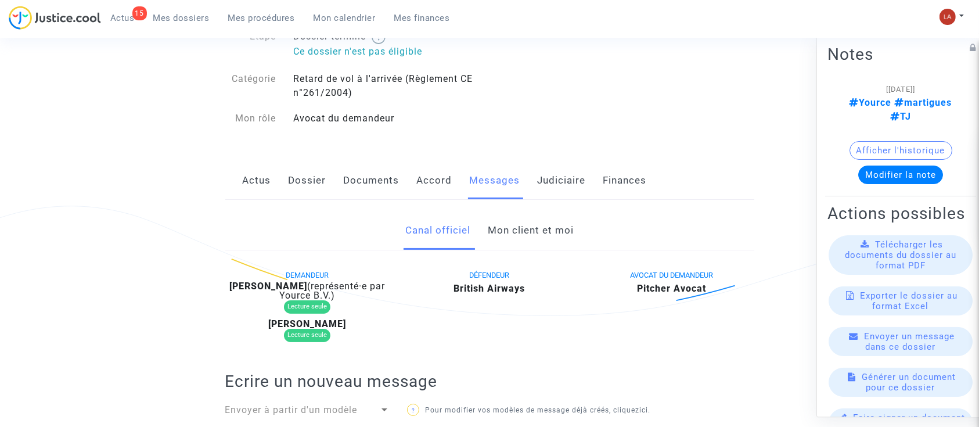
drag, startPoint x: 0, startPoint y: 0, endPoint x: 534, endPoint y: 234, distance: 583.2
click at [534, 234] on link "Mon client et moi" at bounding box center [531, 230] width 86 height 38
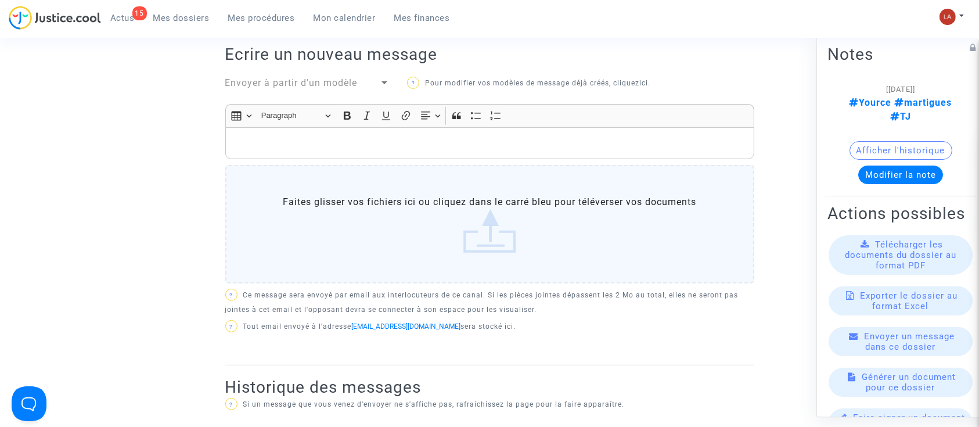
scroll to position [422, 0]
click at [412, 156] on div "Rich Text Editor, main" at bounding box center [489, 144] width 529 height 33
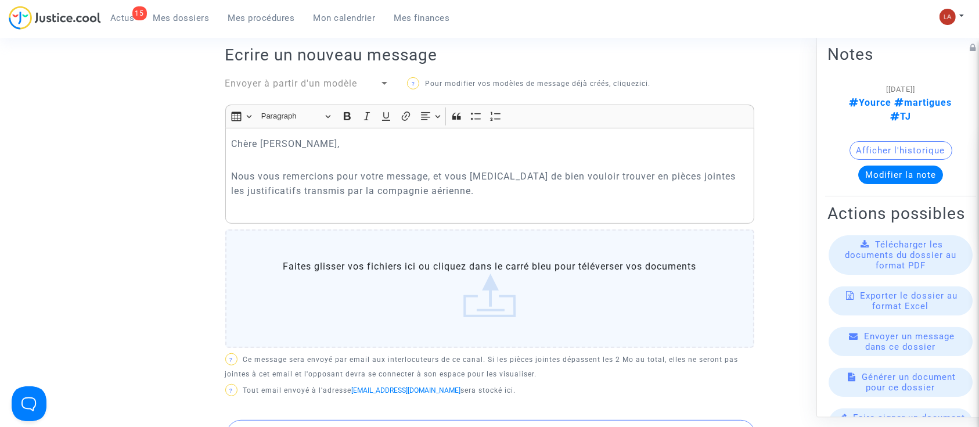
click at [317, 272] on label "Faites glisser vos fichiers ici ou cliquez dans le carré bleu pour téléverser v…" at bounding box center [489, 288] width 529 height 118
click at [0, 0] on input "Faites glisser vos fichiers ici ou cliquez dans le carré bleu pour téléverser v…" at bounding box center [0, 0] width 0 height 0
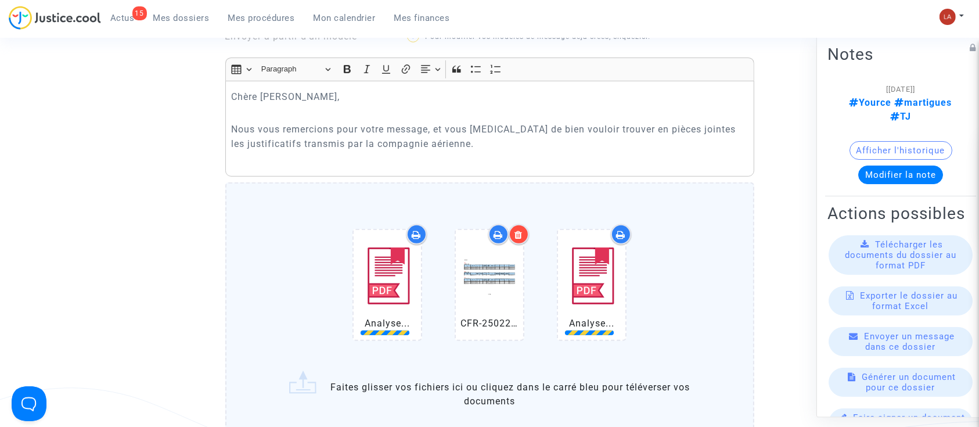
scroll to position [470, 0]
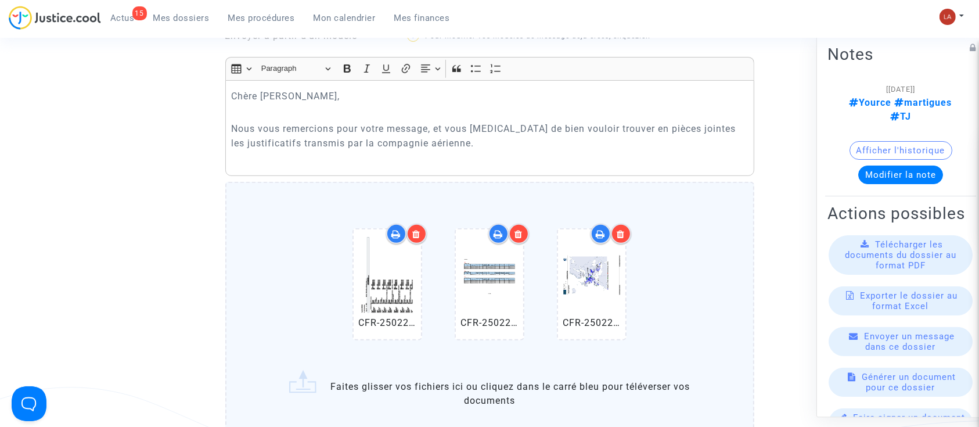
click at [507, 146] on p "Nous vous remercions pour votre message, et vous prions de bien vouloir trouver…" at bounding box center [489, 135] width 517 height 29
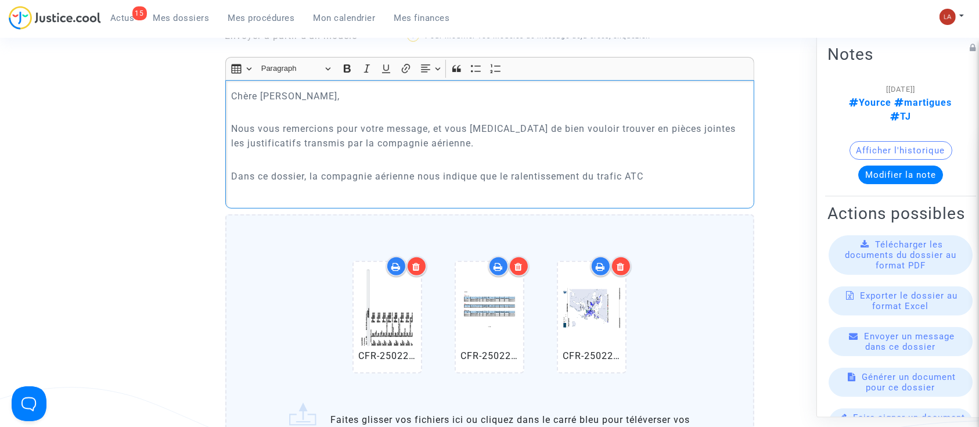
click at [499, 169] on p "Dans ce dossier, la compagnie aérienne nous indique que le ralentissement du tr…" at bounding box center [489, 176] width 517 height 15
click at [738, 181] on p "Dans ce dossier, la compagnie aérienne nous indique qu'il y a eu un ralentissem…" at bounding box center [489, 176] width 517 height 15
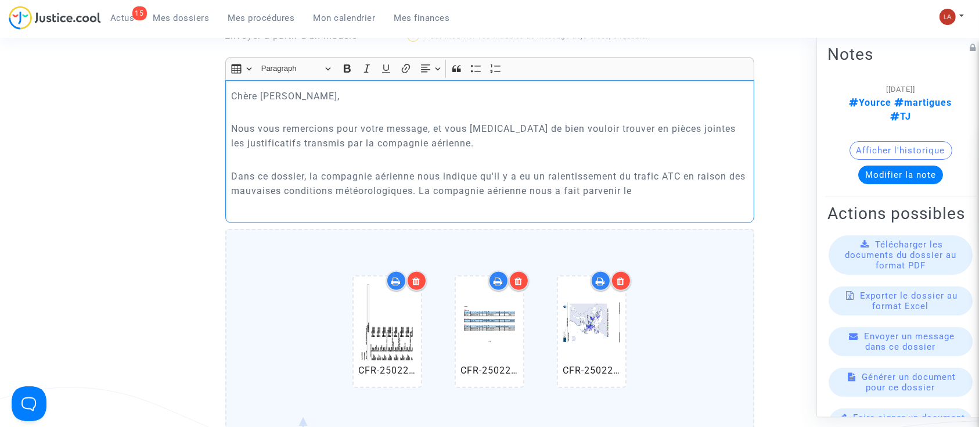
click at [689, 189] on p "Dans ce dossier, la compagnie aérienne nous indique qu'il y a eu un ralentissem…" at bounding box center [489, 183] width 517 height 29
drag, startPoint x: 688, startPoint y: 188, endPoint x: 663, endPoint y: 190, distance: 25.0
click at [663, 190] on p "Dans ce dossier, la compagnie aérienne nous indique qu'il y a eu un ralentissem…" at bounding box center [489, 183] width 517 height 29
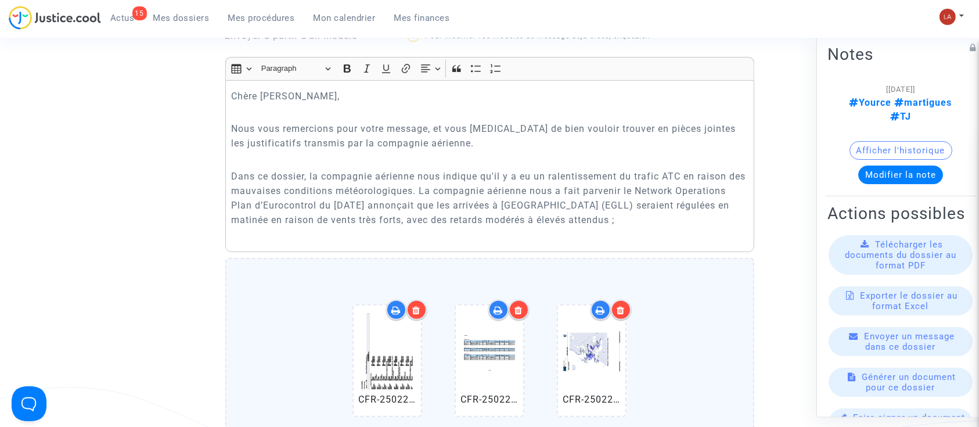
click at [642, 223] on p "Dans ce dossier, la compagnie aérienne nous indique qu'il y a eu un ralentissem…" at bounding box center [489, 198] width 517 height 58
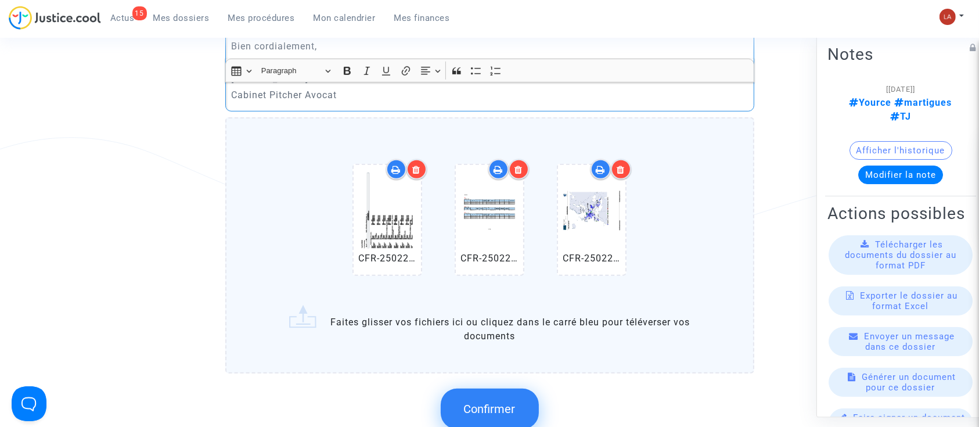
scroll to position [779, 0]
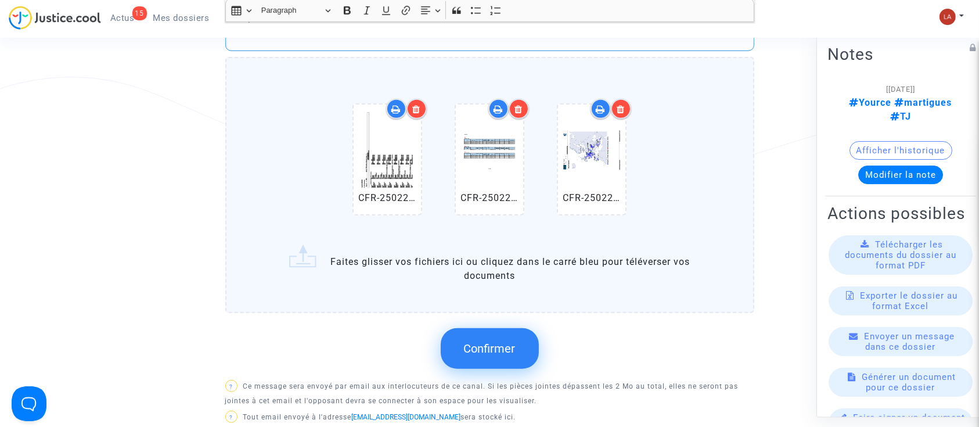
click at [508, 349] on span "Confirmer" at bounding box center [490, 348] width 52 height 14
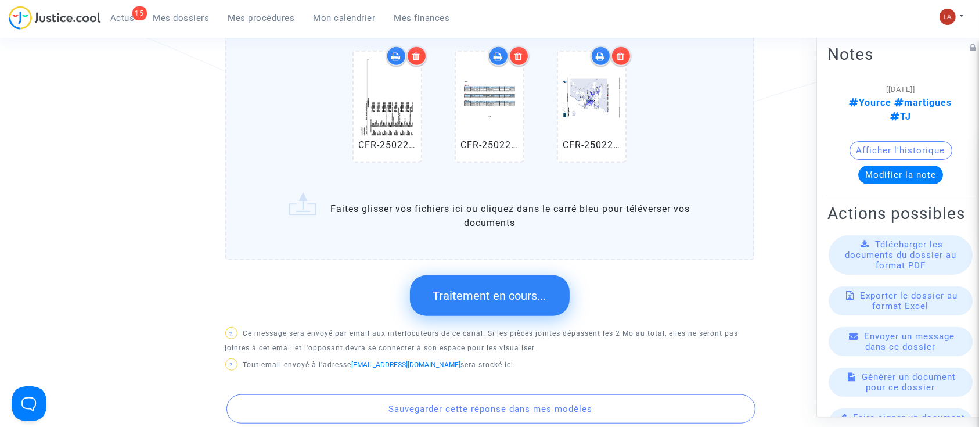
scroll to position [857, 0]
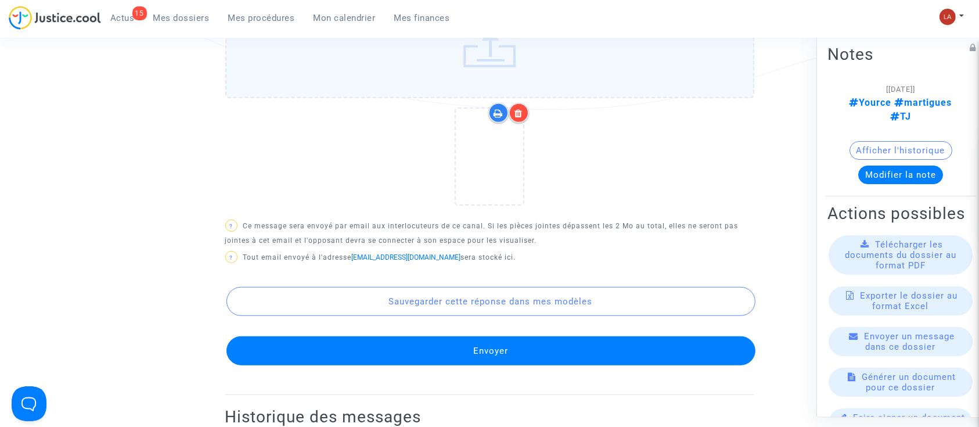
click at [718, 346] on button "Envoyer" at bounding box center [490, 350] width 529 height 29
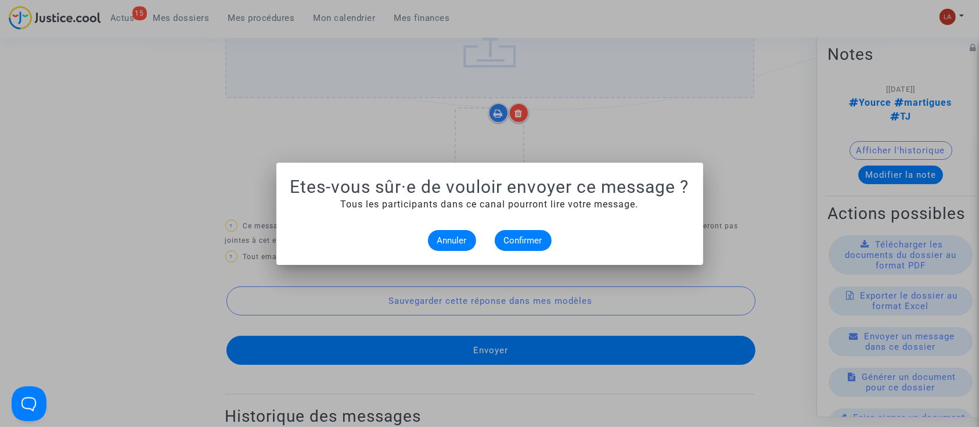
scroll to position [0, 0]
click at [507, 232] on button "Confirmer" at bounding box center [523, 240] width 57 height 21
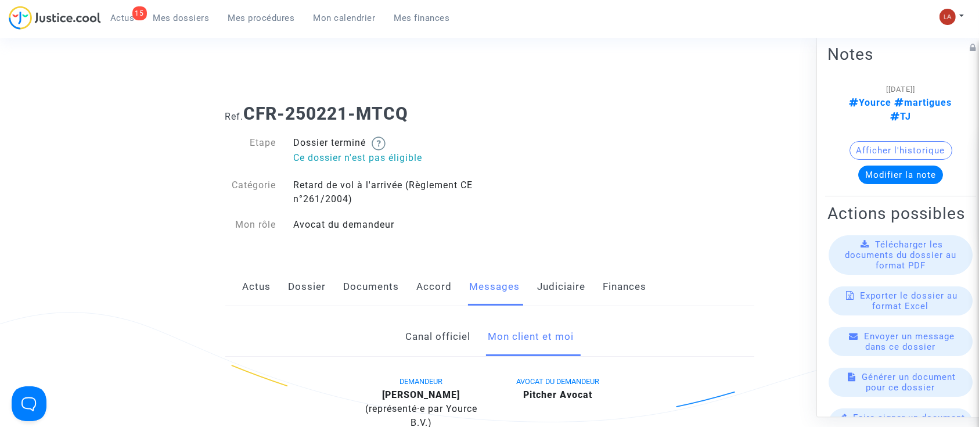
scroll to position [857, 0]
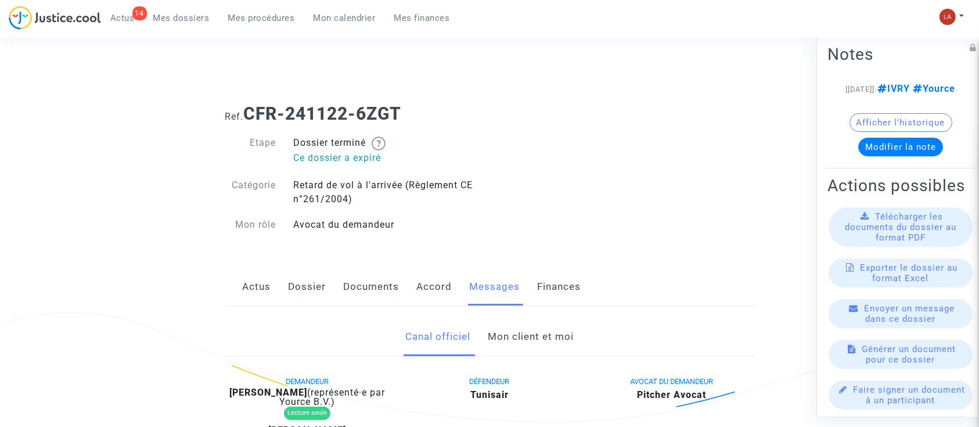
click at [570, 329] on link "Mon client et moi" at bounding box center [531, 336] width 86 height 38
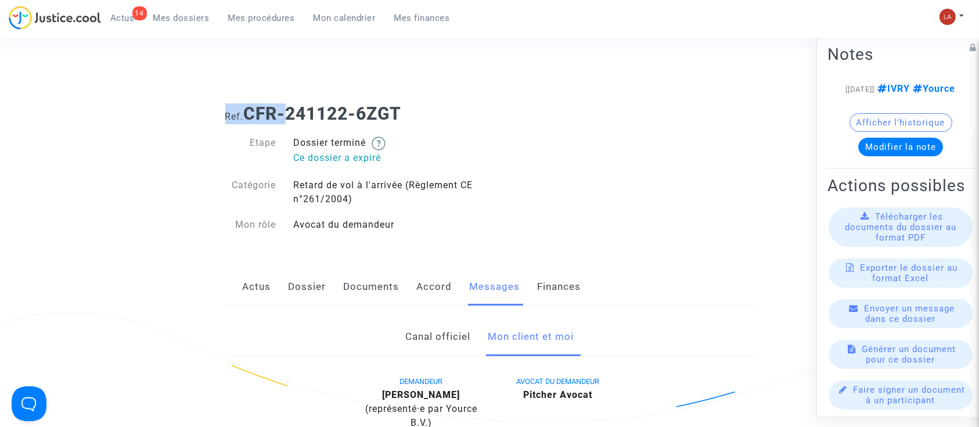
drag, startPoint x: 460, startPoint y: 91, endPoint x: 287, endPoint y: 104, distance: 173.4
drag, startPoint x: 287, startPoint y: 104, endPoint x: 264, endPoint y: 111, distance: 23.7
click at [286, 104] on b "CFR-241122-6ZGT" at bounding box center [323, 113] width 158 height 20
click at [247, 111] on b "CFR-241122-6ZGT" at bounding box center [323, 113] width 158 height 20
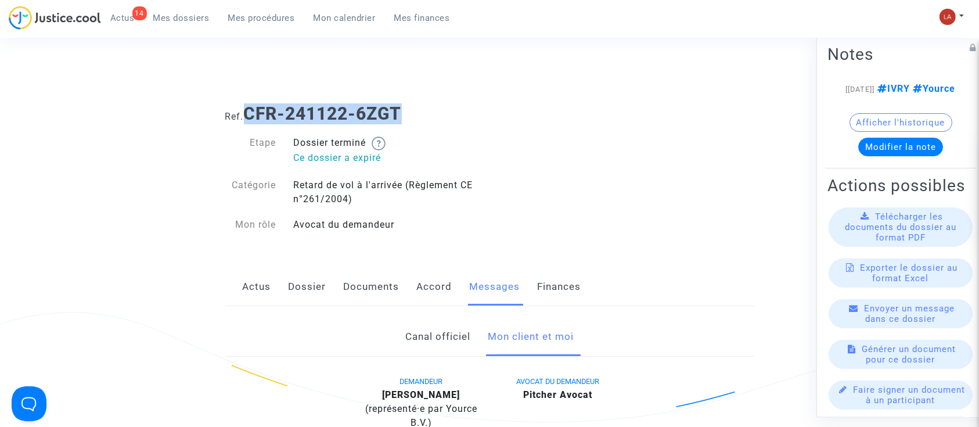
drag, startPoint x: 247, startPoint y: 107, endPoint x: 443, endPoint y: 99, distance: 196.4
click at [442, 99] on div "Ref. CFR-241122-6ZGT" at bounding box center [489, 110] width 546 height 30
copy b "CFR-241122-6ZGT"
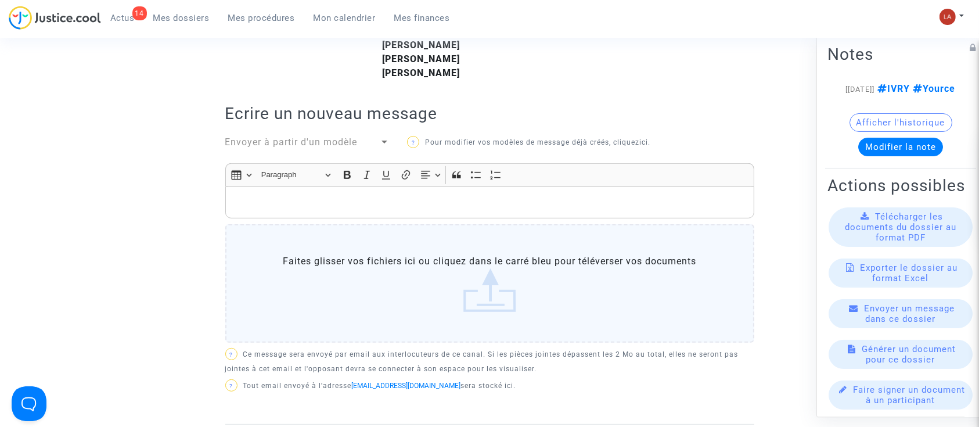
scroll to position [405, 0]
click at [377, 206] on div "Rich Text Editor, main" at bounding box center [489, 203] width 529 height 33
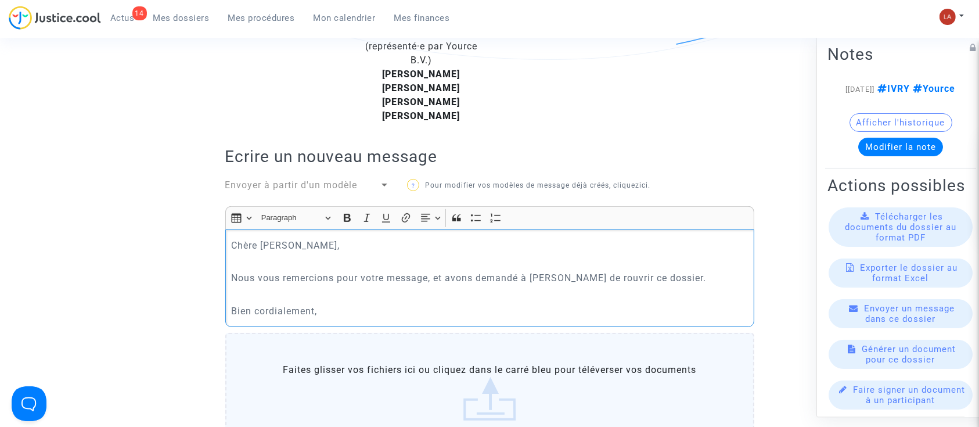
scroll to position [615, 0]
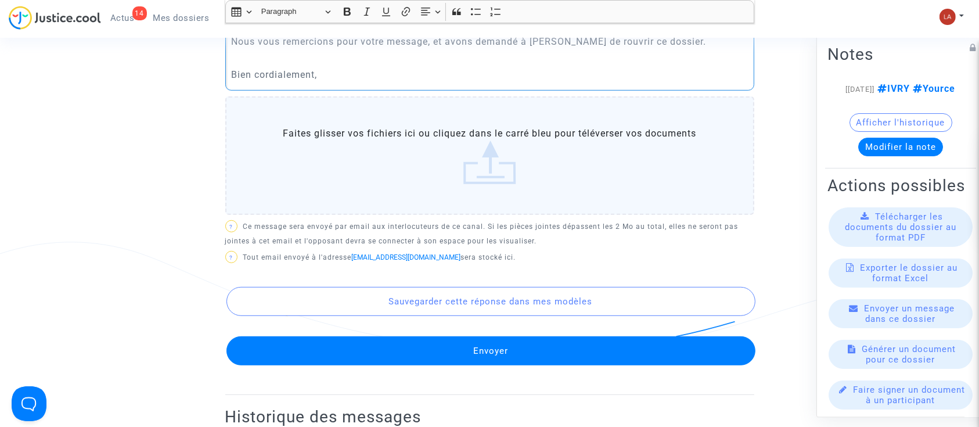
click at [338, 82] on p "Bien cordialement," at bounding box center [489, 74] width 517 height 15
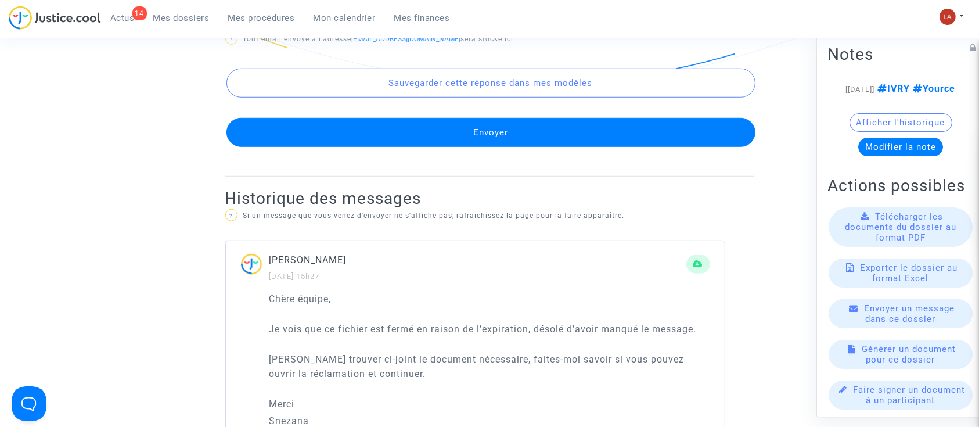
scroll to position [892, 0]
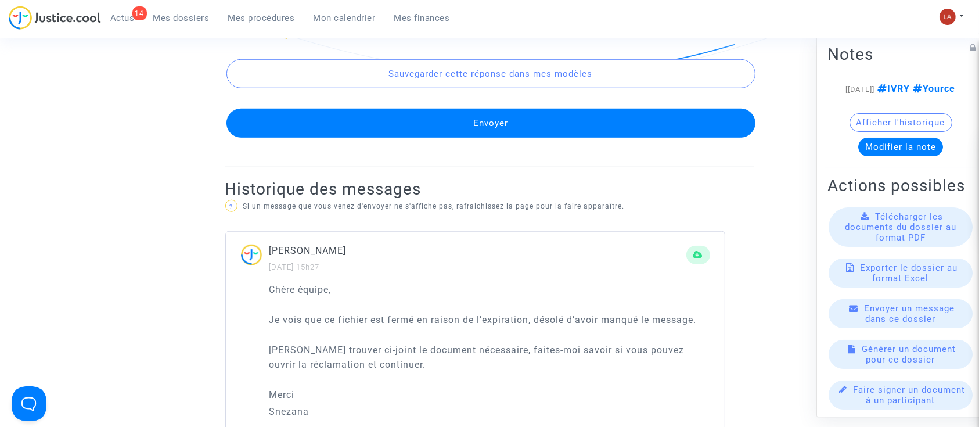
click at [401, 138] on button "Envoyer" at bounding box center [490, 123] width 529 height 29
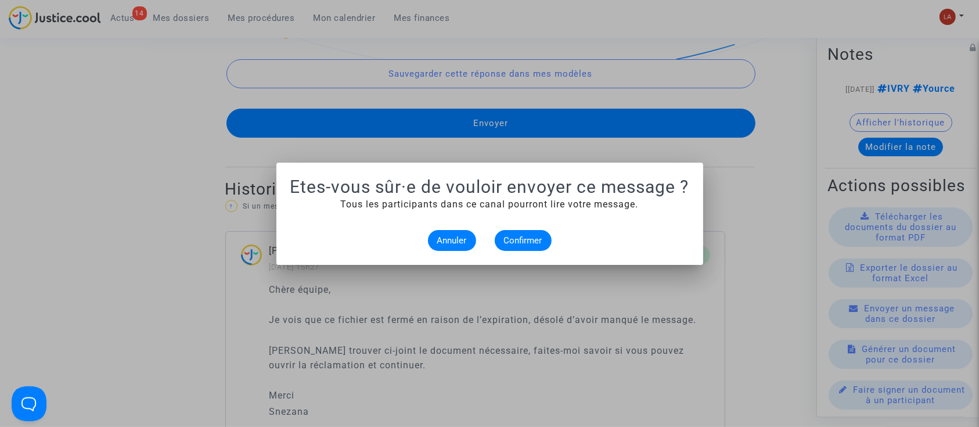
scroll to position [0, 0]
click at [526, 228] on alert-dialogs "Etes-vous sûr·e de vouloir envoyer ce message ? Tous les participants dans ce c…" at bounding box center [489, 213] width 399 height 74
click at [512, 248] on button "Confirmer" at bounding box center [523, 240] width 57 height 21
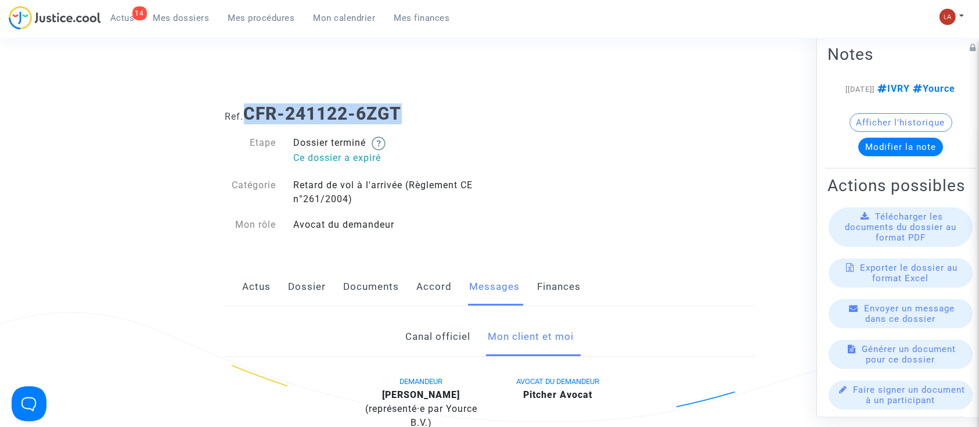
scroll to position [892, 0]
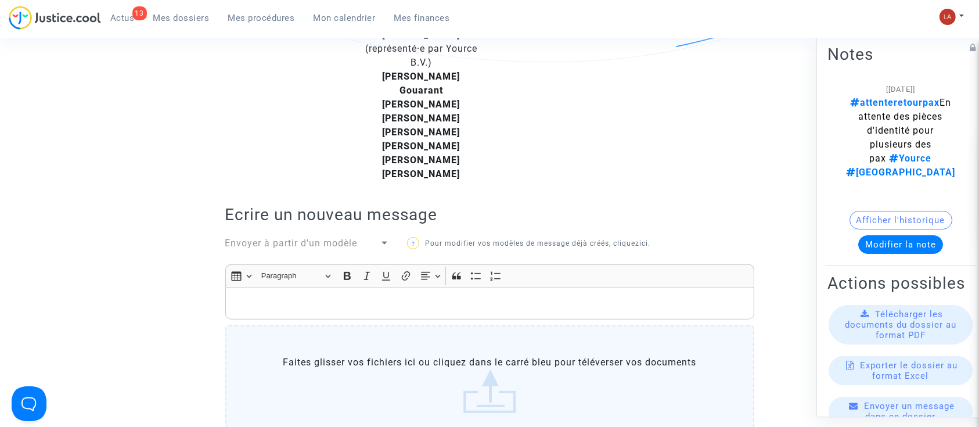
scroll to position [370, 0]
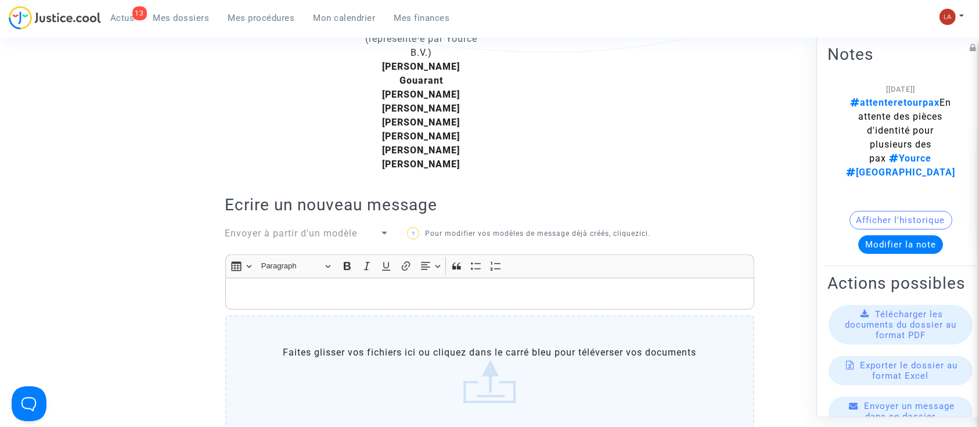
click at [366, 286] on p "Rich Text Editor, main" at bounding box center [489, 293] width 517 height 15
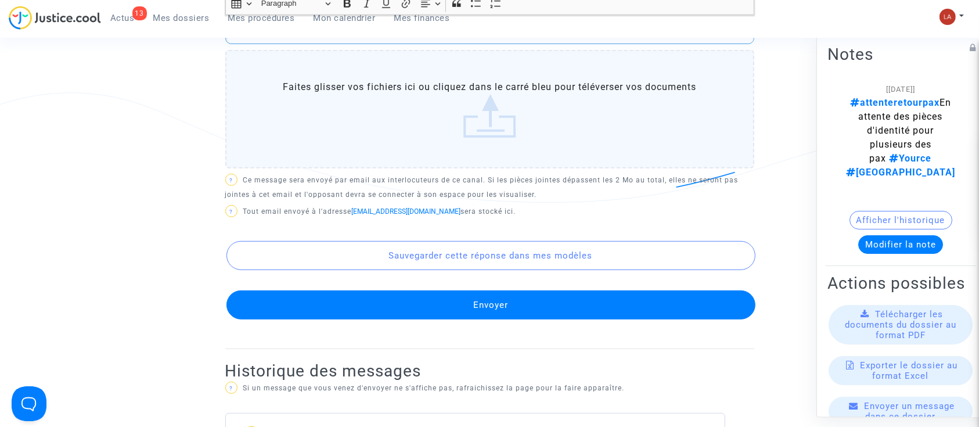
scroll to position [766, 0]
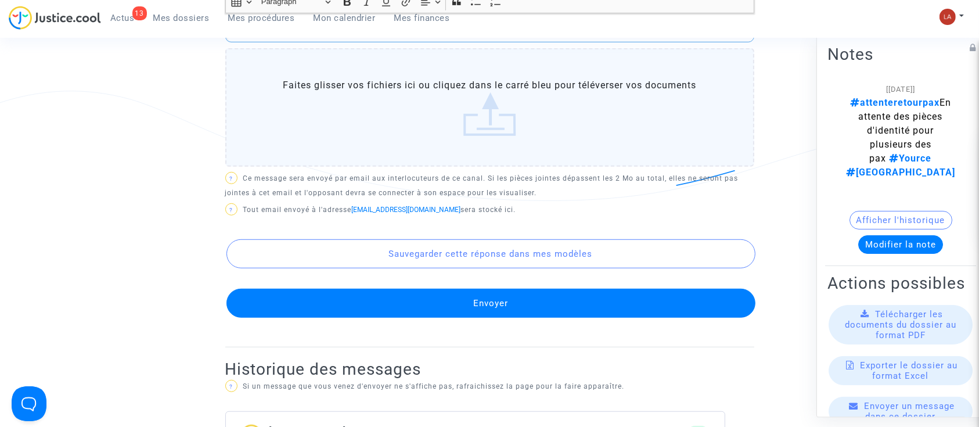
click at [357, 288] on button "Envoyer" at bounding box center [490, 302] width 529 height 29
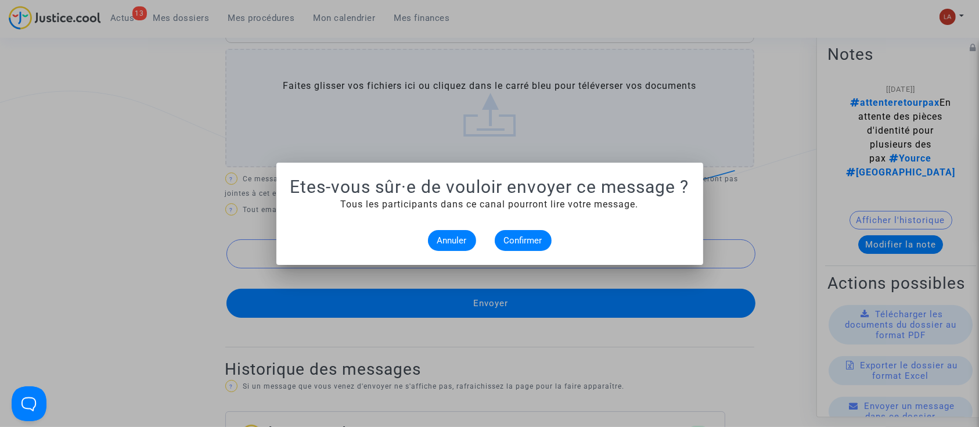
scroll to position [0, 0]
click at [529, 238] on span "Confirmer" at bounding box center [523, 240] width 38 height 10
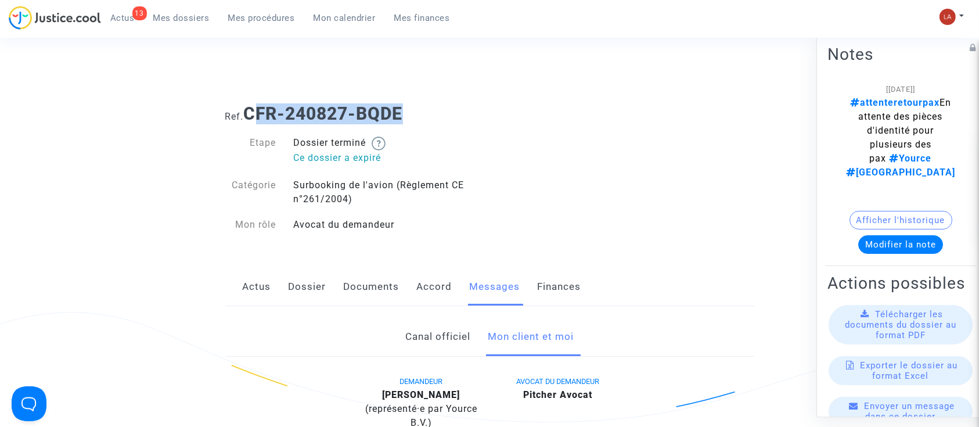
drag, startPoint x: 411, startPoint y: 117, endPoint x: 253, endPoint y: 104, distance: 158.4
click at [253, 104] on h1 "Ref. CFR-240827-BQDE" at bounding box center [489, 113] width 529 height 21
copy b "FR-240827-BQDE"
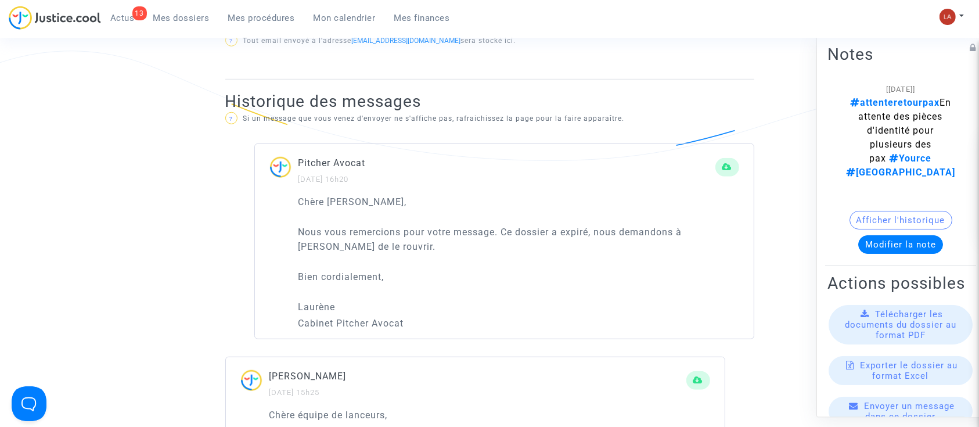
scroll to position [806, 0]
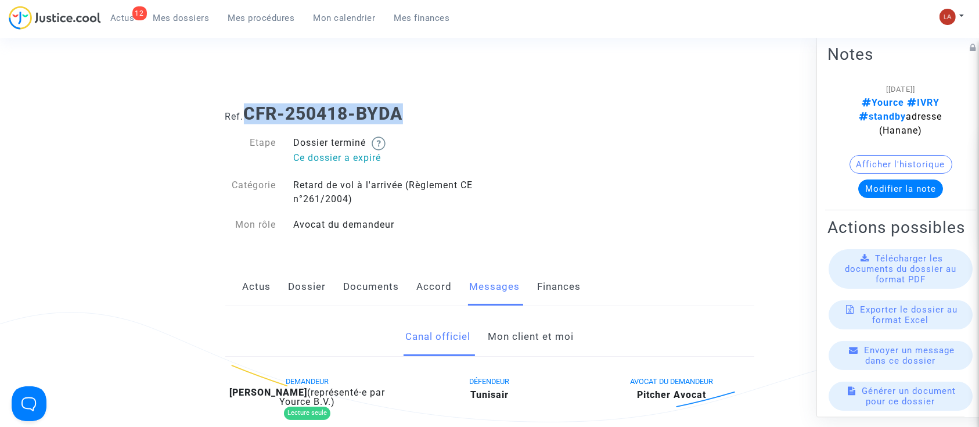
drag, startPoint x: 403, startPoint y: 111, endPoint x: 250, endPoint y: 107, distance: 153.3
click at [250, 107] on b "CFR-250418-BYDA" at bounding box center [323, 113] width 159 height 20
copy b "CFR-250418-BYDA"
click at [530, 335] on link "Mon client et moi" at bounding box center [531, 336] width 86 height 38
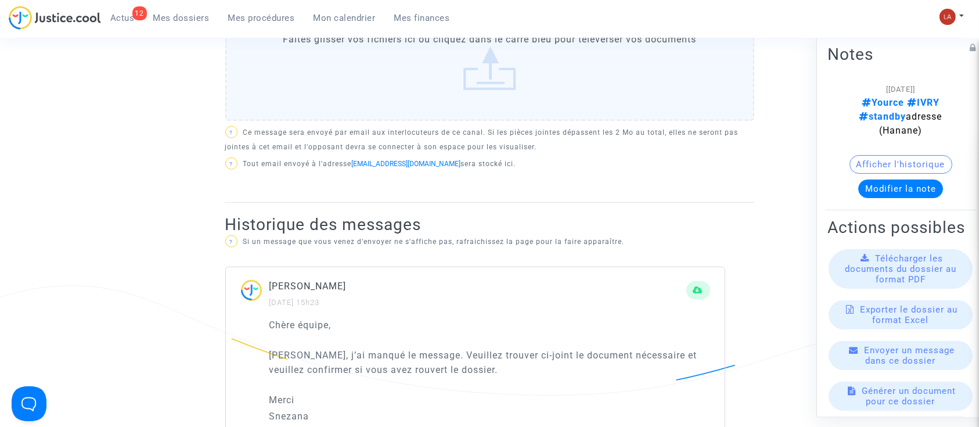
scroll to position [572, 0]
click at [288, 409] on p "Snezana" at bounding box center [489, 415] width 441 height 15
copy p "Snezana"
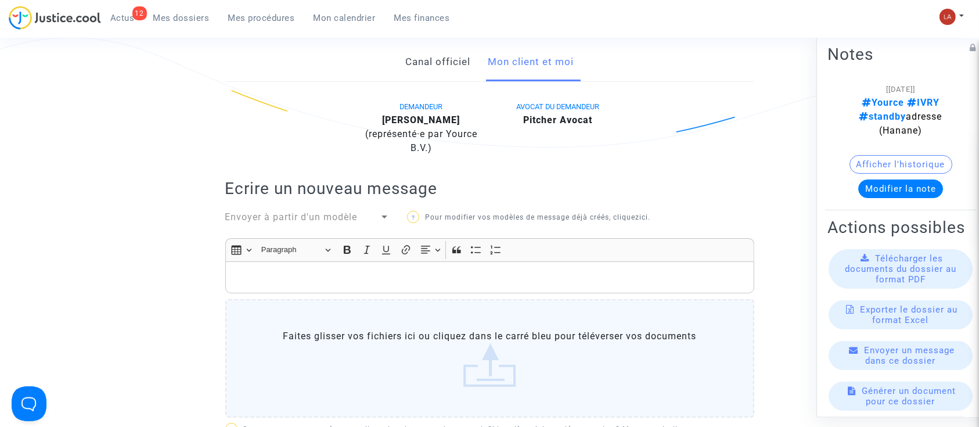
scroll to position [250, 0]
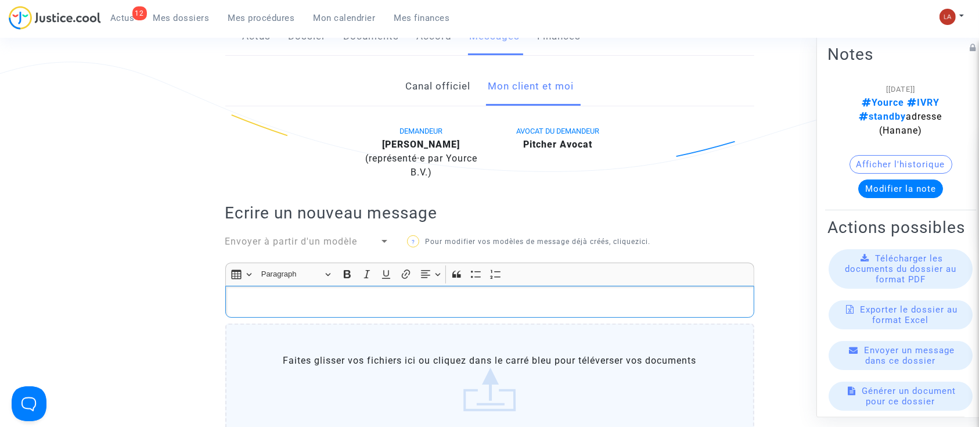
click at [280, 309] on div "Rich Text Editor, main" at bounding box center [489, 302] width 529 height 33
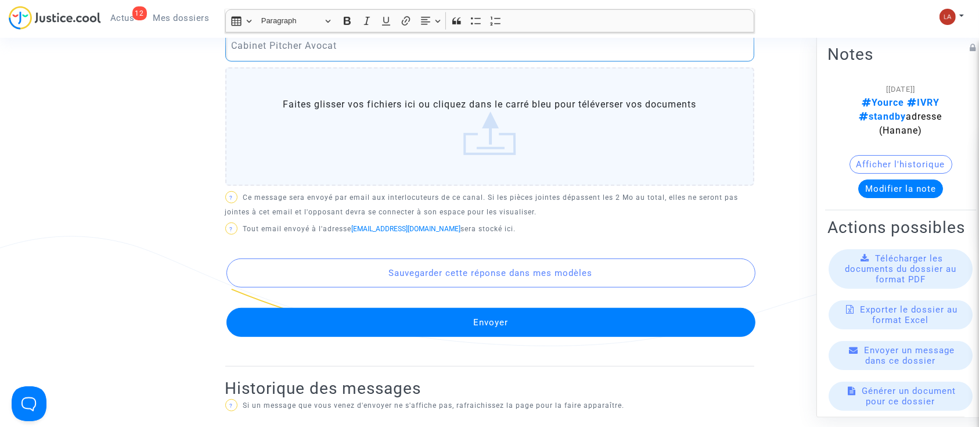
scroll to position [637, 0]
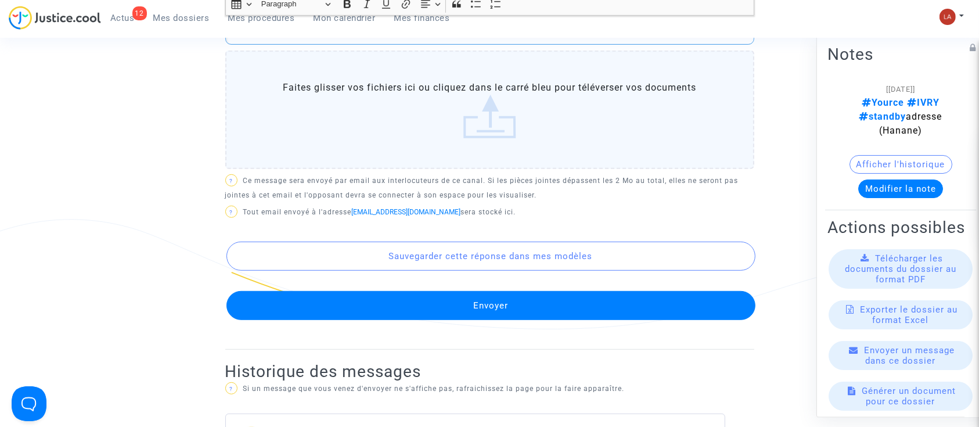
click at [300, 311] on button "Envoyer" at bounding box center [490, 305] width 529 height 29
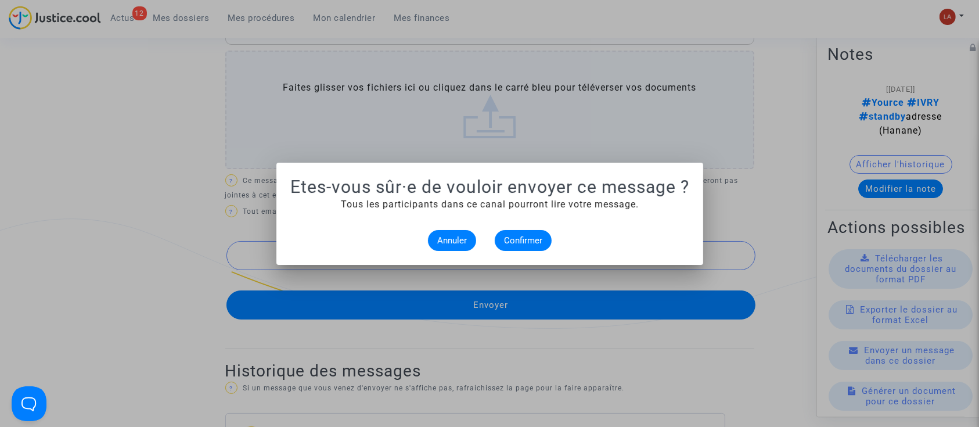
scroll to position [0, 0]
click at [510, 240] on span "Confirmer" at bounding box center [523, 240] width 38 height 10
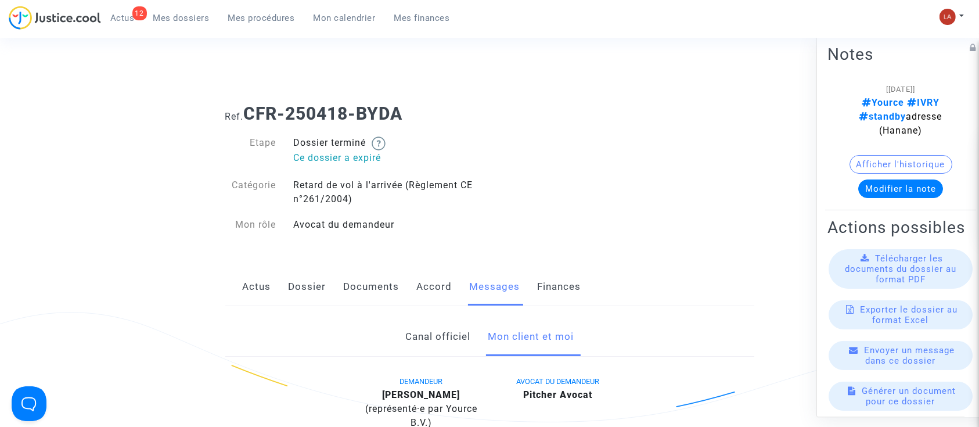
scroll to position [637, 0]
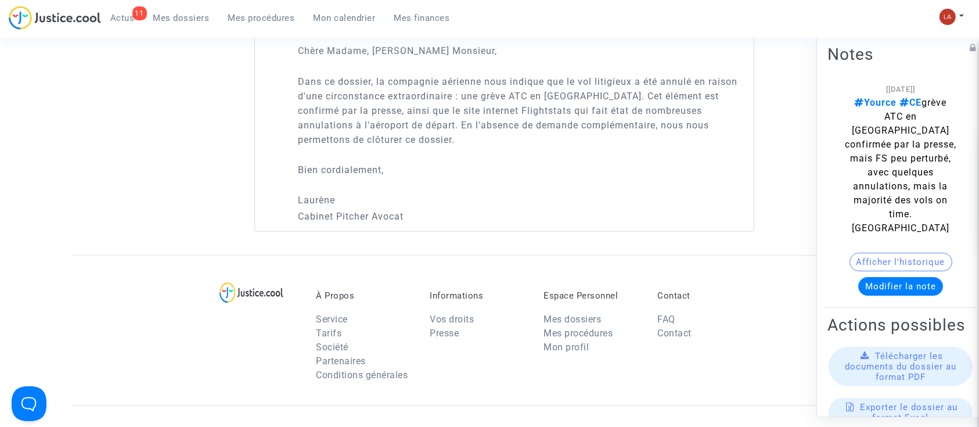
scroll to position [1124, 0]
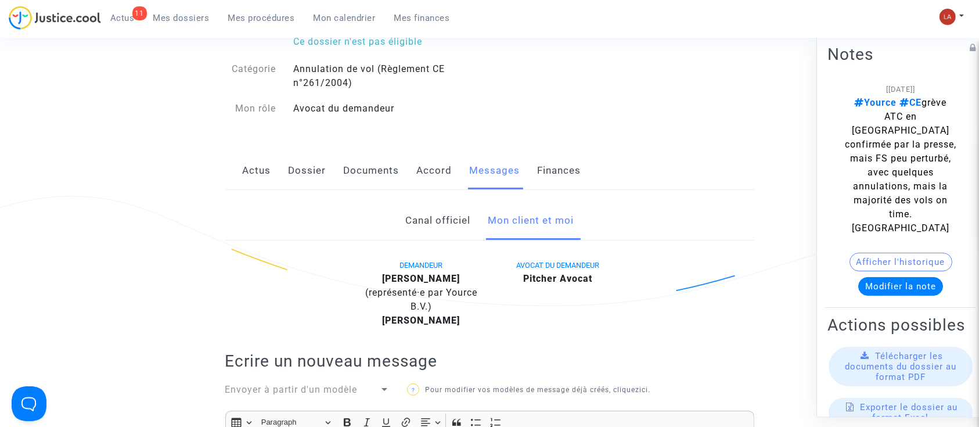
click at [380, 167] on link "Documents" at bounding box center [372, 170] width 56 height 38
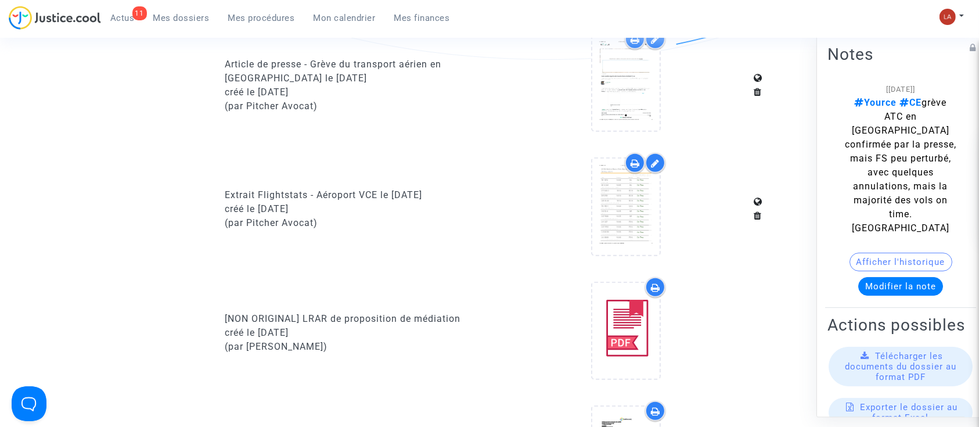
scroll to position [909, 0]
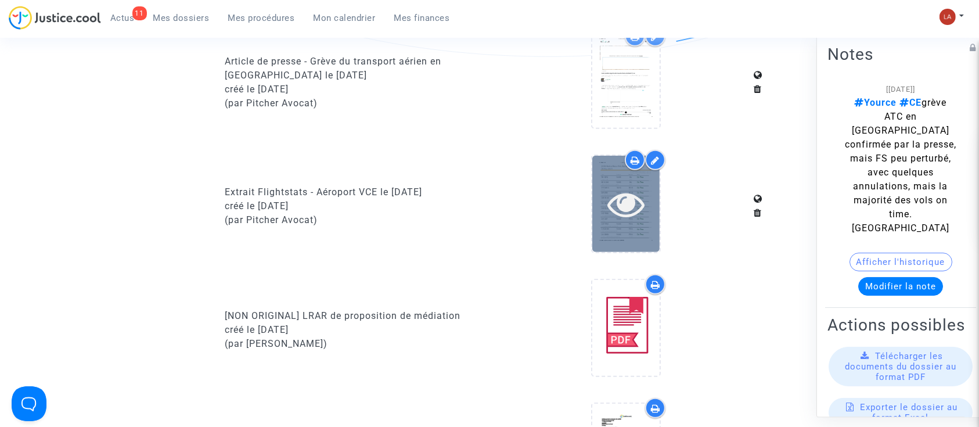
click at [629, 238] on div at bounding box center [625, 204] width 67 height 96
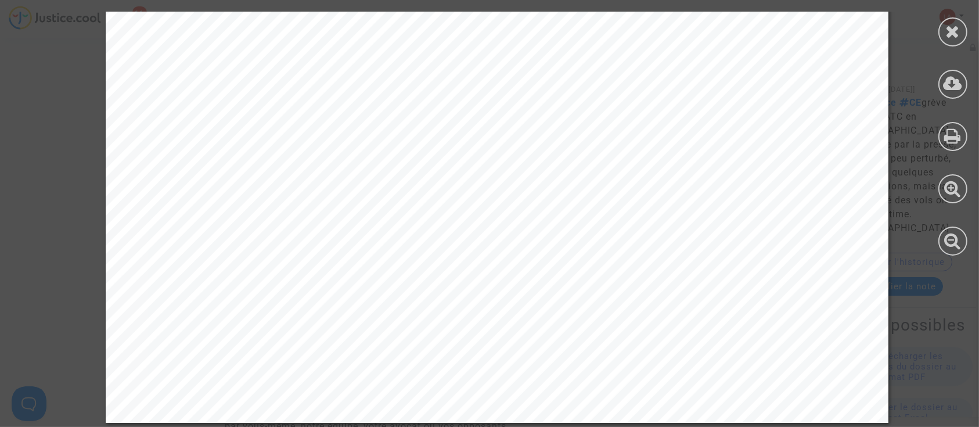
scroll to position [2924, 0]
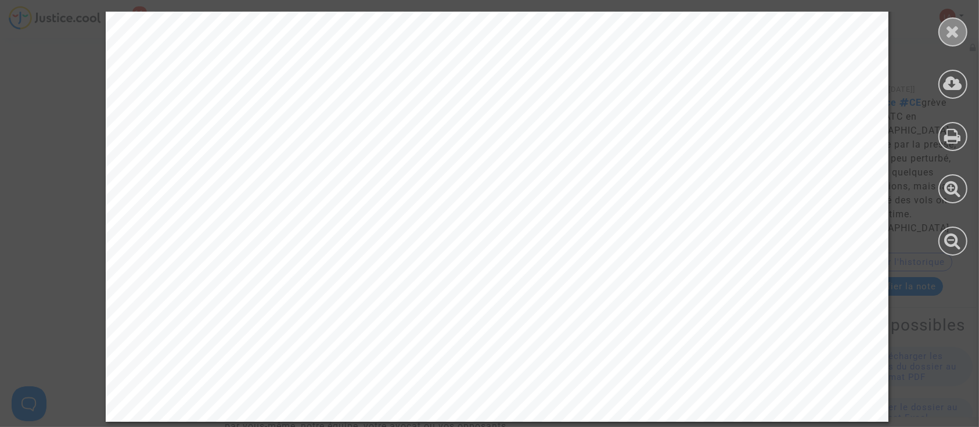
click at [948, 37] on icon at bounding box center [952, 31] width 15 height 17
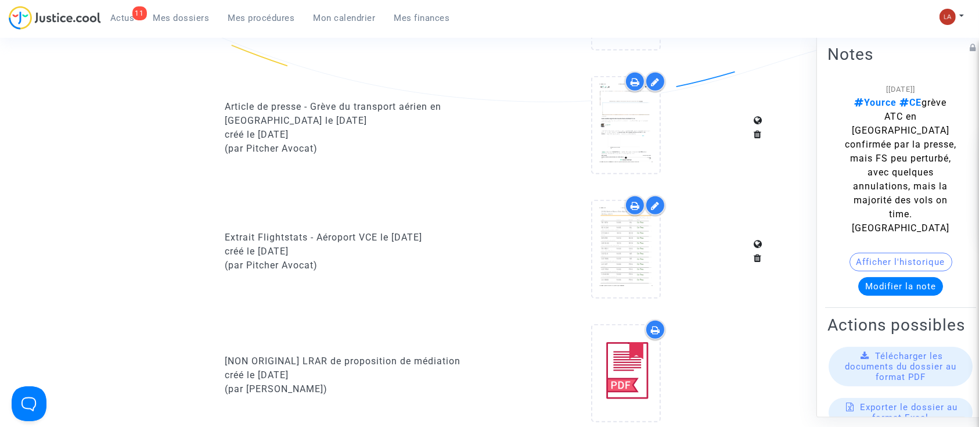
scroll to position [860, 0]
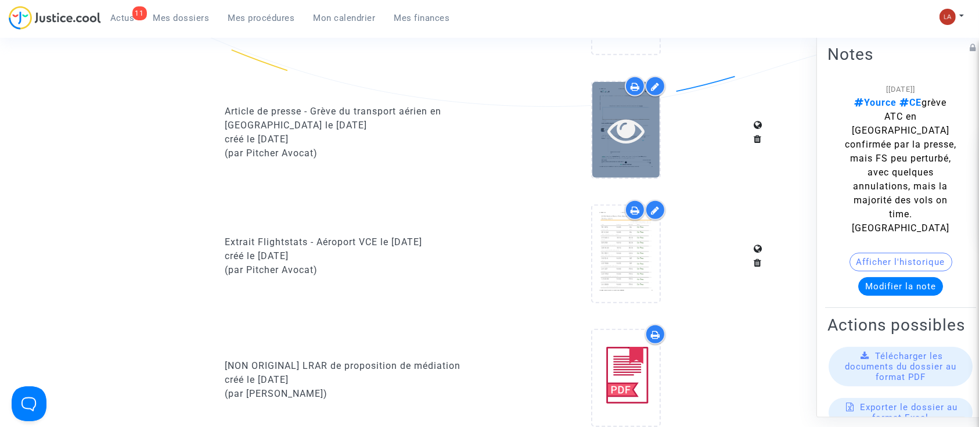
click at [632, 160] on div at bounding box center [625, 130] width 67 height 96
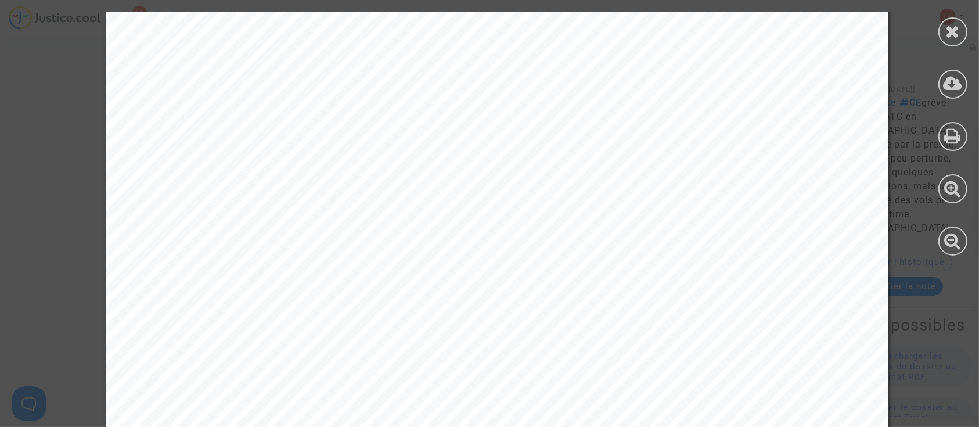
scroll to position [1482, 0]
click at [959, 39] on icon at bounding box center [952, 31] width 15 height 17
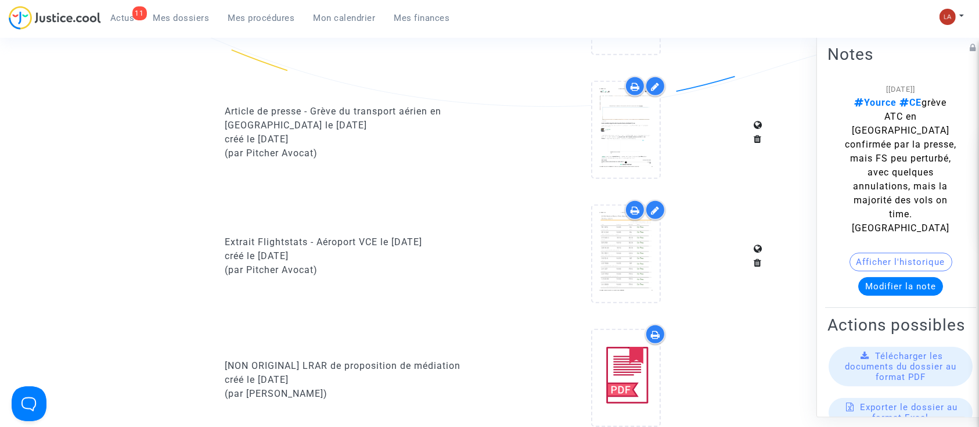
scroll to position [0, 0]
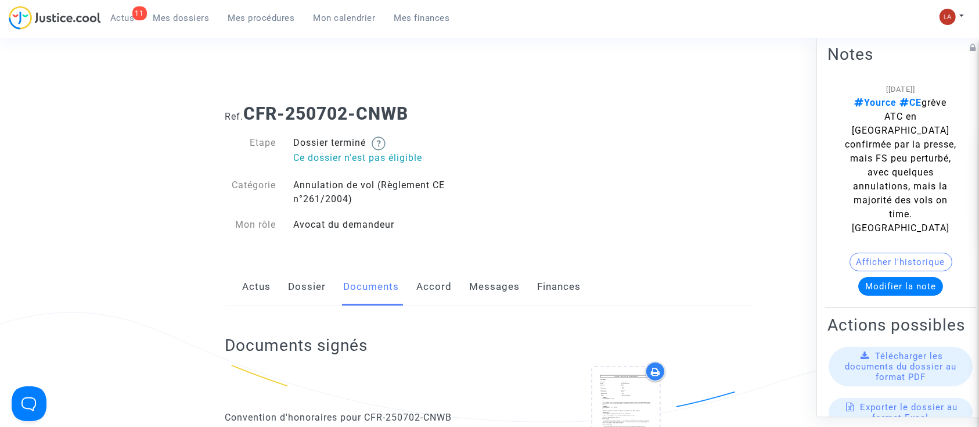
click at [491, 291] on link "Messages" at bounding box center [495, 287] width 50 height 38
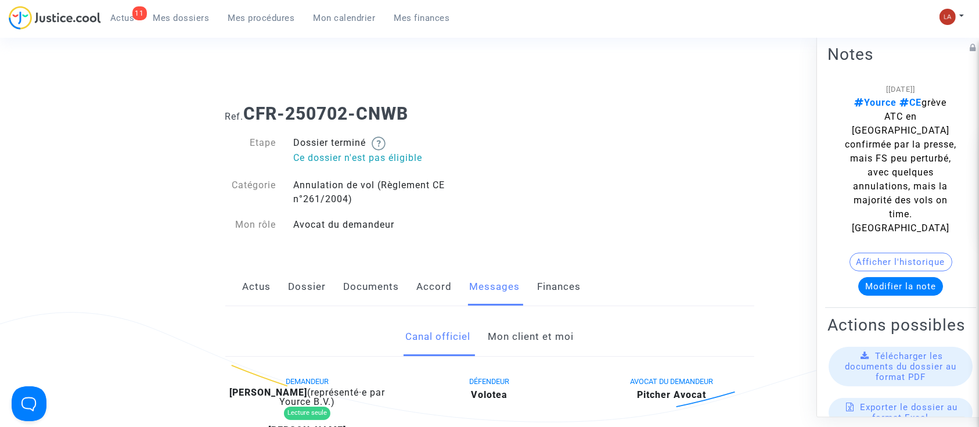
click at [512, 328] on link "Mon client et moi" at bounding box center [531, 336] width 86 height 38
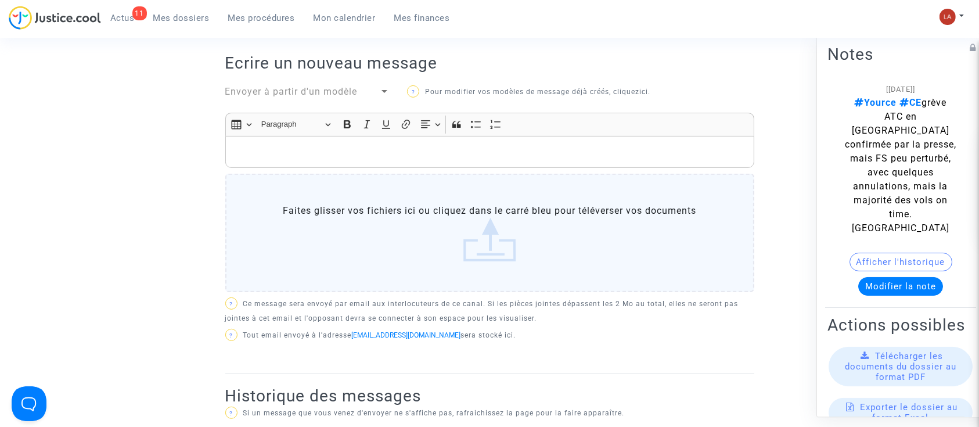
scroll to position [411, 0]
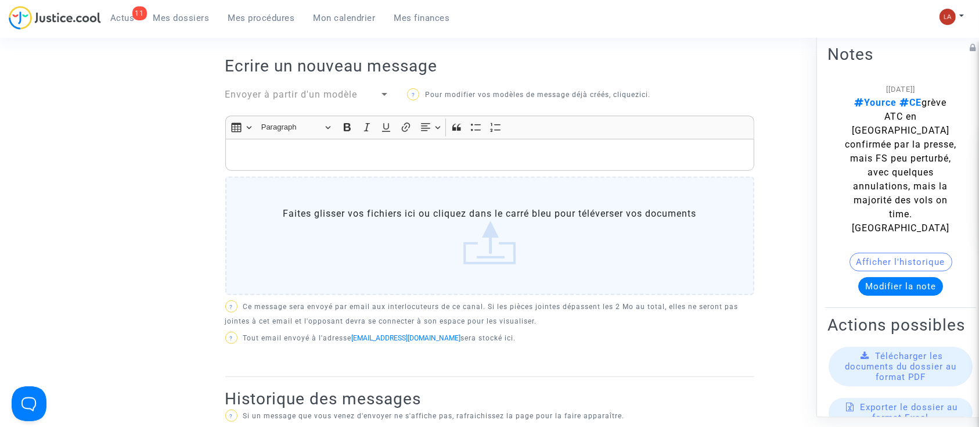
click at [322, 151] on p "Rich Text Editor, main" at bounding box center [489, 154] width 517 height 15
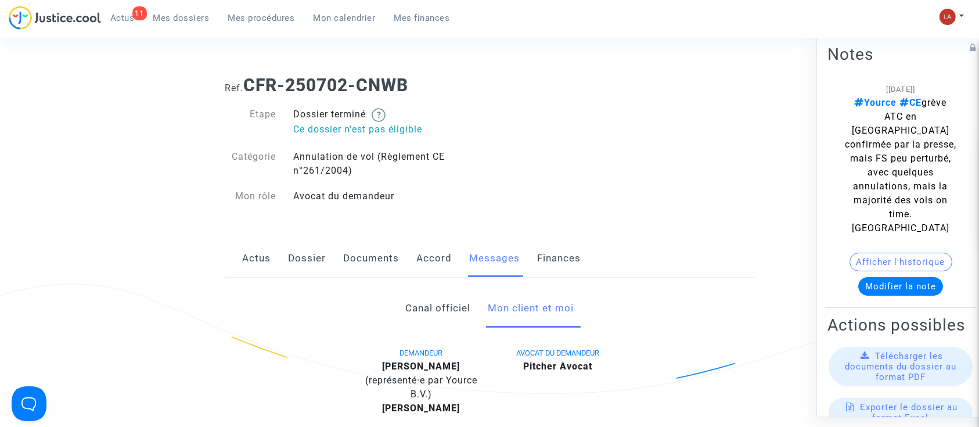
scroll to position [0, 0]
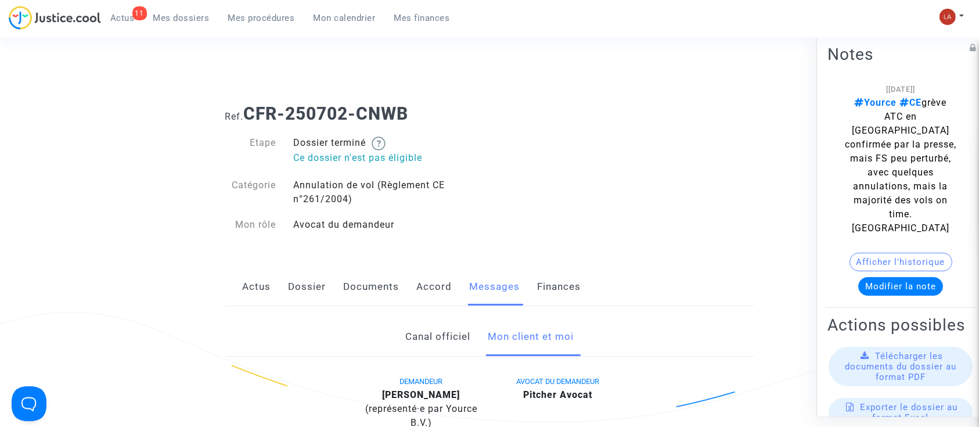
click at [302, 299] on link "Dossier" at bounding box center [307, 287] width 38 height 38
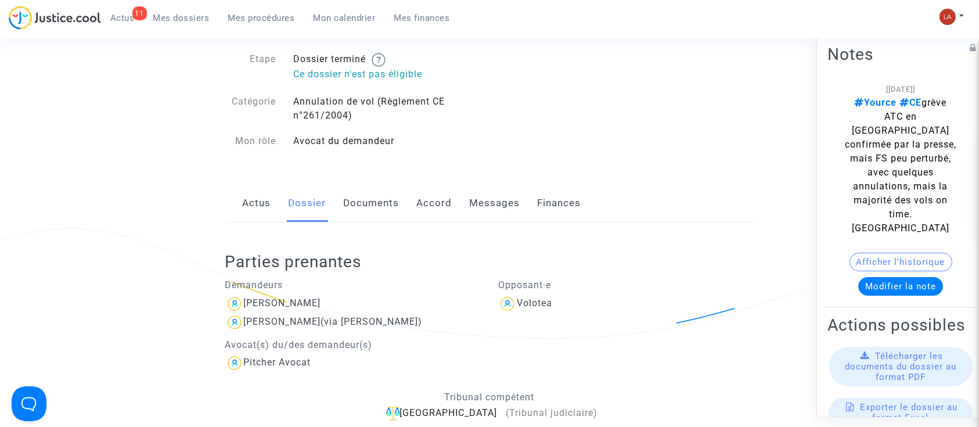
scroll to position [84, 0]
click at [507, 197] on link "Messages" at bounding box center [495, 202] width 50 height 38
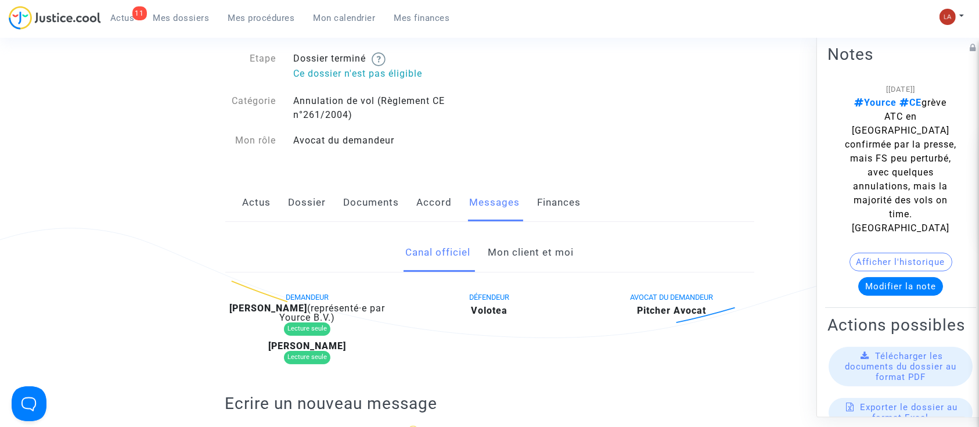
click at [490, 260] on link "Mon client et moi" at bounding box center [531, 252] width 86 height 38
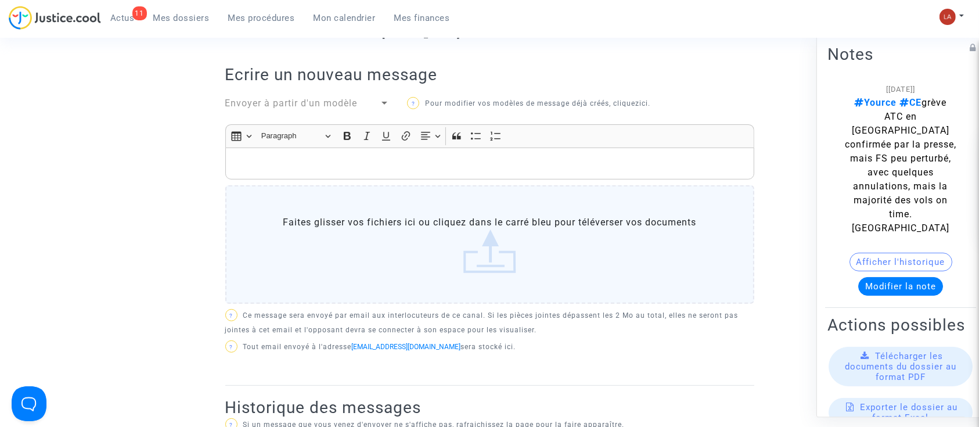
scroll to position [326, 0]
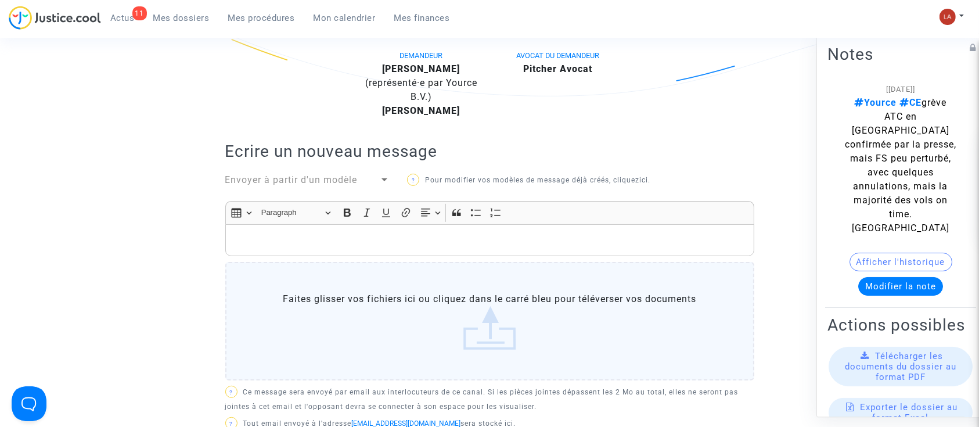
click at [429, 239] on p "Rich Text Editor, main" at bounding box center [489, 240] width 517 height 15
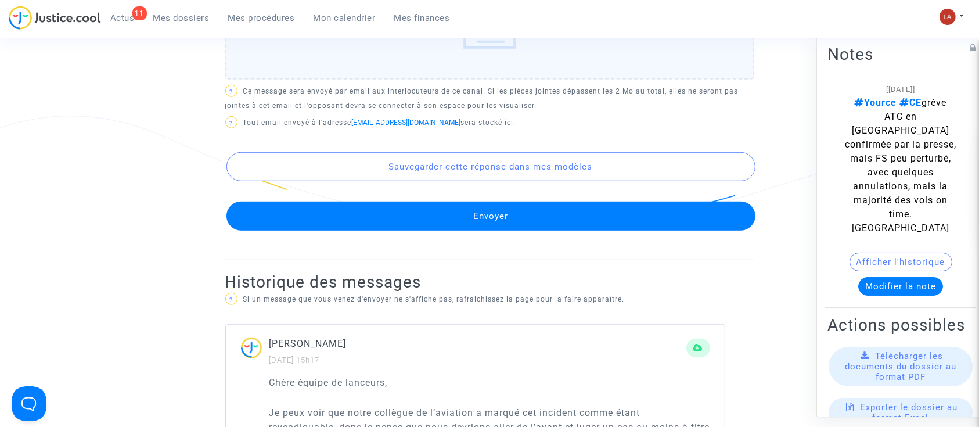
scroll to position [757, 0]
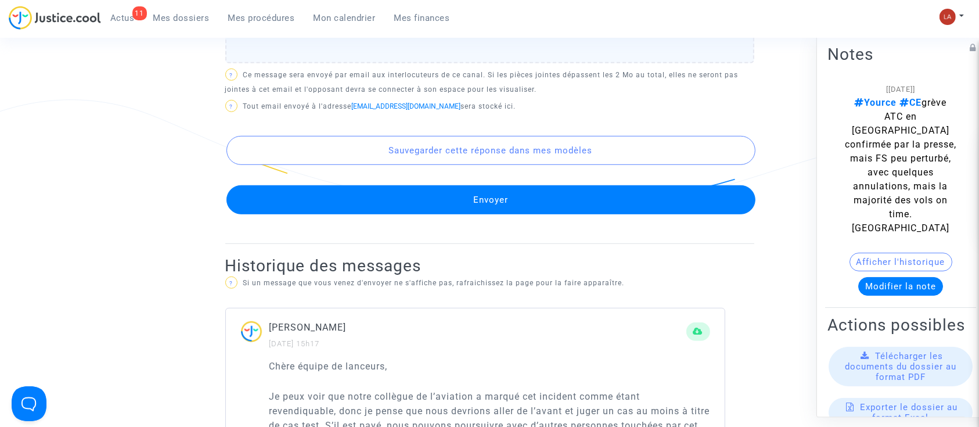
click at [387, 203] on button "Envoyer" at bounding box center [490, 199] width 529 height 29
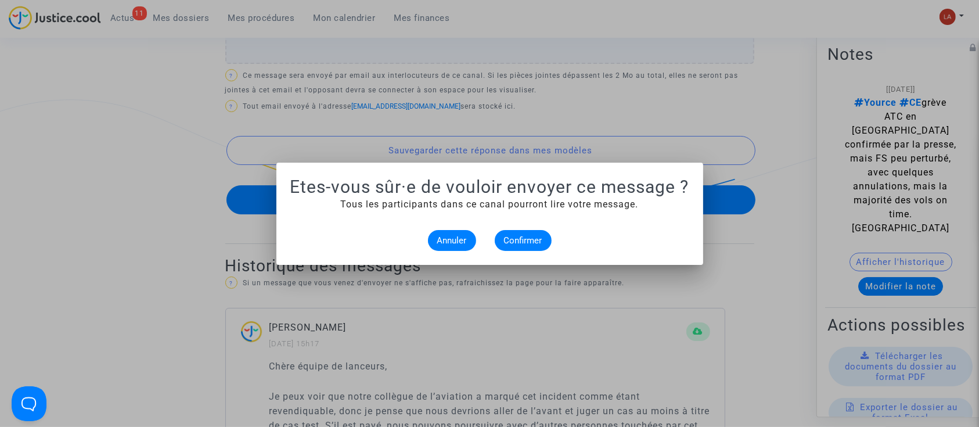
scroll to position [0, 0]
click at [529, 239] on span "Confirmer" at bounding box center [523, 240] width 38 height 10
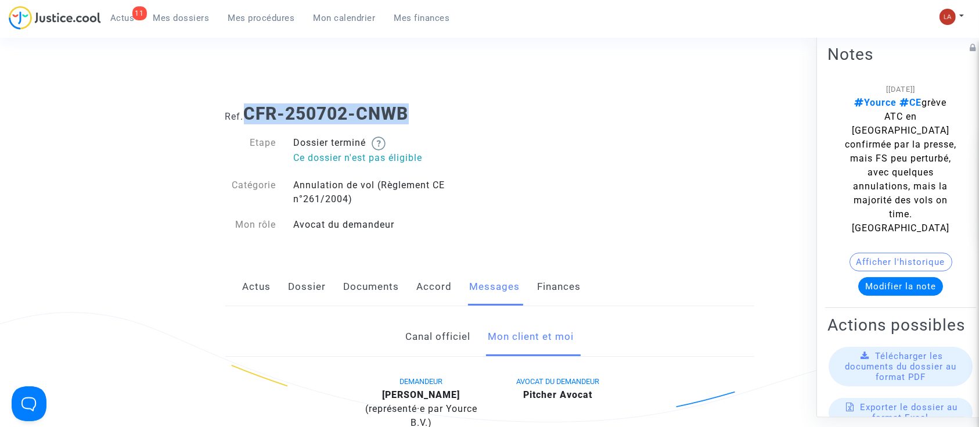
drag, startPoint x: 412, startPoint y: 102, endPoint x: 250, endPoint y: 107, distance: 161.4
click at [250, 107] on div "Ref. CFR-250702-CNWB" at bounding box center [489, 110] width 546 height 30
copy b "CFR-250702-CNWB"
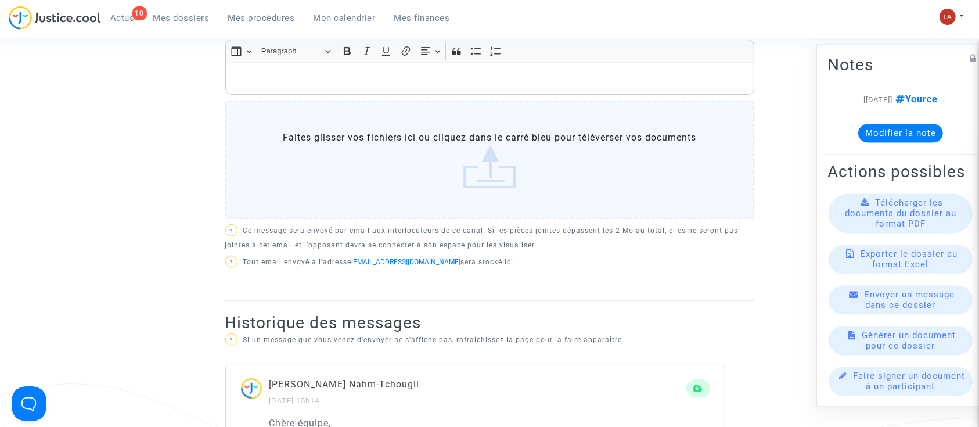
scroll to position [585, 0]
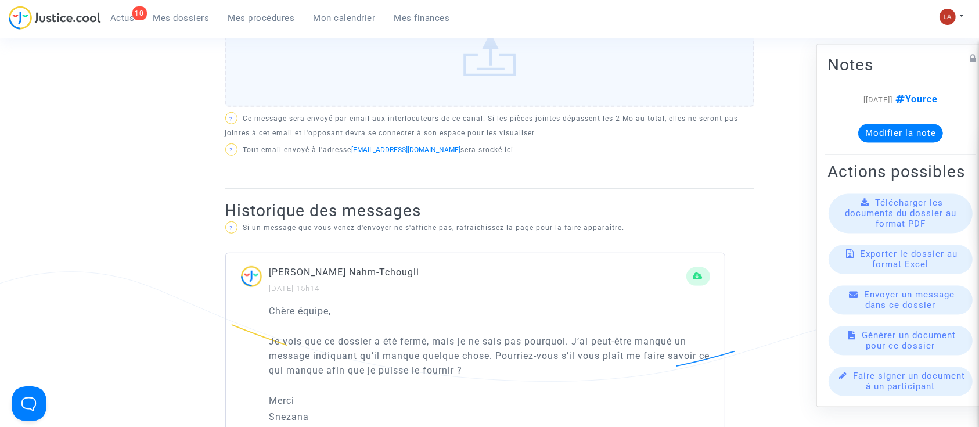
click at [283, 410] on p "Snezana" at bounding box center [489, 416] width 441 height 15
copy p "Snezana"
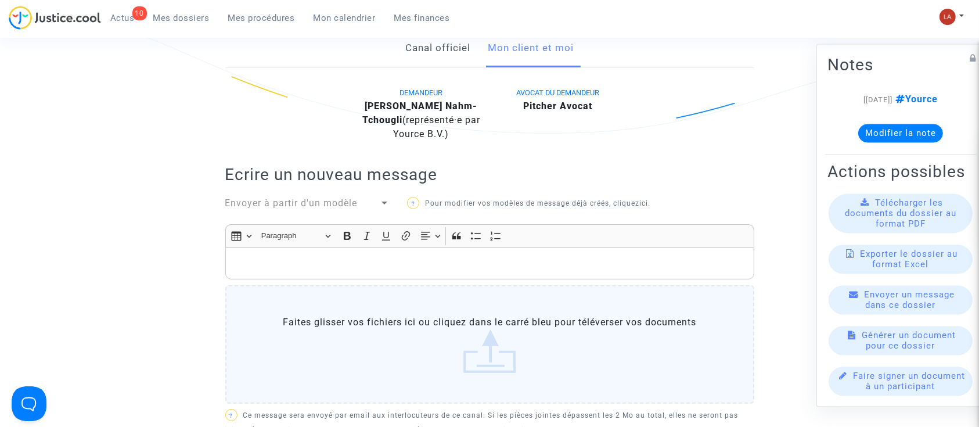
scroll to position [284, 0]
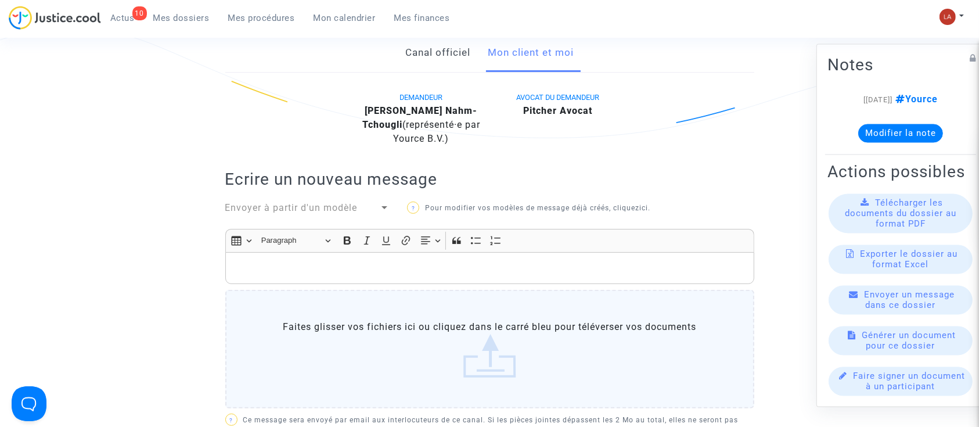
click at [254, 267] on p "Rich Text Editor, main" at bounding box center [489, 268] width 517 height 15
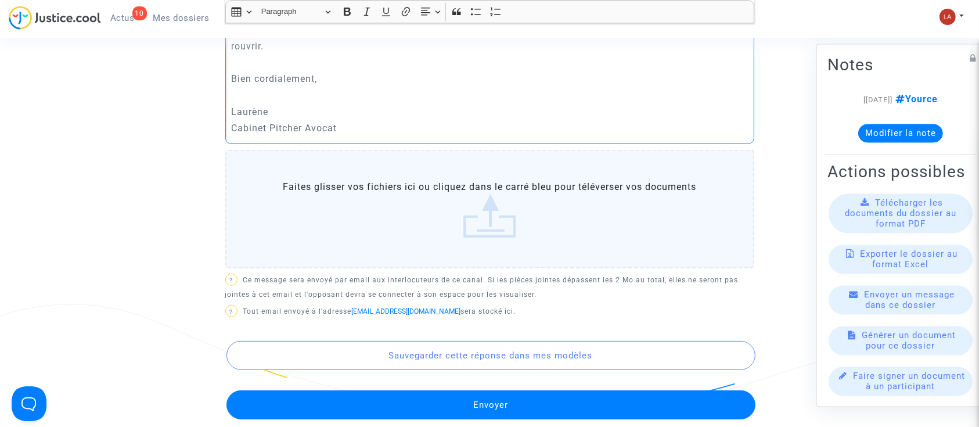
scroll to position [554, 0]
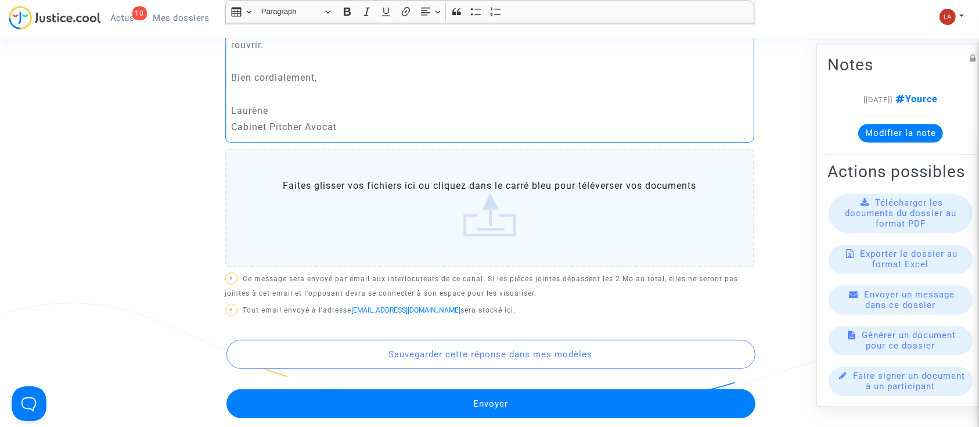
click at [322, 391] on button "Envoyer" at bounding box center [490, 403] width 529 height 29
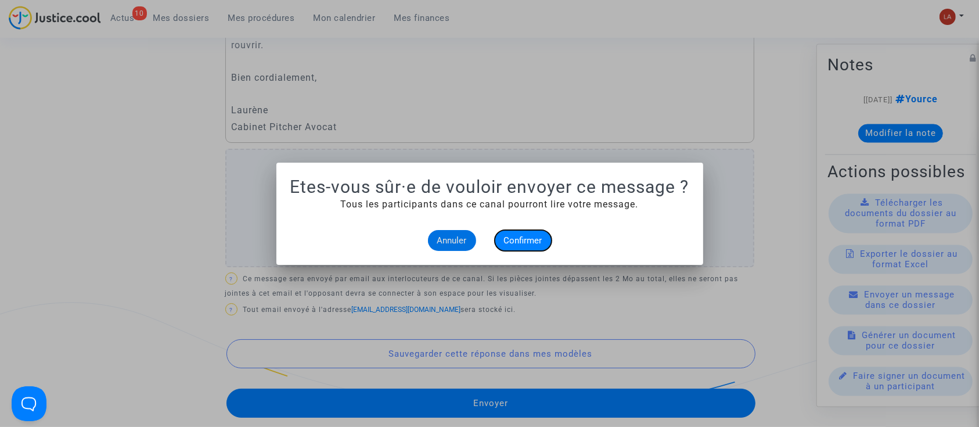
click at [517, 230] on button "Confirmer" at bounding box center [523, 240] width 57 height 21
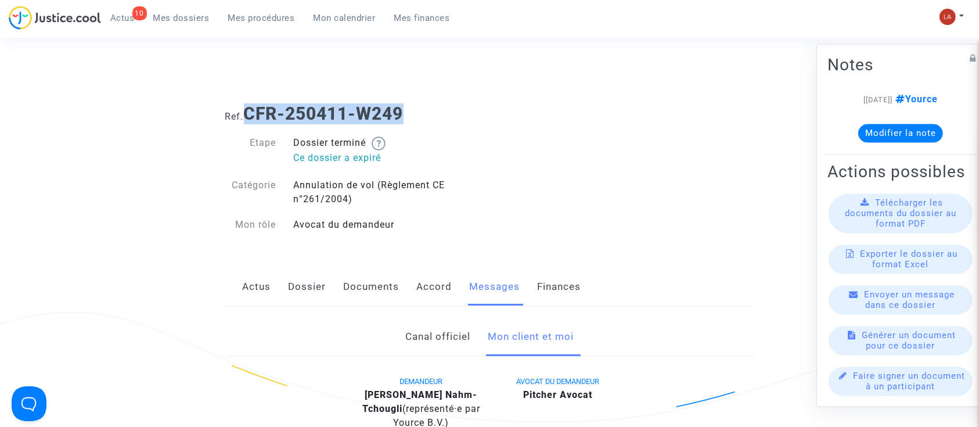
drag, startPoint x: 404, startPoint y: 104, endPoint x: 249, endPoint y: 122, distance: 155.9
click at [249, 122] on b "CFR-250411-W249" at bounding box center [324, 113] width 160 height 20
copy b "CFR-250411-W249"
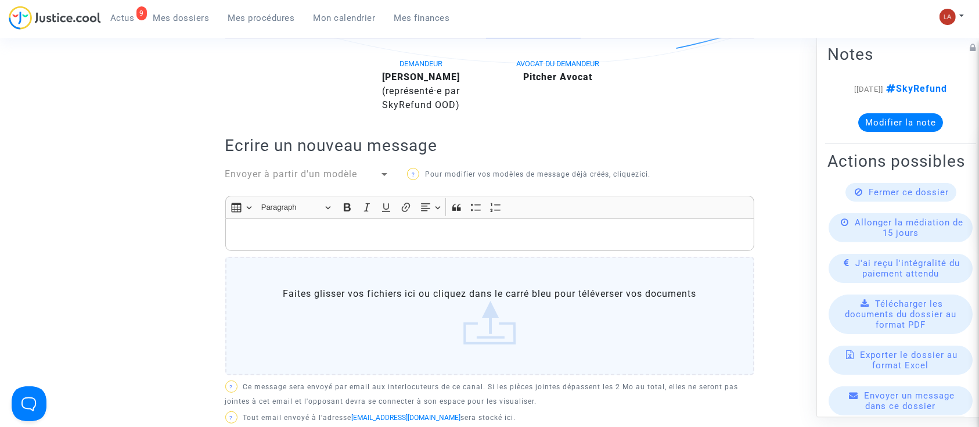
scroll to position [358, 0]
click at [337, 229] on p "Rich Text Editor, main" at bounding box center [489, 235] width 517 height 15
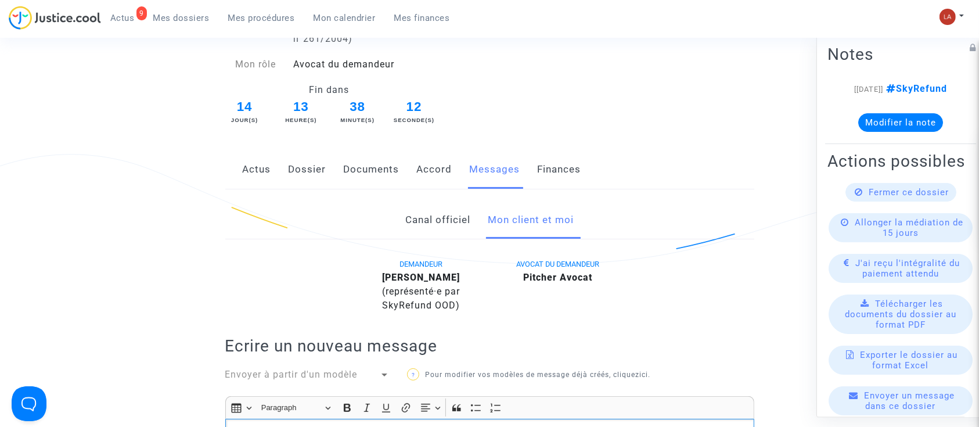
scroll to position [158, 0]
click at [302, 176] on link "Dossier" at bounding box center [307, 169] width 38 height 38
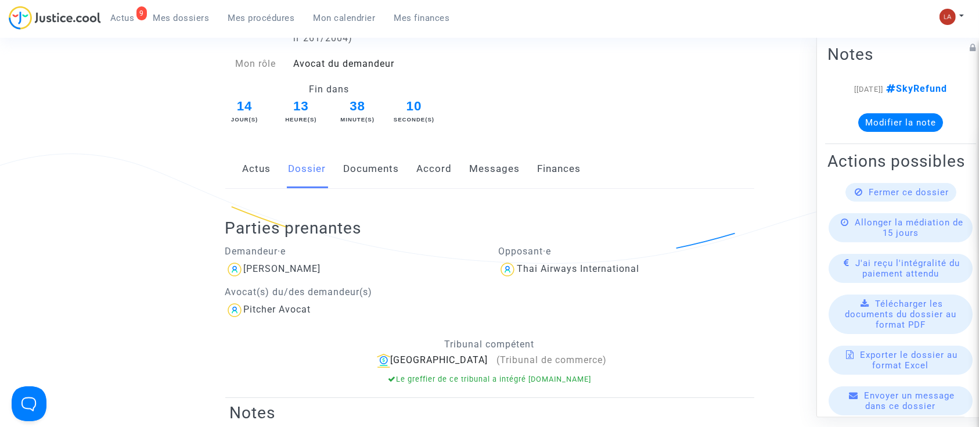
click at [496, 178] on link "Messages" at bounding box center [495, 169] width 50 height 38
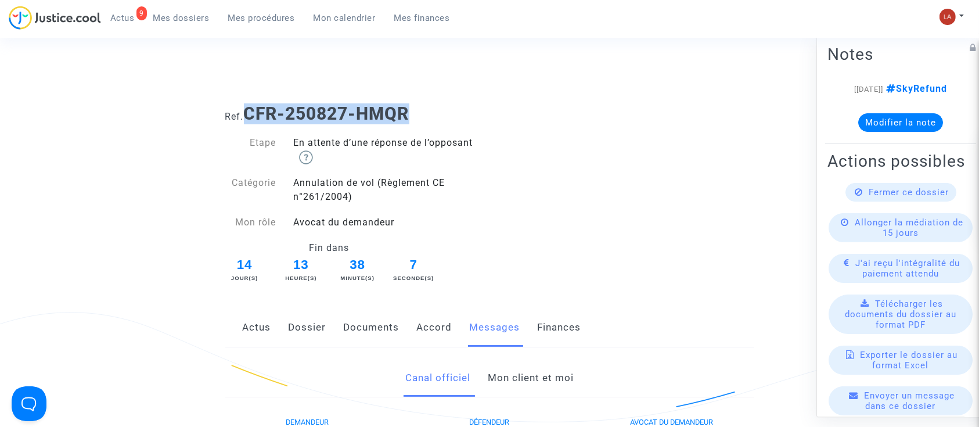
drag, startPoint x: 420, startPoint y: 111, endPoint x: 246, endPoint y: 115, distance: 173.6
click at [246, 115] on h1 "Ref. CFR-250827-HMQR" at bounding box center [489, 113] width 529 height 21
copy b "CFR-250827-HMQR"
click at [525, 382] on link "Mon client et moi" at bounding box center [531, 378] width 86 height 38
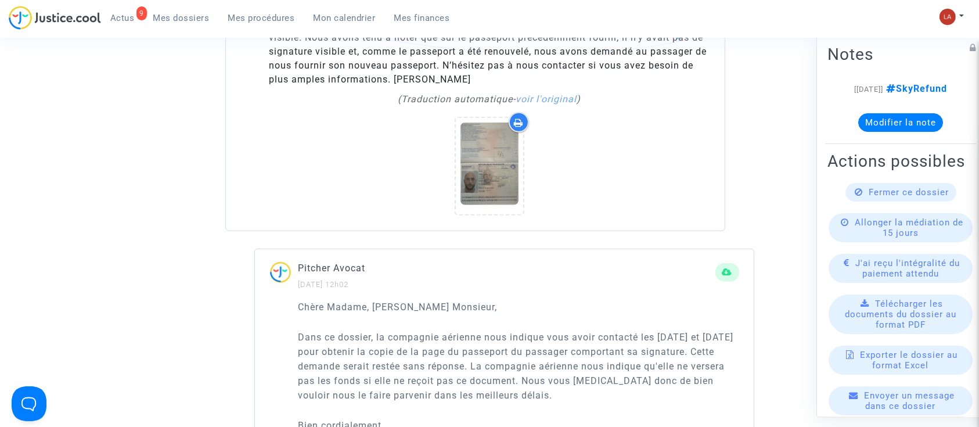
scroll to position [915, 0]
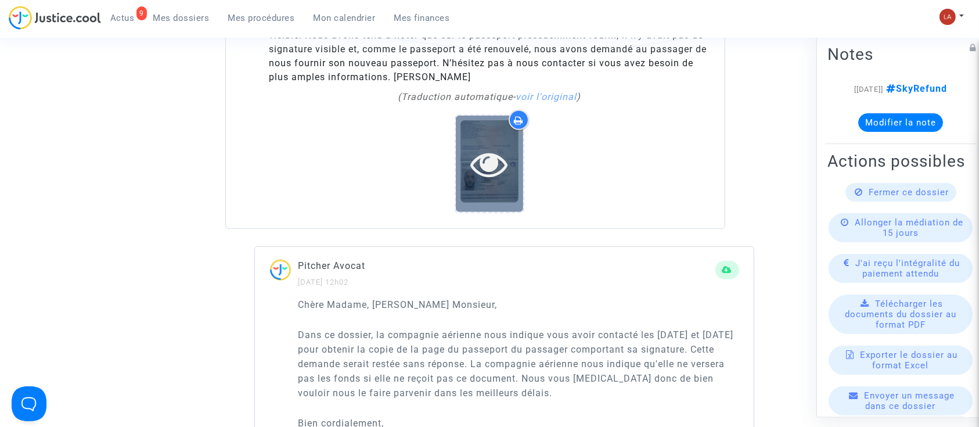
click at [492, 124] on div at bounding box center [489, 164] width 67 height 96
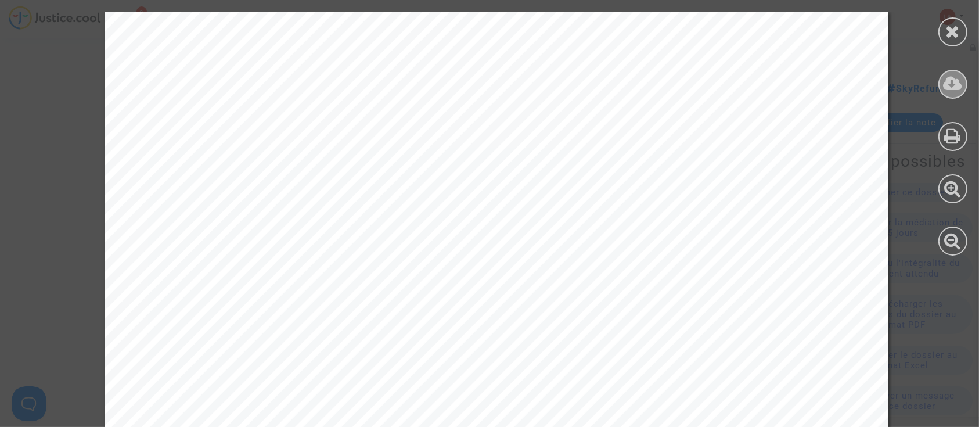
click at [943, 86] on icon at bounding box center [952, 83] width 19 height 17
click at [964, 41] on div at bounding box center [952, 133] width 52 height 267
click at [952, 37] on icon at bounding box center [952, 31] width 15 height 17
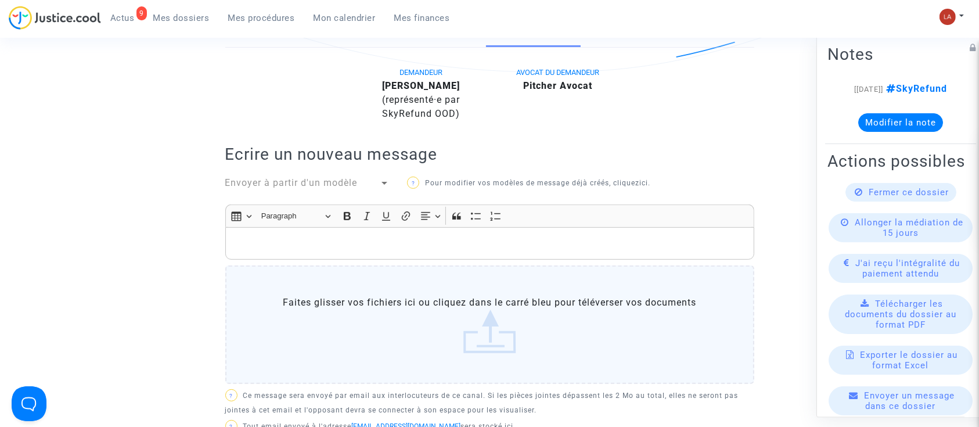
scroll to position [367, 0]
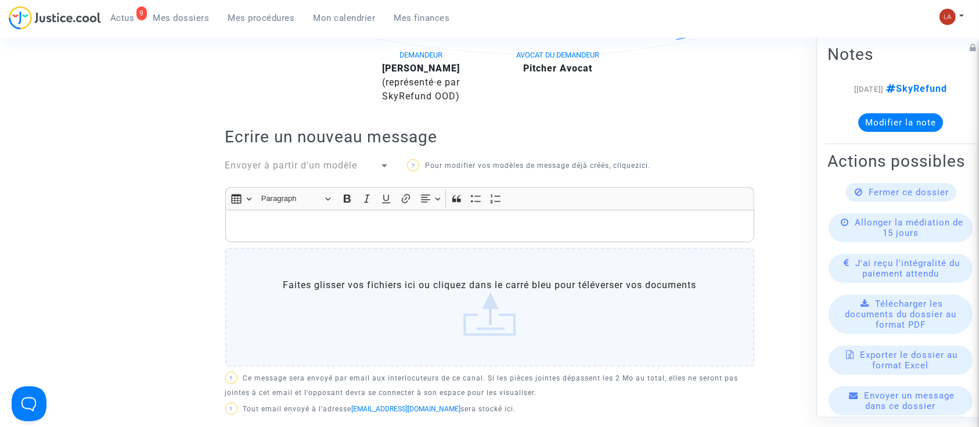
click at [358, 220] on p "Rich Text Editor, main" at bounding box center [489, 225] width 517 height 15
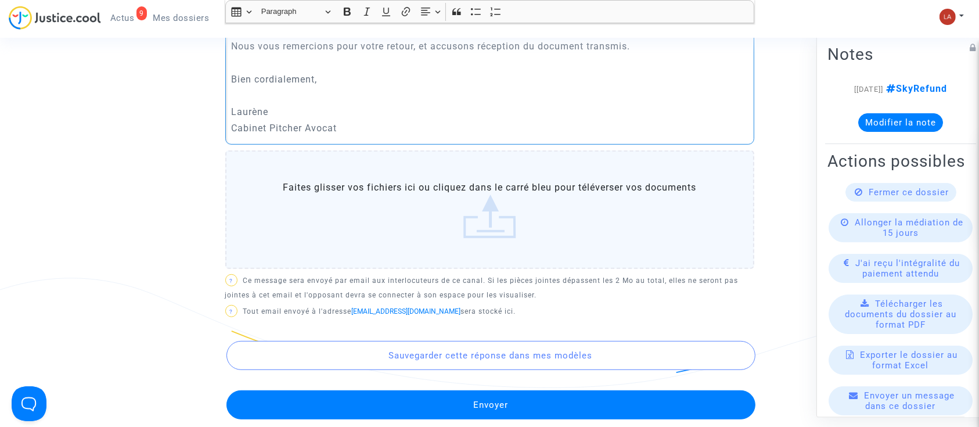
scroll to position [585, 0]
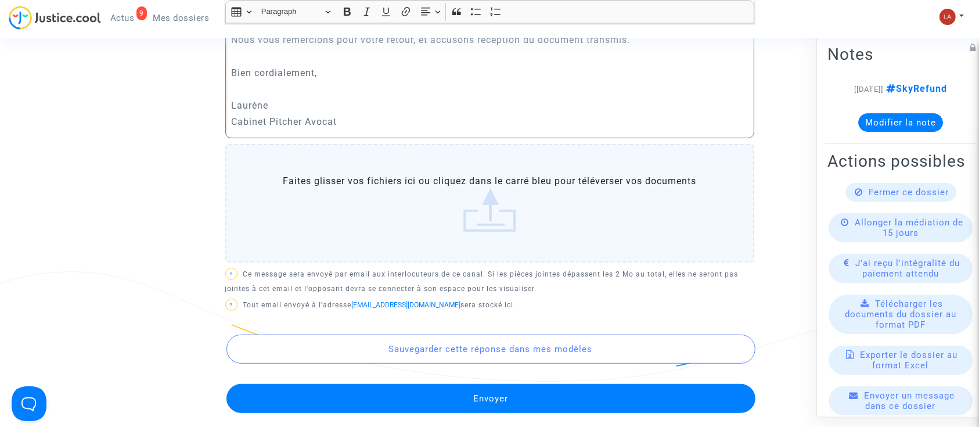
click at [331, 406] on button "Envoyer" at bounding box center [490, 398] width 529 height 29
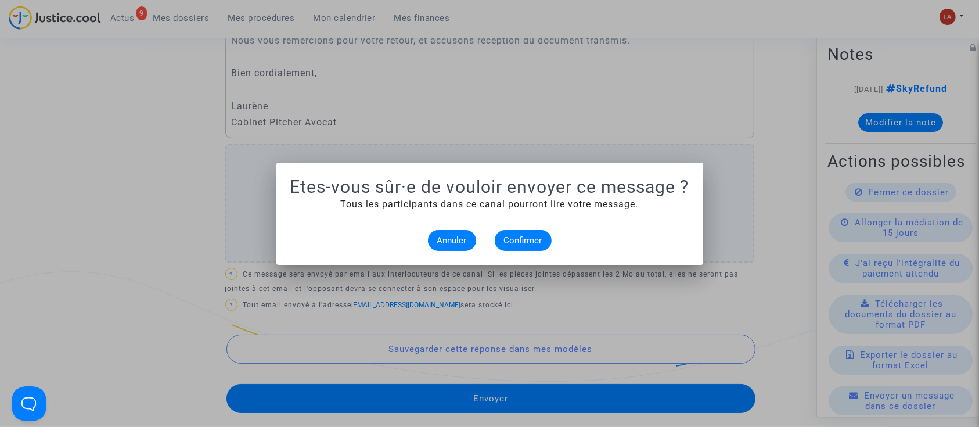
scroll to position [0, 0]
click at [520, 233] on button "Confirmer" at bounding box center [523, 240] width 57 height 21
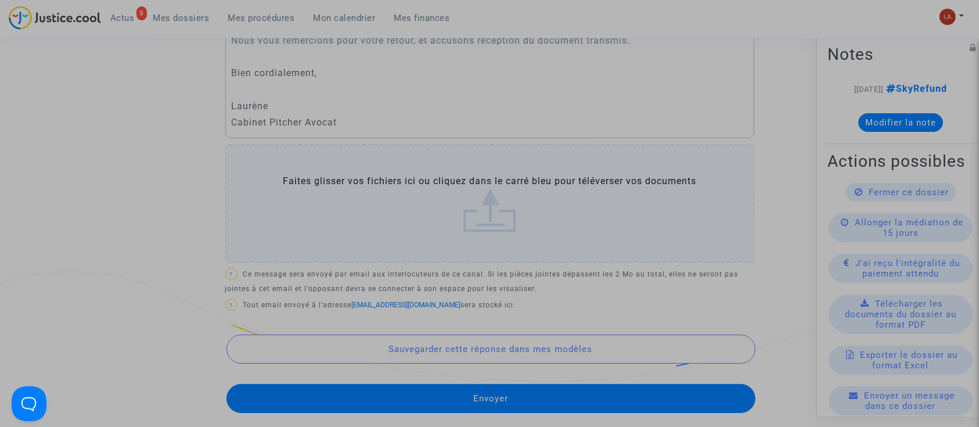
click at [520, 233] on button "Confirmer" at bounding box center [523, 240] width 57 height 21
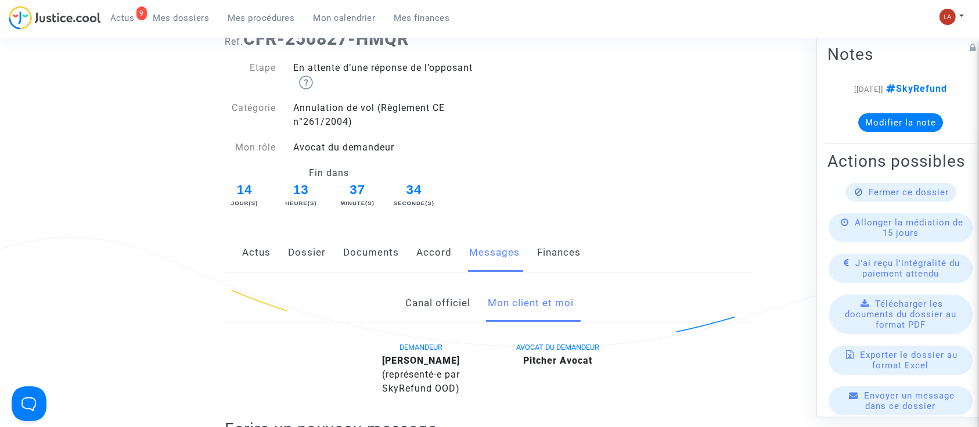
click at [447, 308] on link "Canal officiel" at bounding box center [437, 303] width 65 height 38
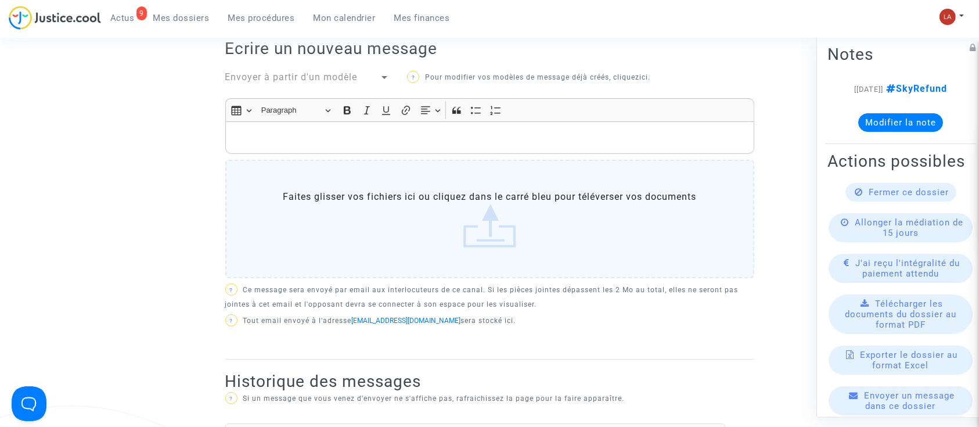
scroll to position [444, 0]
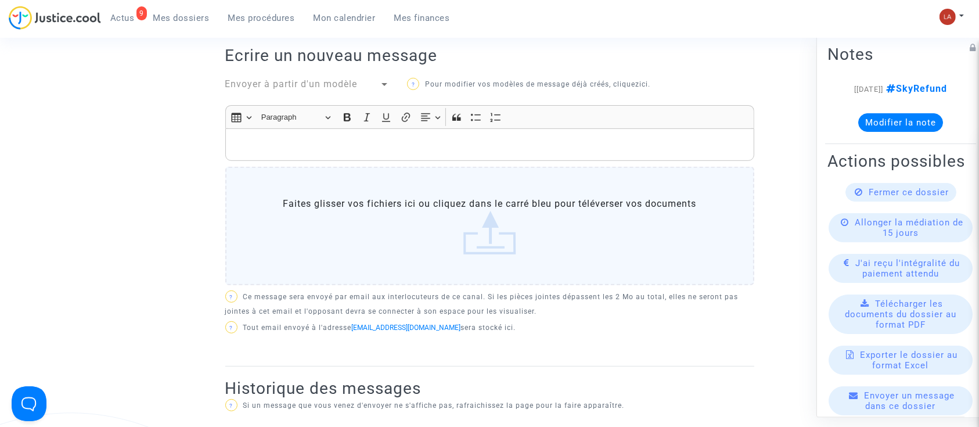
click at [269, 81] on span "Envoyer à partir d'un modèle" at bounding box center [291, 83] width 132 height 11
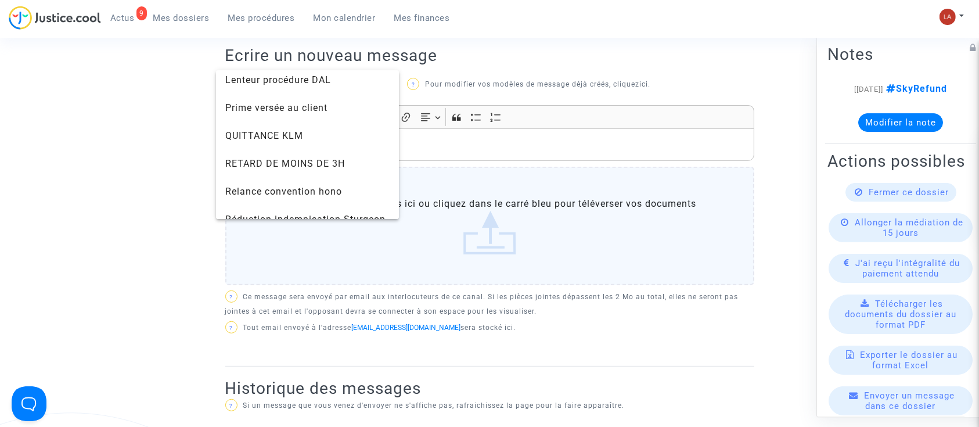
scroll to position [1244, 0]
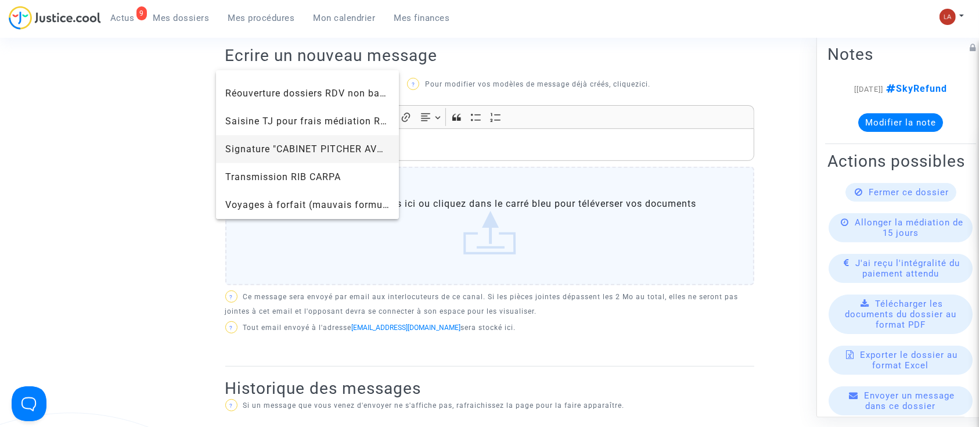
click at [254, 143] on span "Signature "CABINET PITCHER AVOCAT"" at bounding box center [315, 148] width 181 height 11
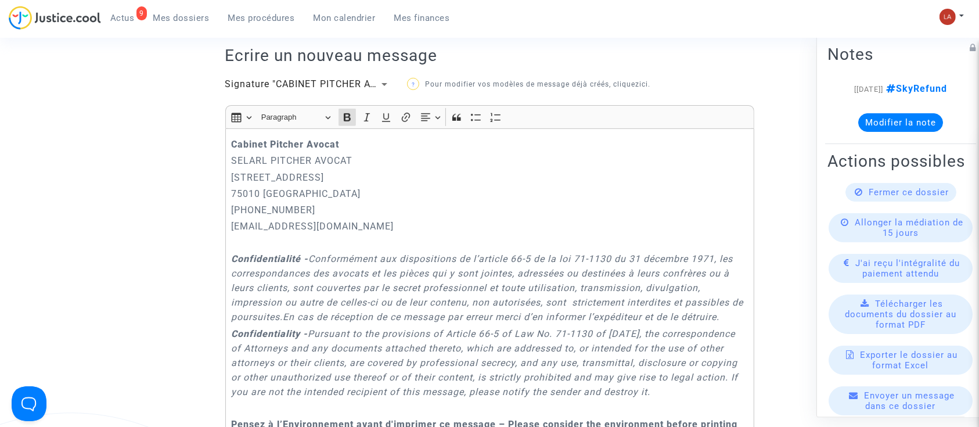
click at [233, 143] on strong "Cabinet Pitcher Avocat" at bounding box center [285, 144] width 108 height 11
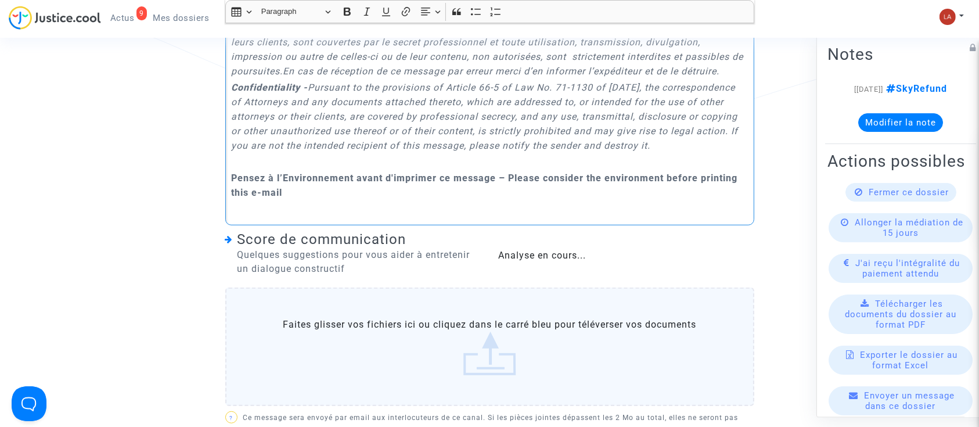
scroll to position [836, 0]
click at [389, 369] on label "Faites glisser vos fichiers ici ou cliquez dans le carré bleu pour téléverser v…" at bounding box center [489, 346] width 529 height 118
click at [0, 0] on input "Faites glisser vos fichiers ici ou cliquez dans le carré bleu pour téléverser v…" at bounding box center [0, 0] width 0 height 0
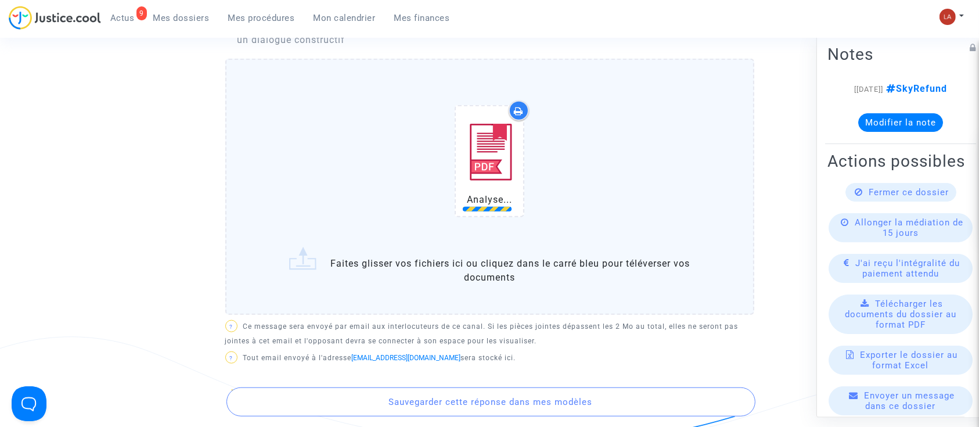
scroll to position [1064, 0]
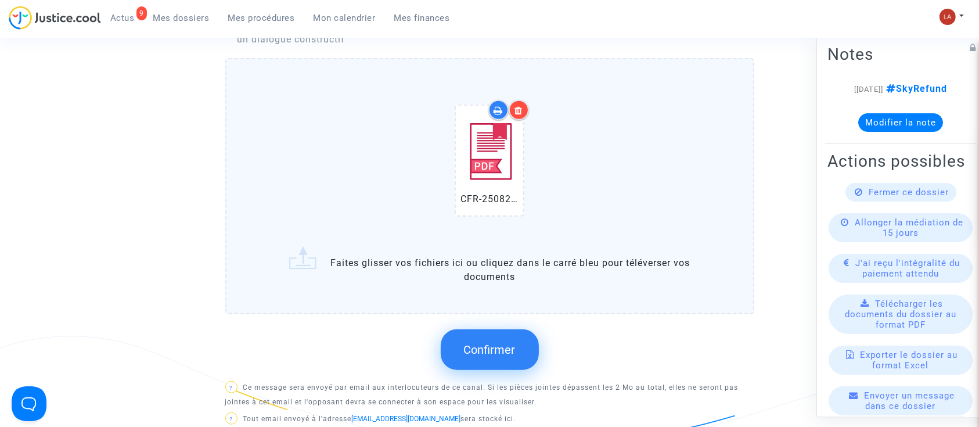
click at [488, 370] on button "Confirmer" at bounding box center [490, 349] width 98 height 41
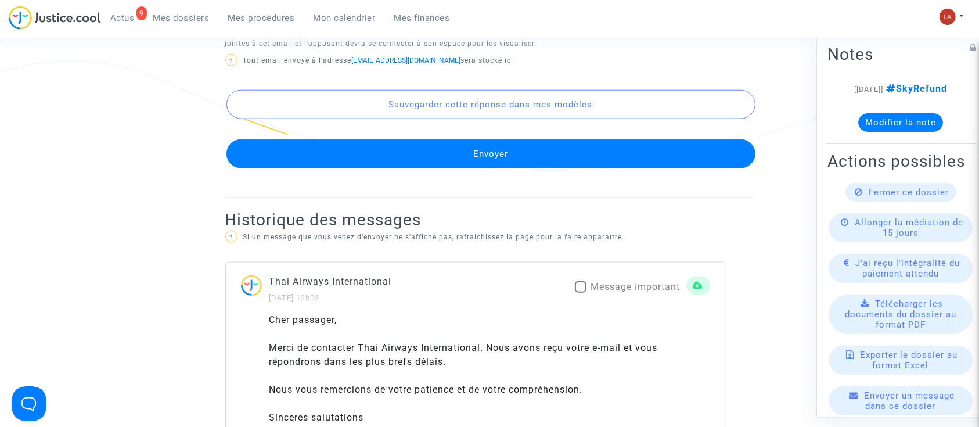
scroll to position [1340, 0]
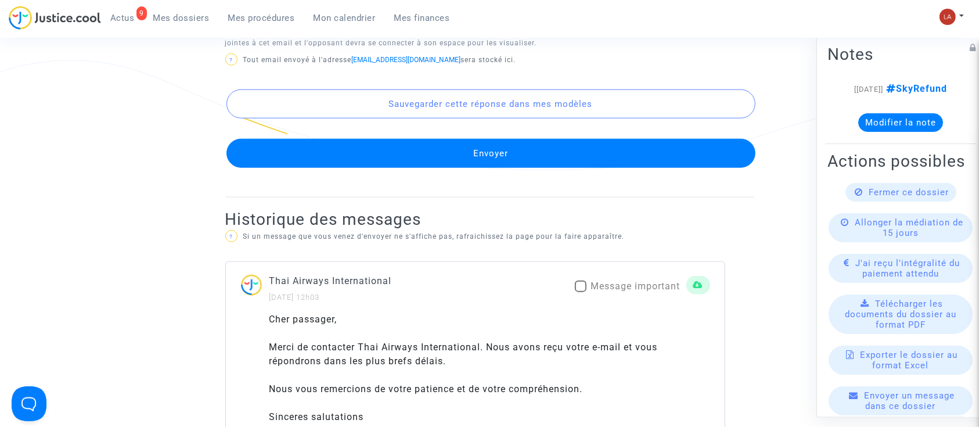
click at [366, 165] on button "Envoyer" at bounding box center [490, 153] width 529 height 29
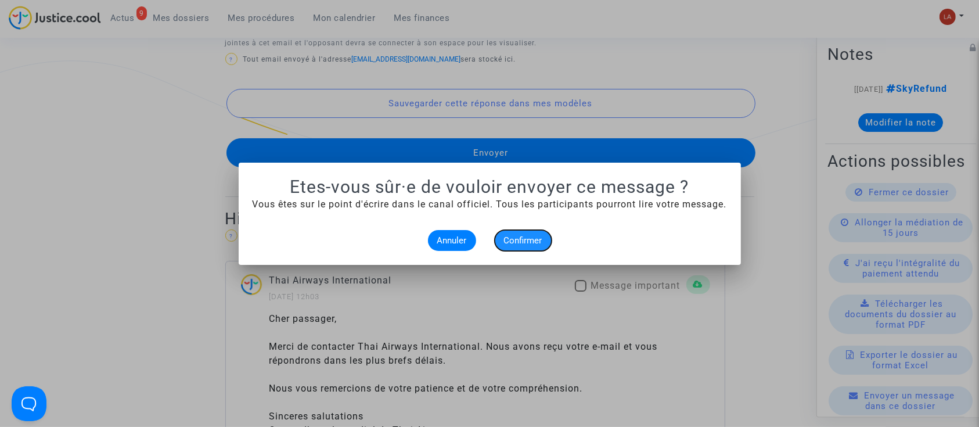
click at [522, 233] on button "Confirmer" at bounding box center [523, 240] width 57 height 21
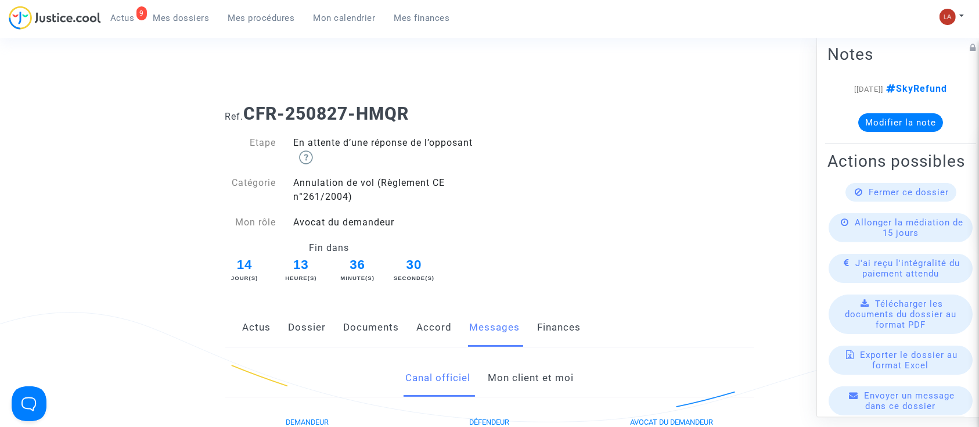
scroll to position [1340, 0]
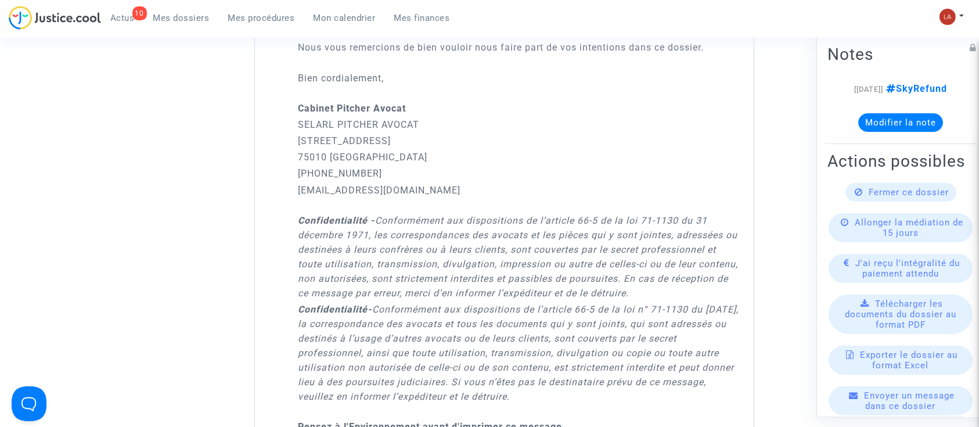
scroll to position [935, 0]
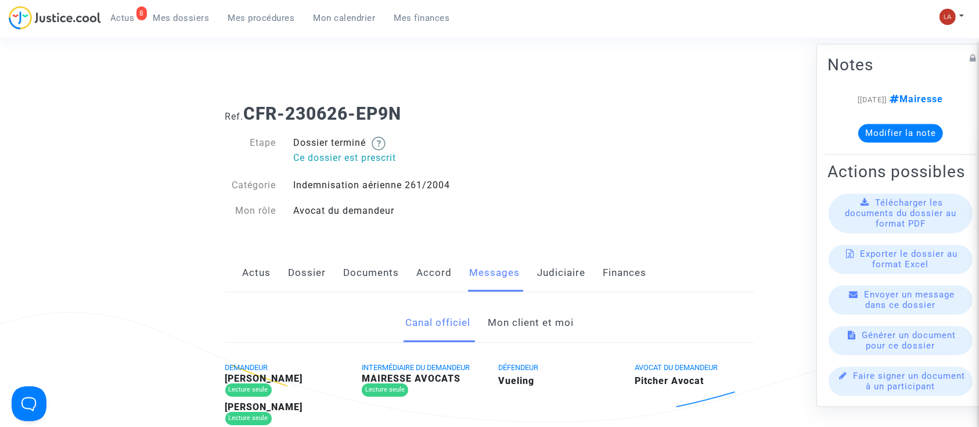
click at [515, 316] on link "Mon client et moi" at bounding box center [531, 323] width 86 height 38
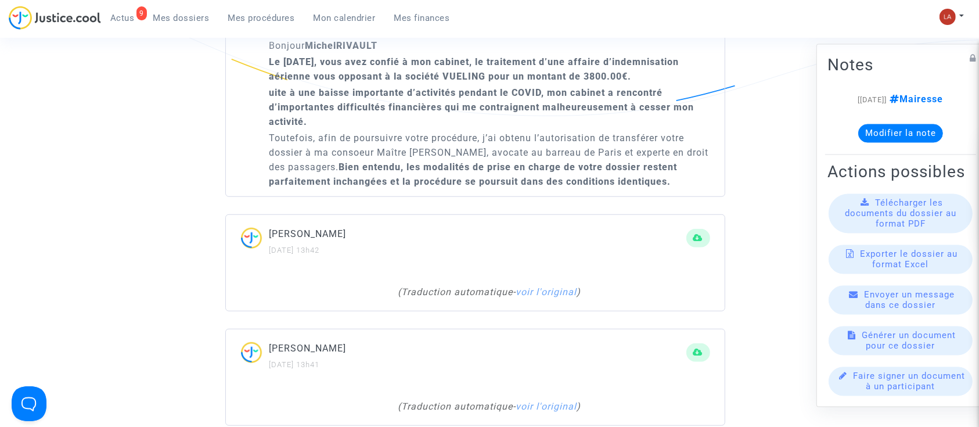
scroll to position [851, 0]
click at [544, 286] on link "voir l'original" at bounding box center [546, 291] width 61 height 11
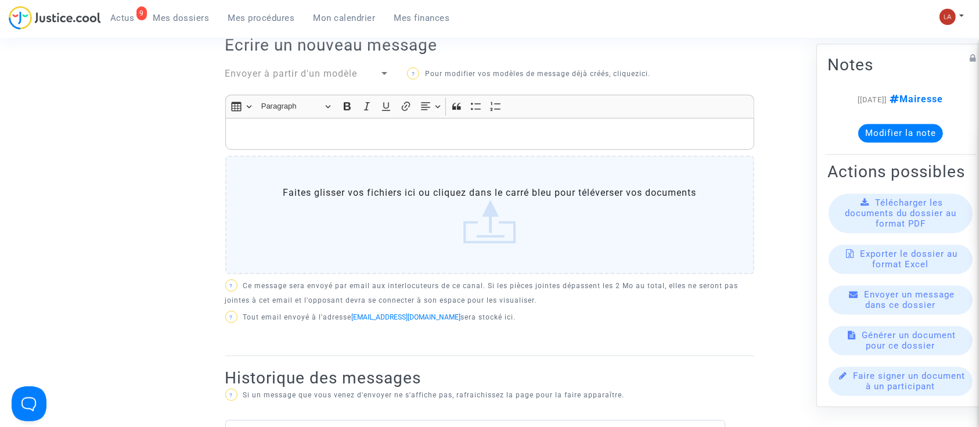
scroll to position [384, 0]
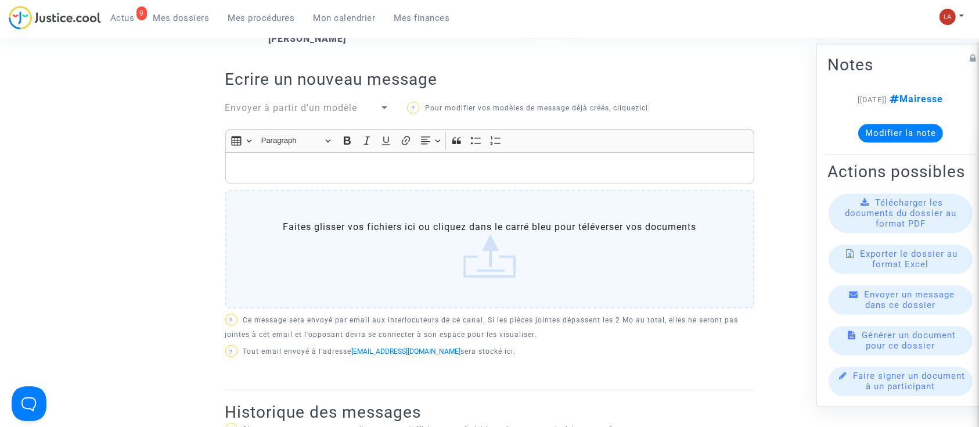
click at [344, 156] on div "Rich Text Editor, main" at bounding box center [489, 168] width 529 height 33
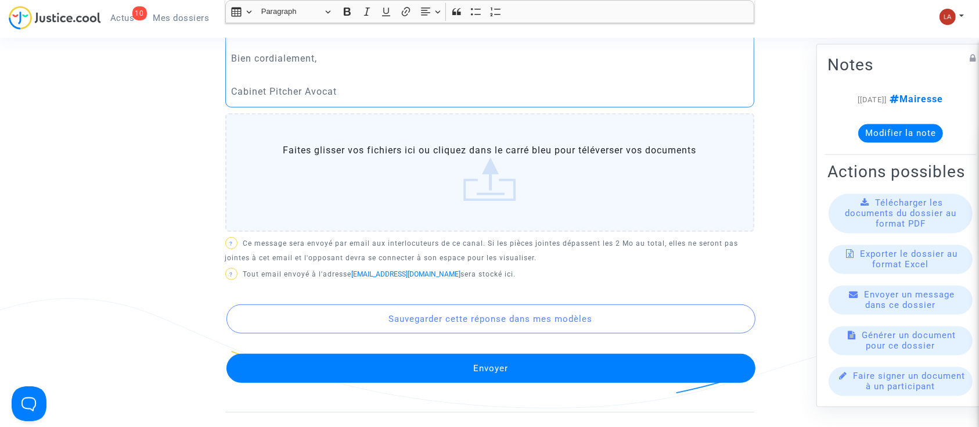
scroll to position [560, 0]
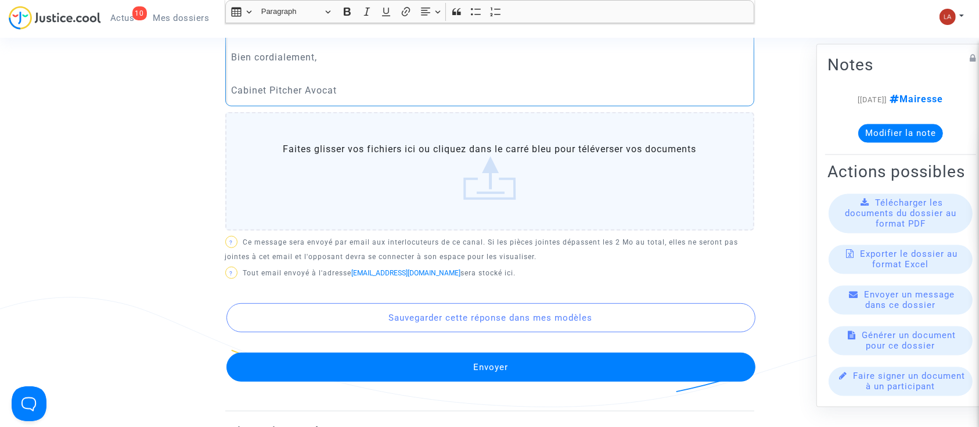
click at [420, 356] on button "Envoyer" at bounding box center [490, 366] width 529 height 29
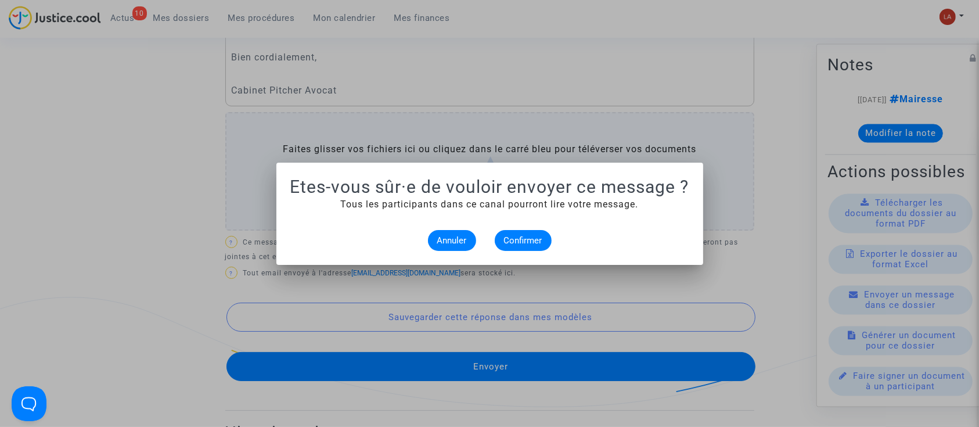
scroll to position [0, 0]
click at [525, 241] on span "Confirmer" at bounding box center [523, 240] width 38 height 10
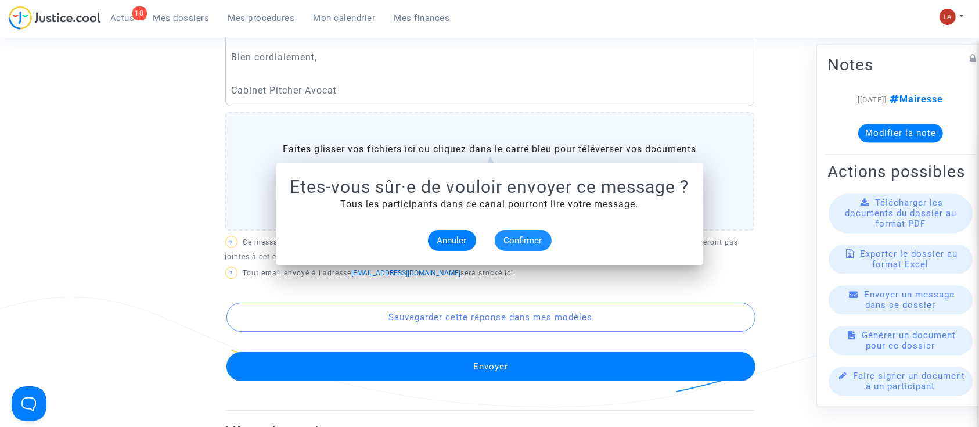
scroll to position [560, 0]
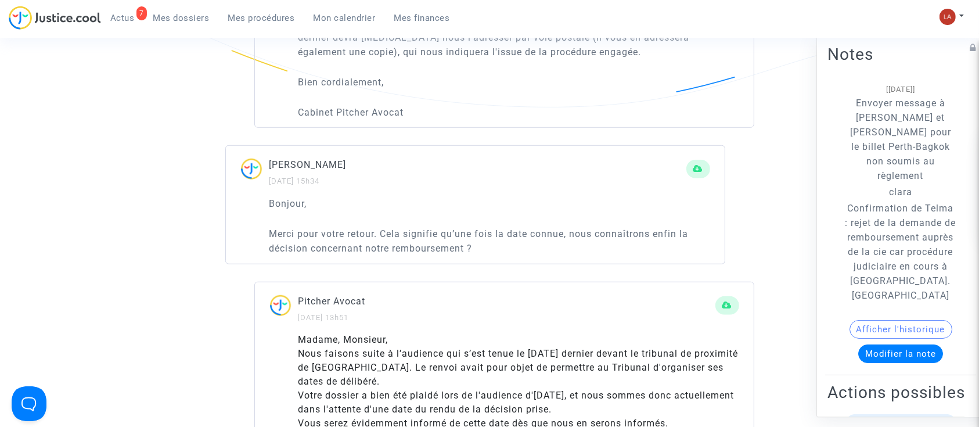
scroll to position [864, 0]
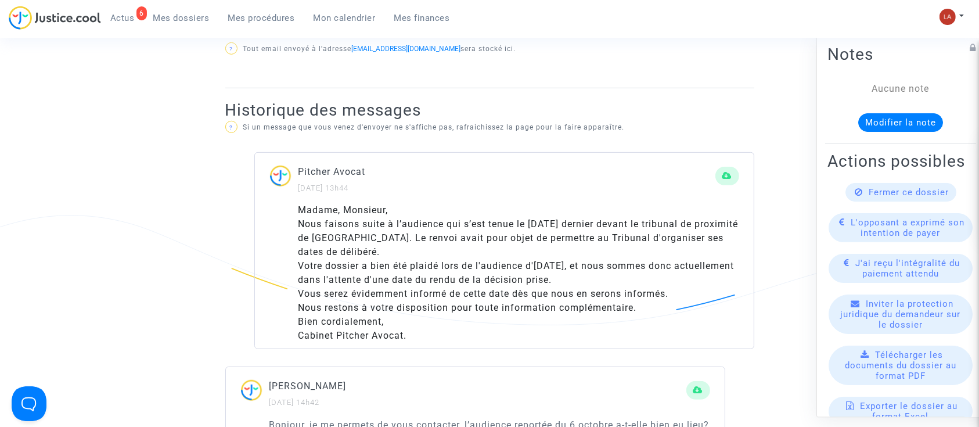
scroll to position [588, 0]
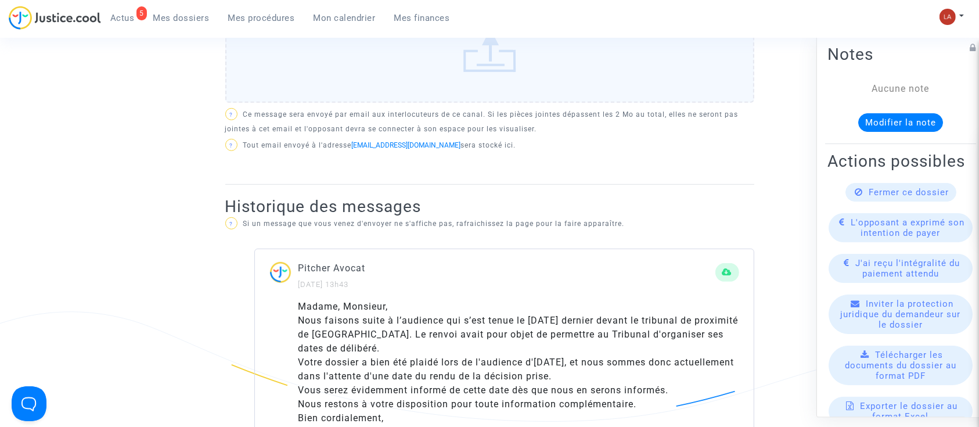
scroll to position [526, 0]
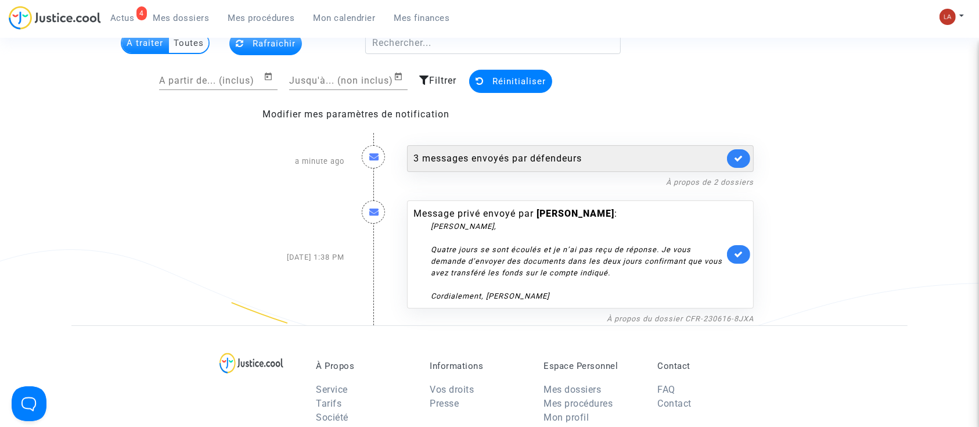
click at [517, 169] on div "3 messages envoyés par défendeurs" at bounding box center [580, 158] width 347 height 27
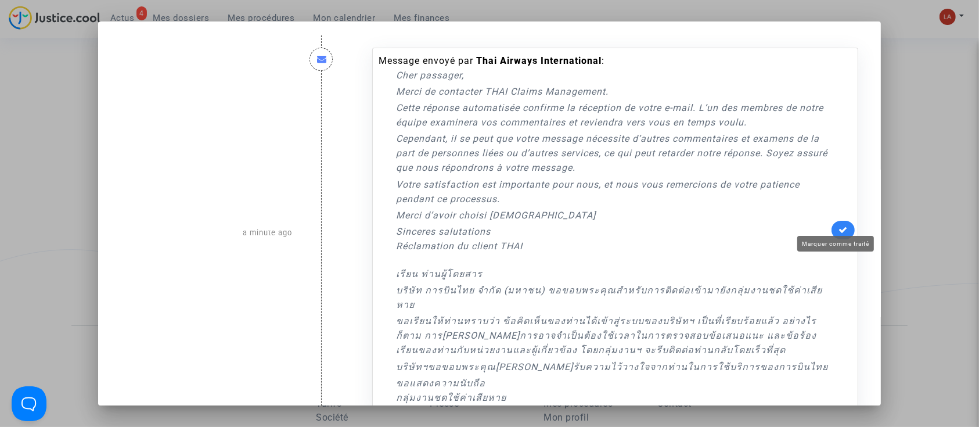
click at [840, 225] on icon at bounding box center [842, 229] width 9 height 9
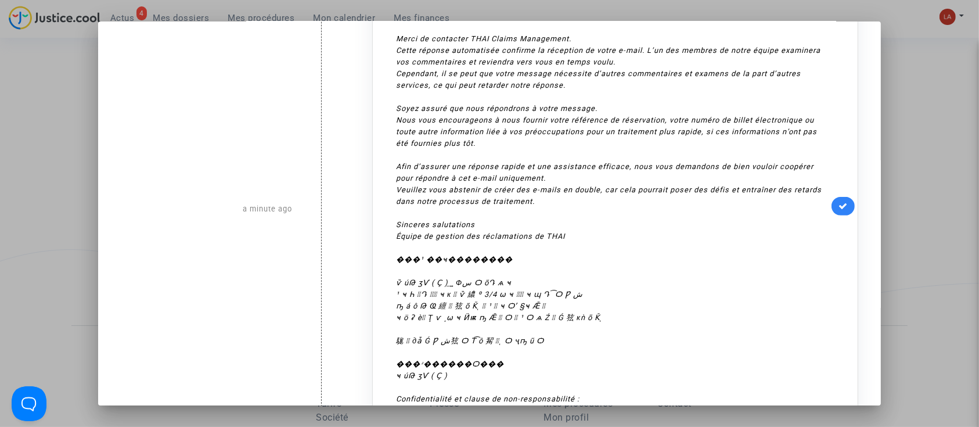
scroll to position [328, 0]
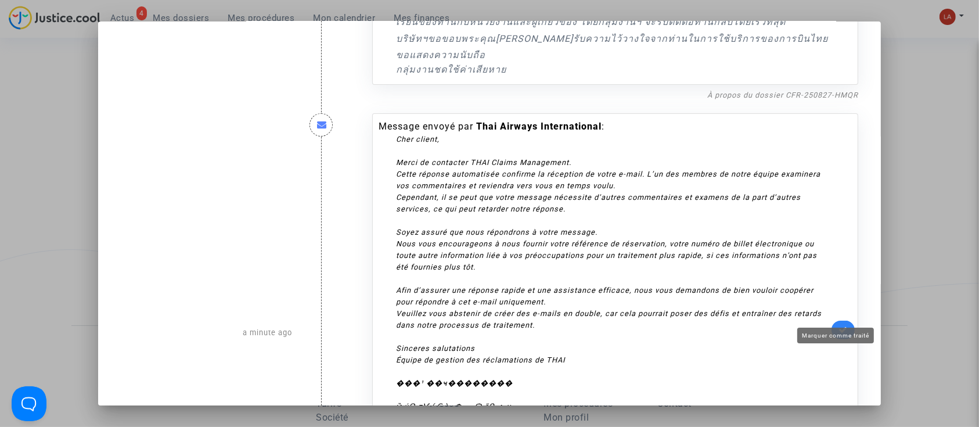
click at [838, 325] on icon at bounding box center [842, 329] width 9 height 9
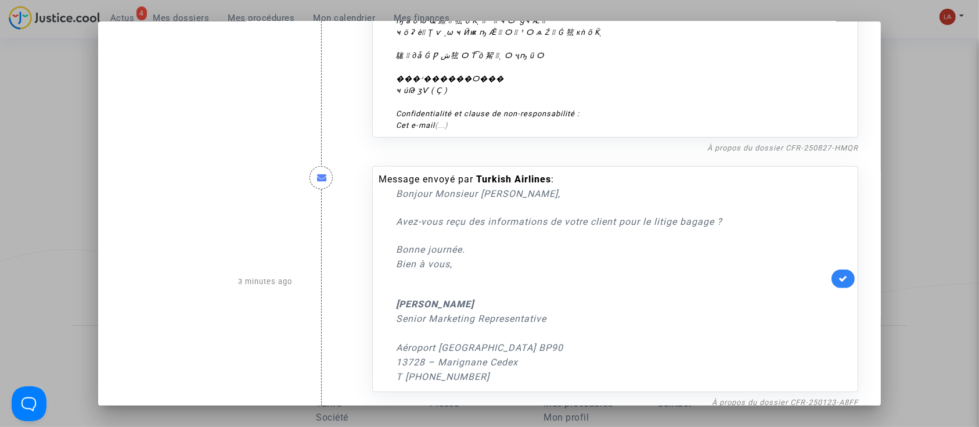
scroll to position [738, 0]
click at [786, 396] on link "À propos du dossier CFR-250123-A8FF" at bounding box center [785, 400] width 146 height 9
click at [838, 272] on icon at bounding box center [842, 276] width 9 height 9
click at [930, 212] on div at bounding box center [489, 213] width 979 height 427
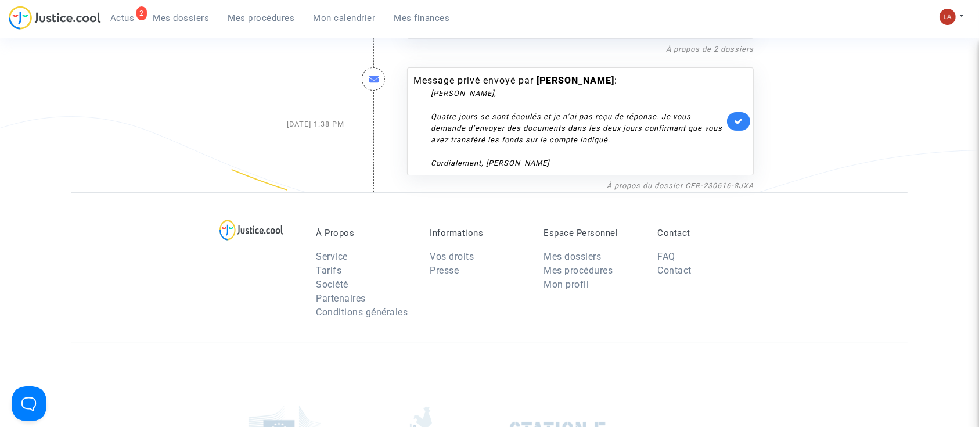
scroll to position [0, 0]
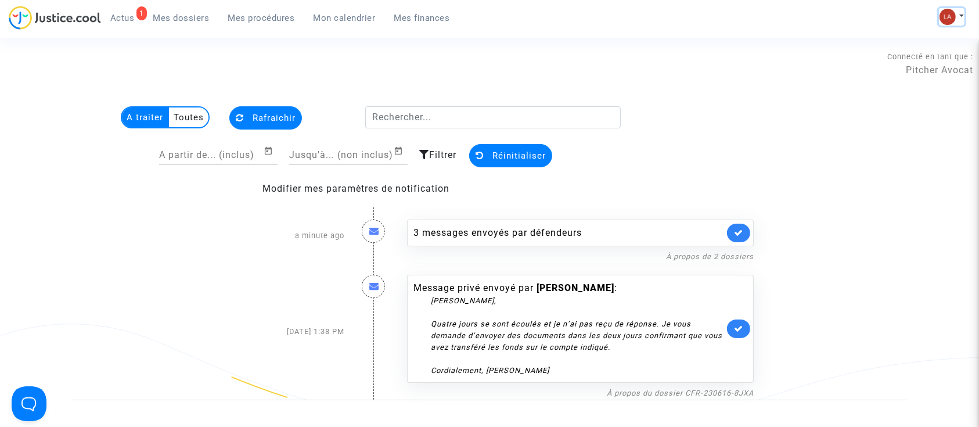
click at [947, 17] on img at bounding box center [947, 17] width 16 height 16
click at [868, 57] on link "Changer de compte" at bounding box center [904, 59] width 117 height 19
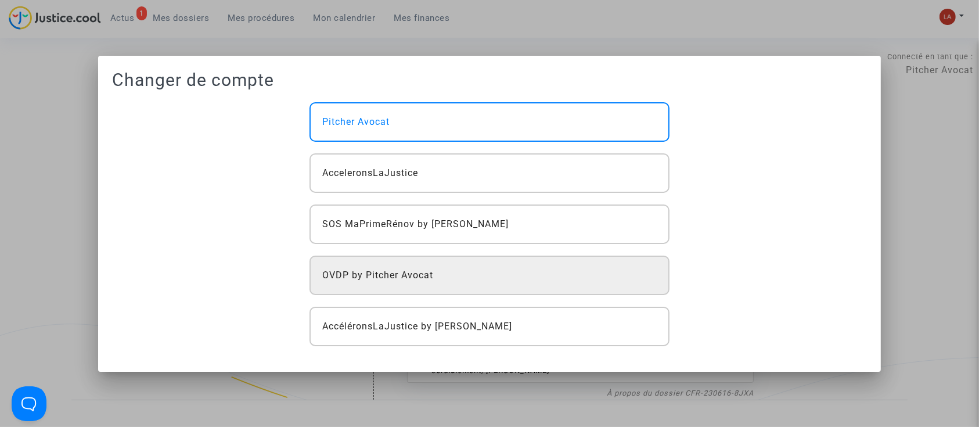
click at [464, 261] on div "OVDP by Pitcher Avocat" at bounding box center [489, 274] width 360 height 39
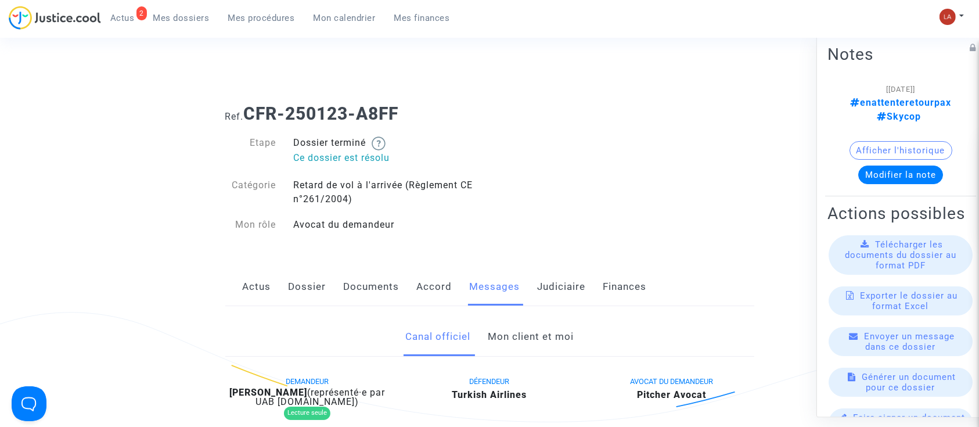
click at [517, 332] on link "Mon client et moi" at bounding box center [531, 336] width 86 height 38
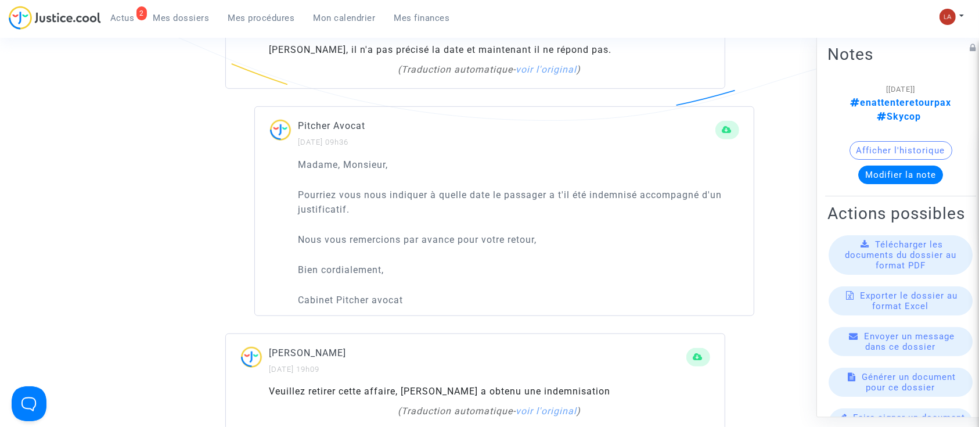
scroll to position [846, 0]
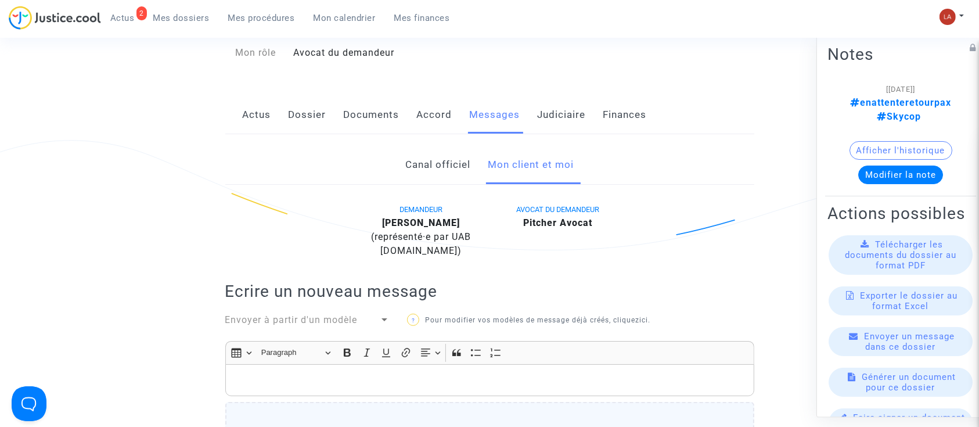
click at [438, 160] on link "Canal officiel" at bounding box center [437, 165] width 65 height 38
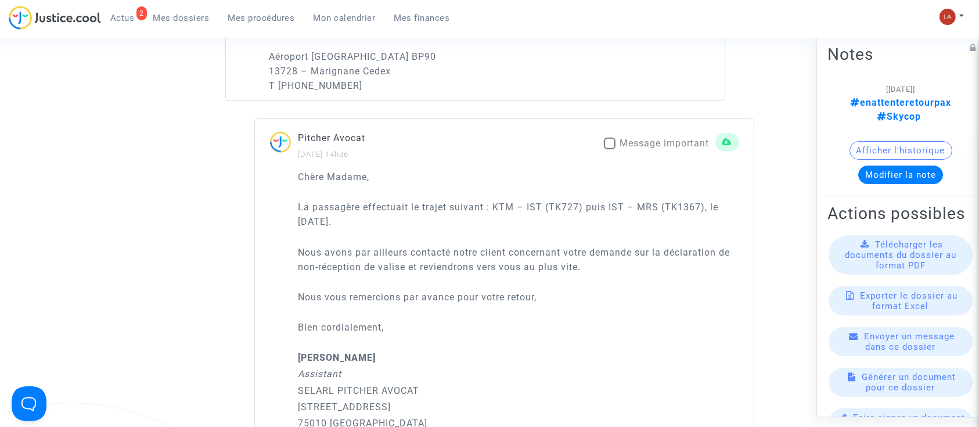
scroll to position [622, 0]
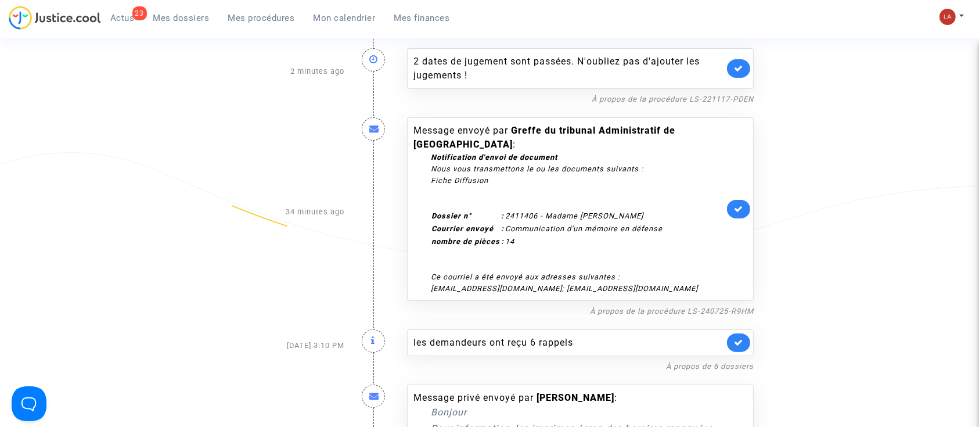
scroll to position [170, 0]
